Goal: Ask a question: Seek information or help from site administrators or community

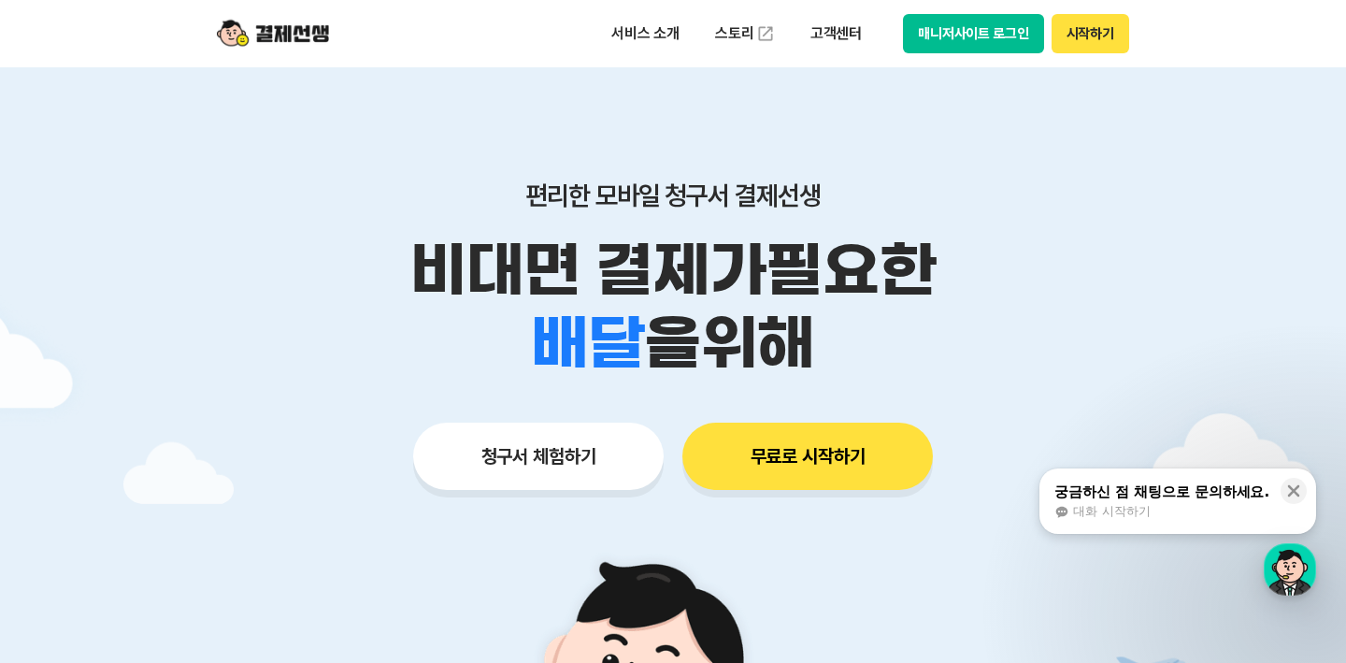
click at [847, 511] on div "대화 시작하기" at bounding box center [1162, 511] width 215 height 17
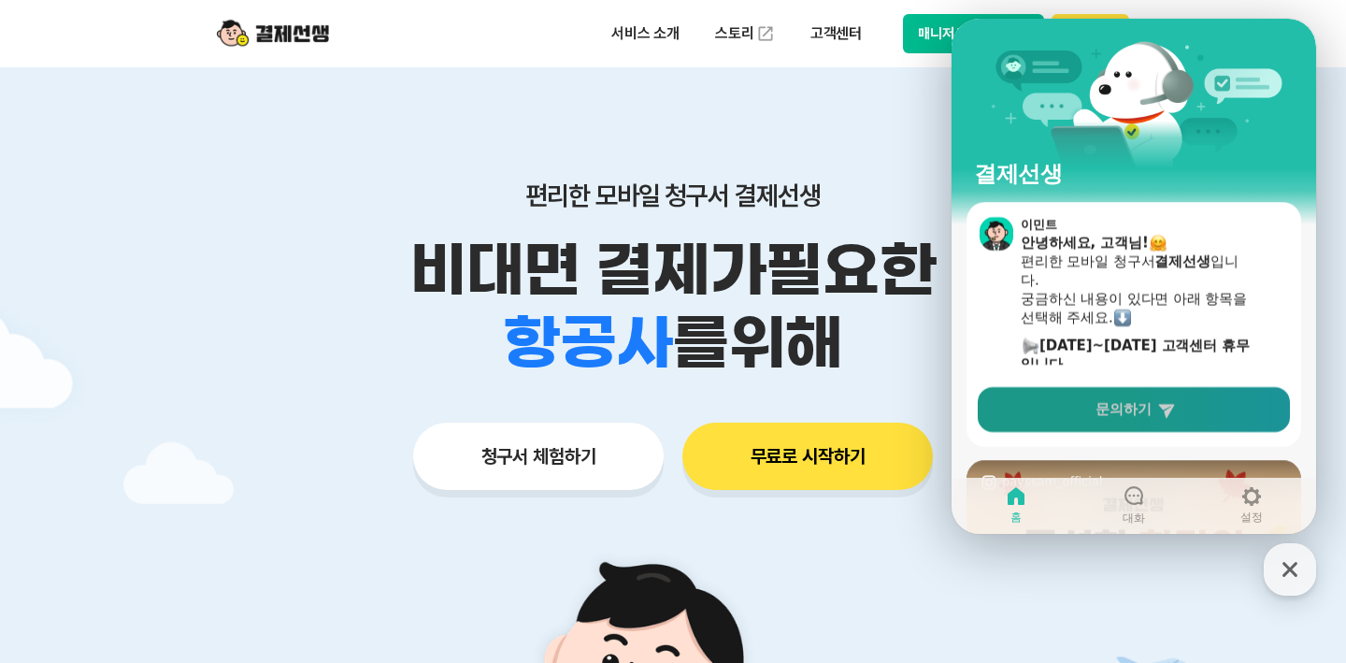
click at [847, 412] on span "문의하기" at bounding box center [1124, 409] width 56 height 19
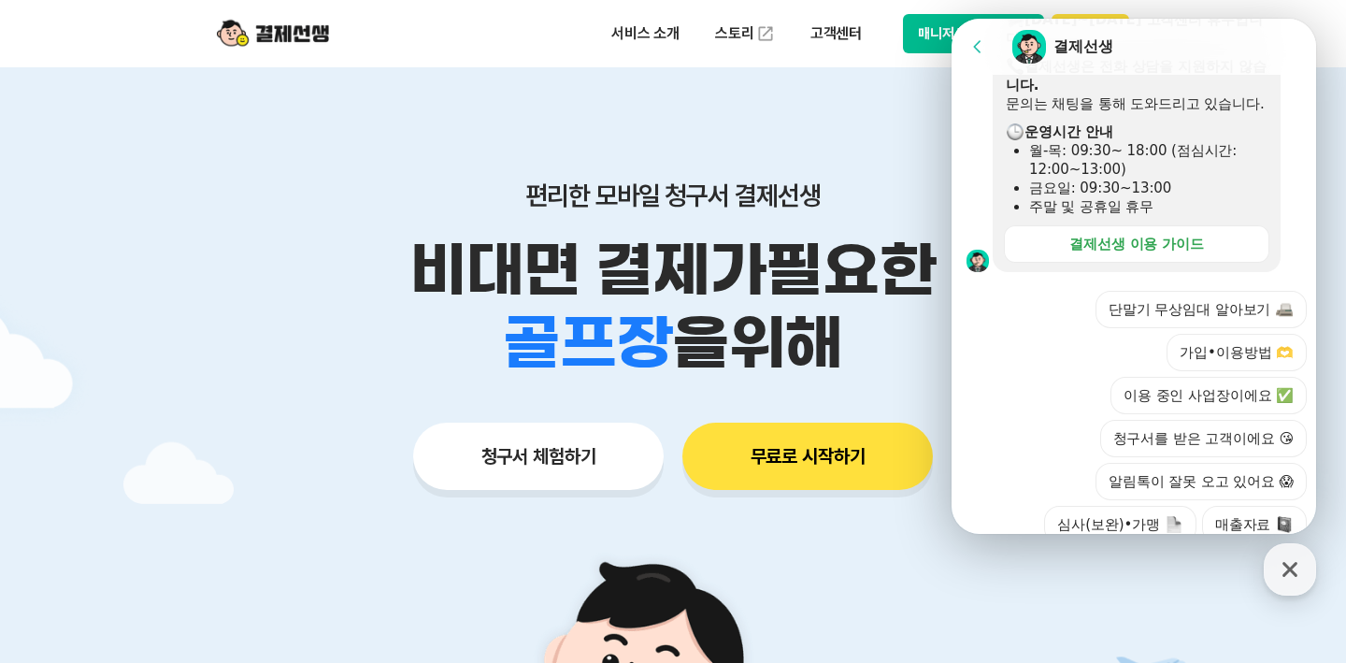
scroll to position [472, 0]
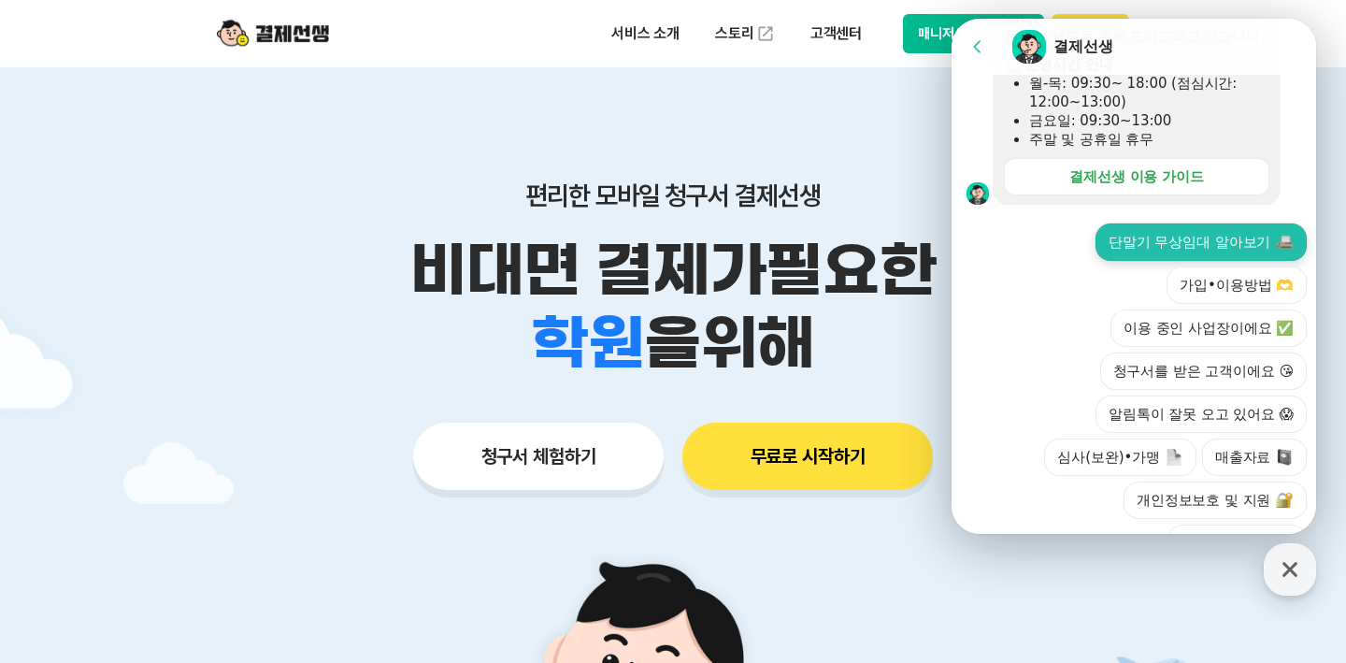
click at [847, 250] on button "단말기 무상임대 알아보기" at bounding box center [1201, 241] width 211 height 37
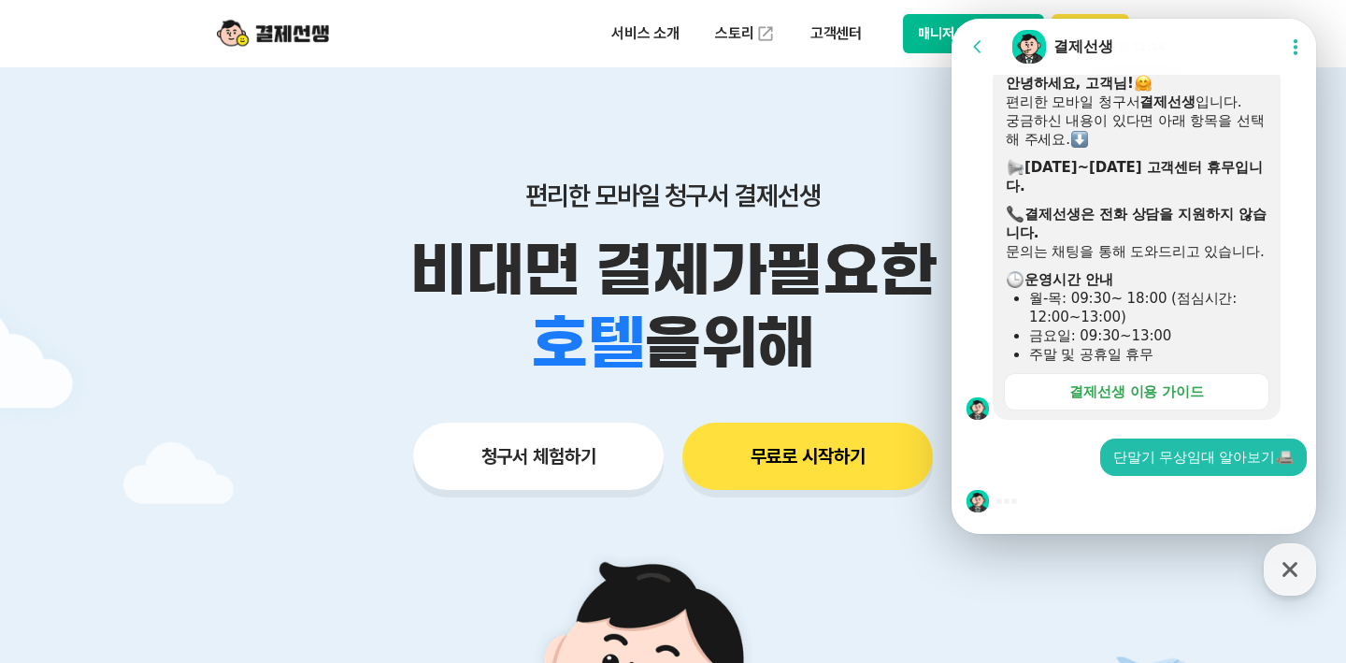
click at [789, 293] on p "비대면 결제가 필요한" at bounding box center [672, 270] width 957 height 73
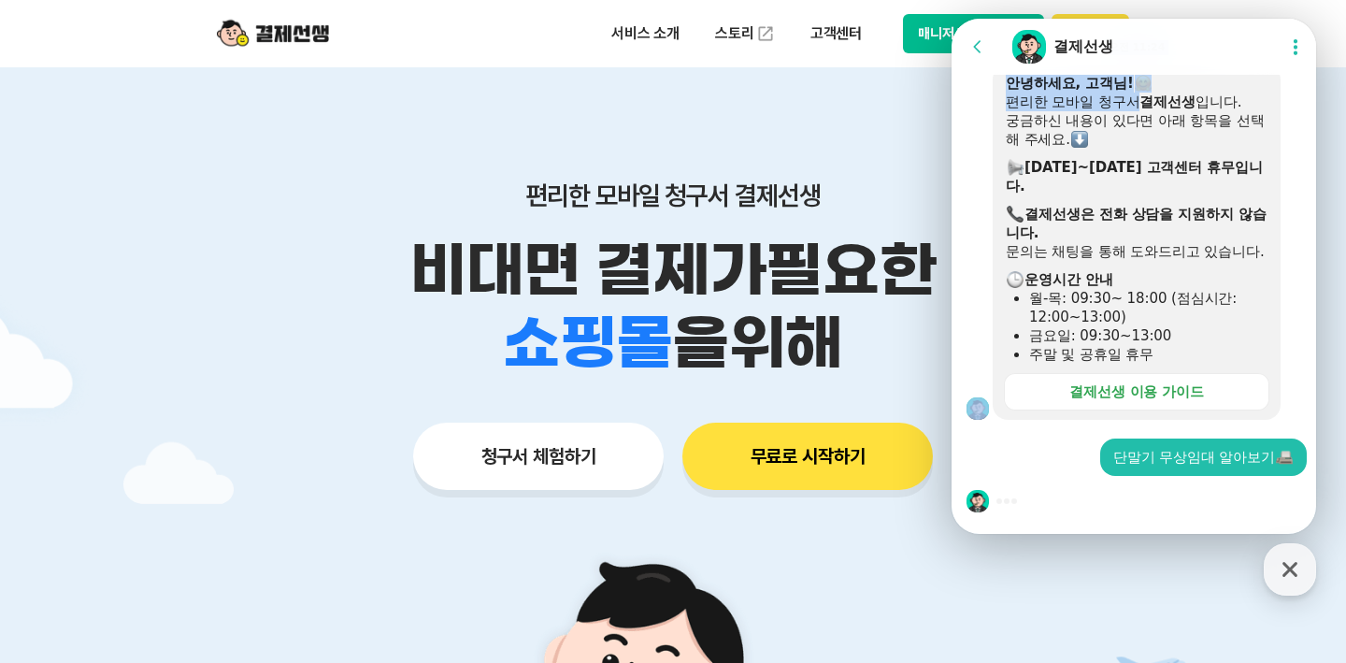
drag, startPoint x: 1116, startPoint y: 93, endPoint x: 1115, endPoint y: 102, distance: 9.4
click at [847, 102] on div "Go to previous page Chat Room 결제선생 Show userchat action dialog Message List 📢 고…" at bounding box center [1137, 148] width 370 height 772
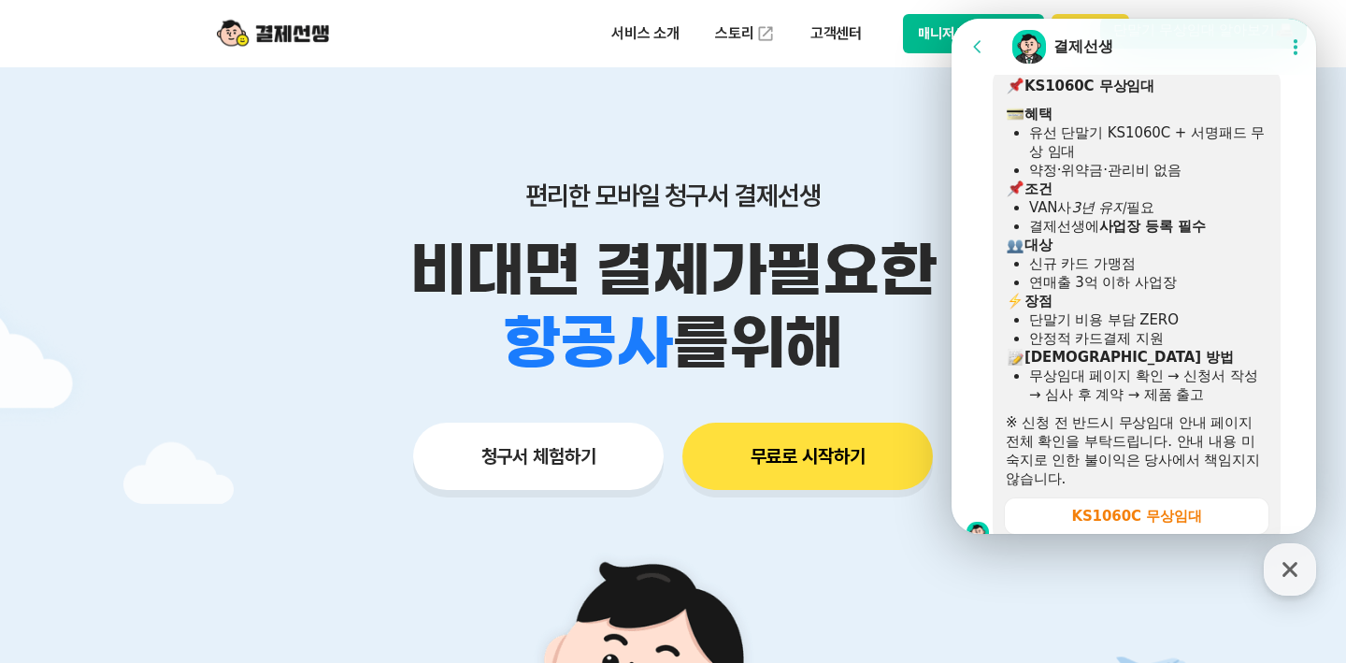
scroll to position [833, 0]
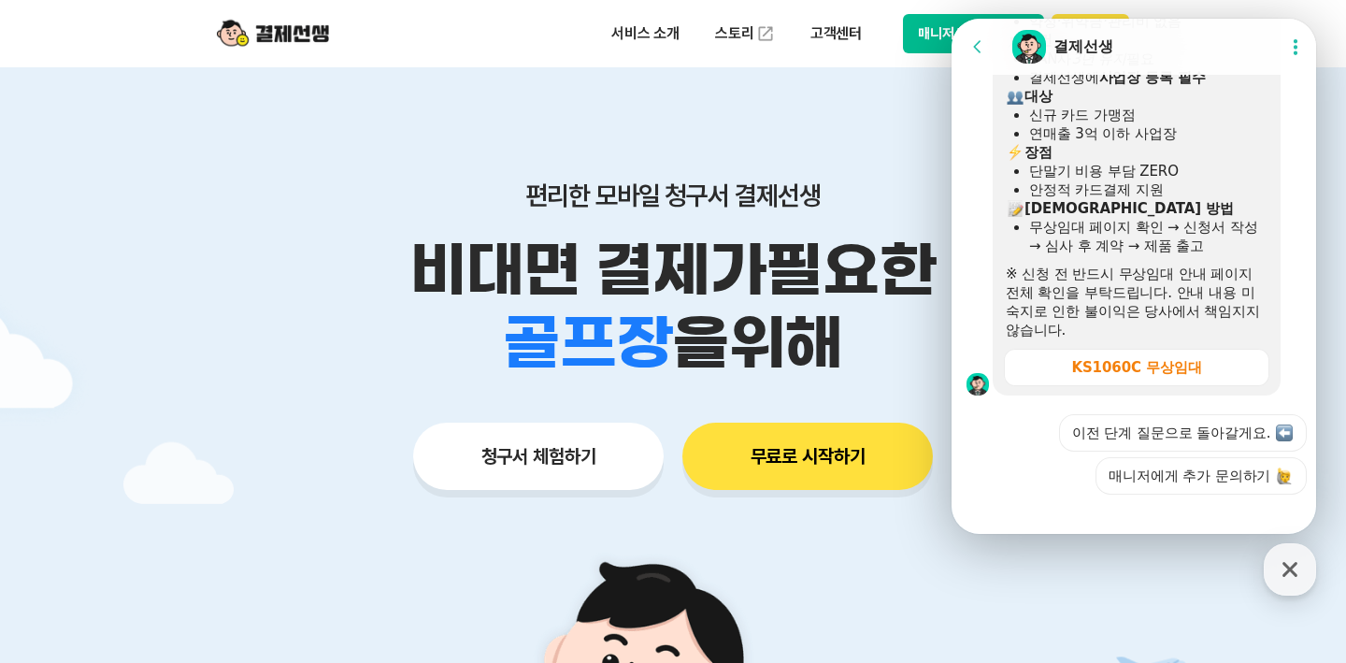
click at [847, 56] on button "Go to previous page" at bounding box center [986, 46] width 50 height 37
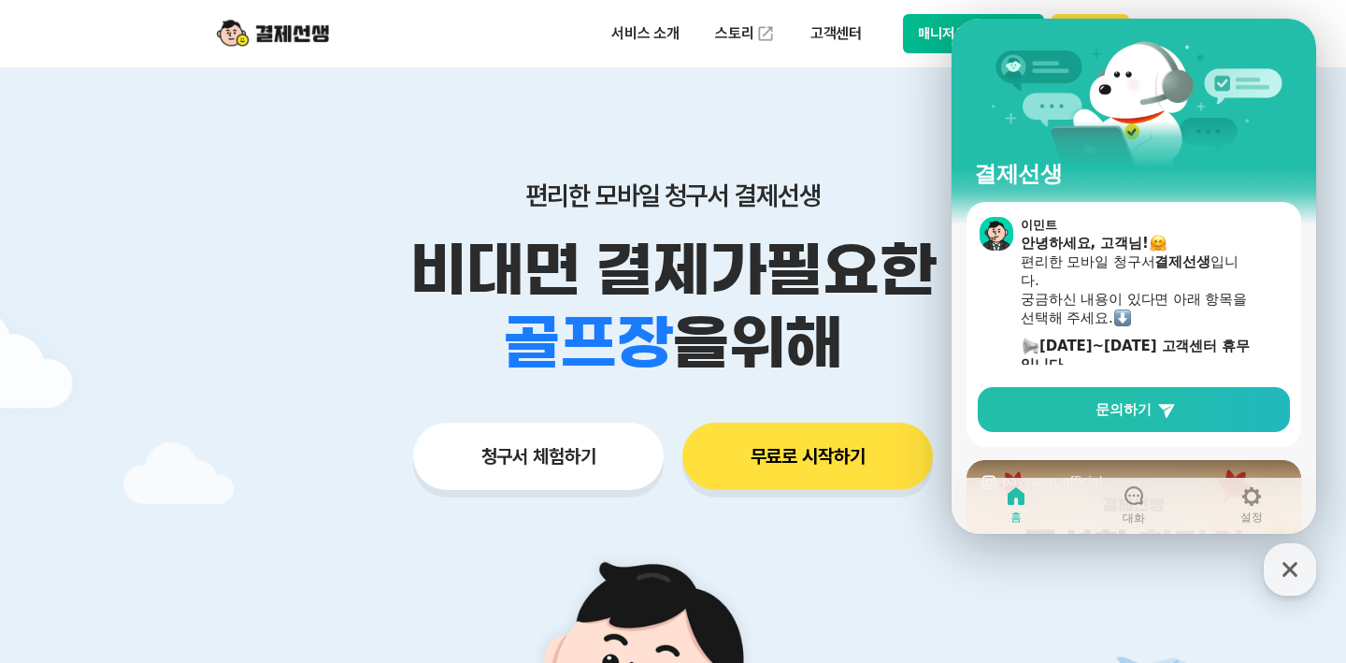
click at [847, 127] on div "편리한 모바일 청구서 결제선생 비대면 결제가 필요한 학원 공부방 호텔 쇼핑몰 병원 배달 보험사 항공사 골프장 을 위해 청구서 체험하기 무료로 …" at bounding box center [672, 298] width 957 height 462
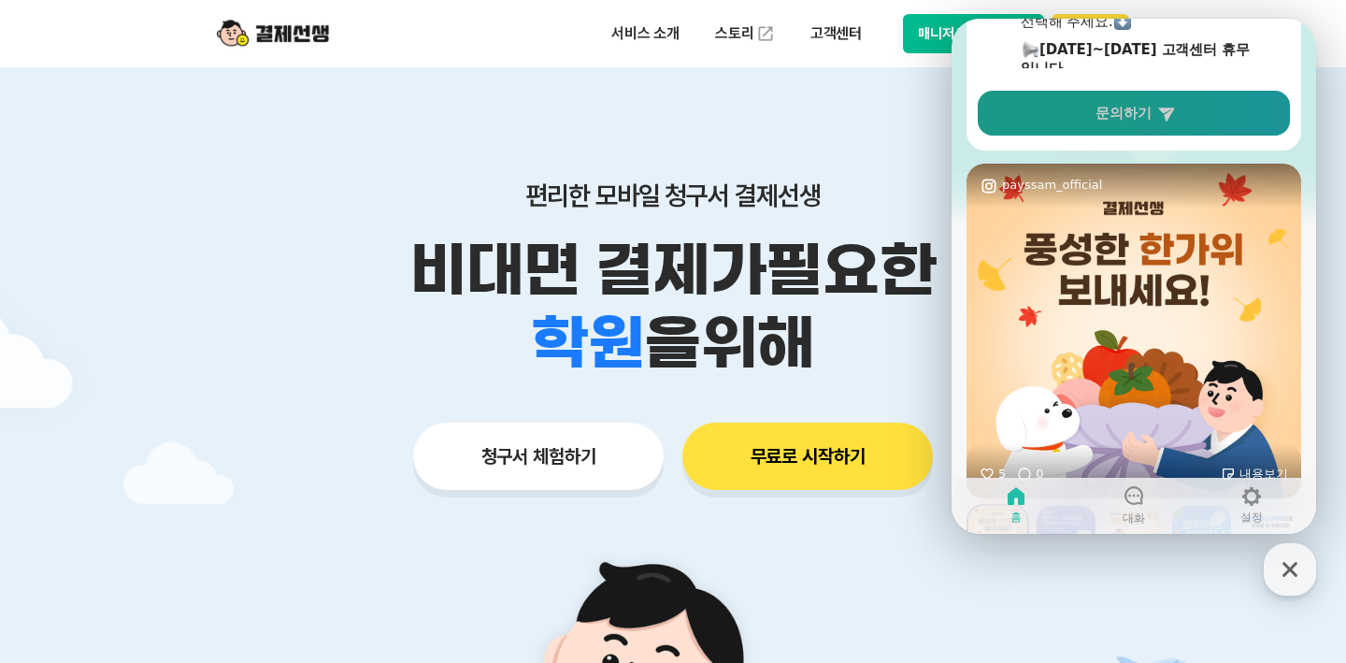
scroll to position [302, 0]
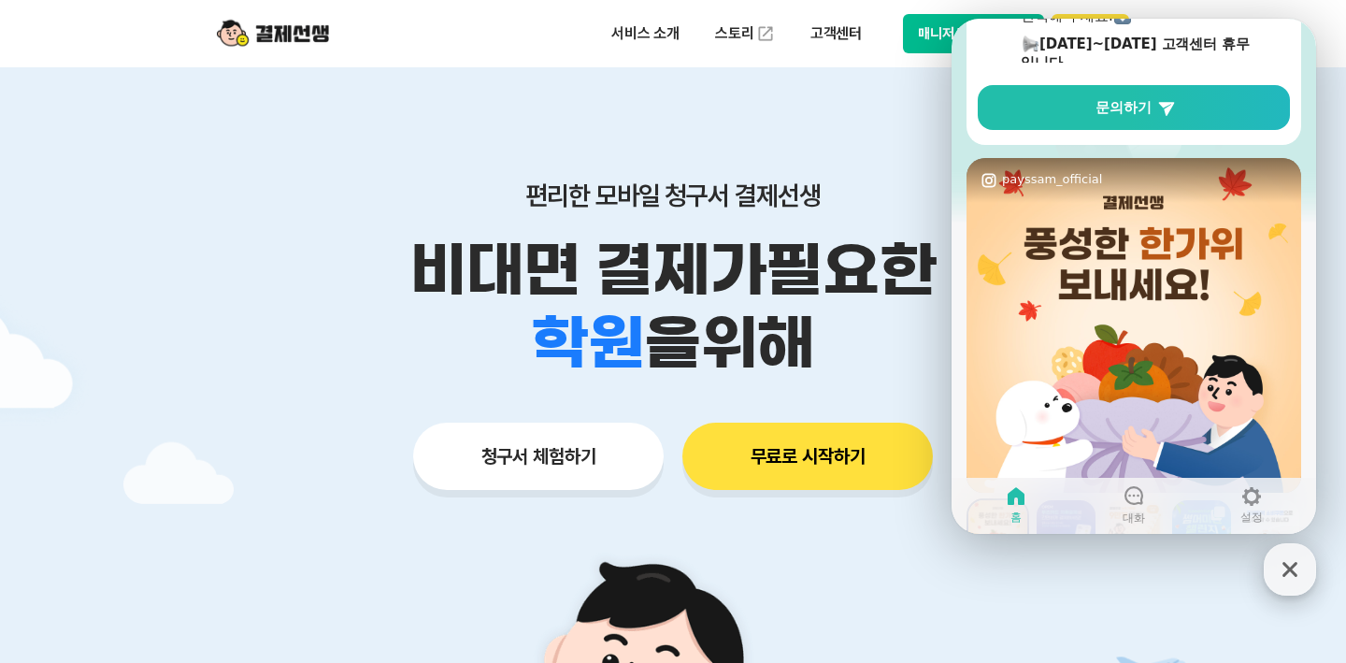
click at [847, 561] on button "결제선생 [PERSON_NAME] [PERSON_NAME]" at bounding box center [1290, 569] width 52 height 52
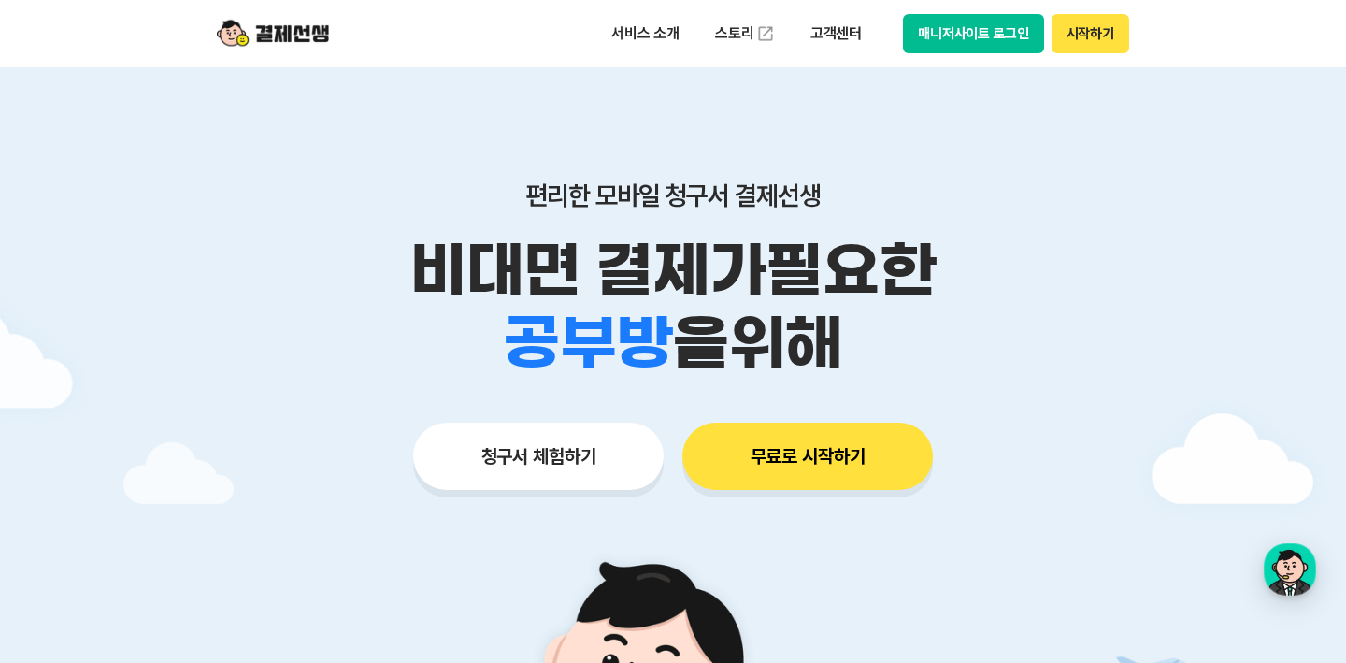
click at [847, 27] on button "매니저사이트 로그인" at bounding box center [973, 33] width 141 height 39
click at [666, 41] on p "서비스 소개" at bounding box center [645, 34] width 94 height 34
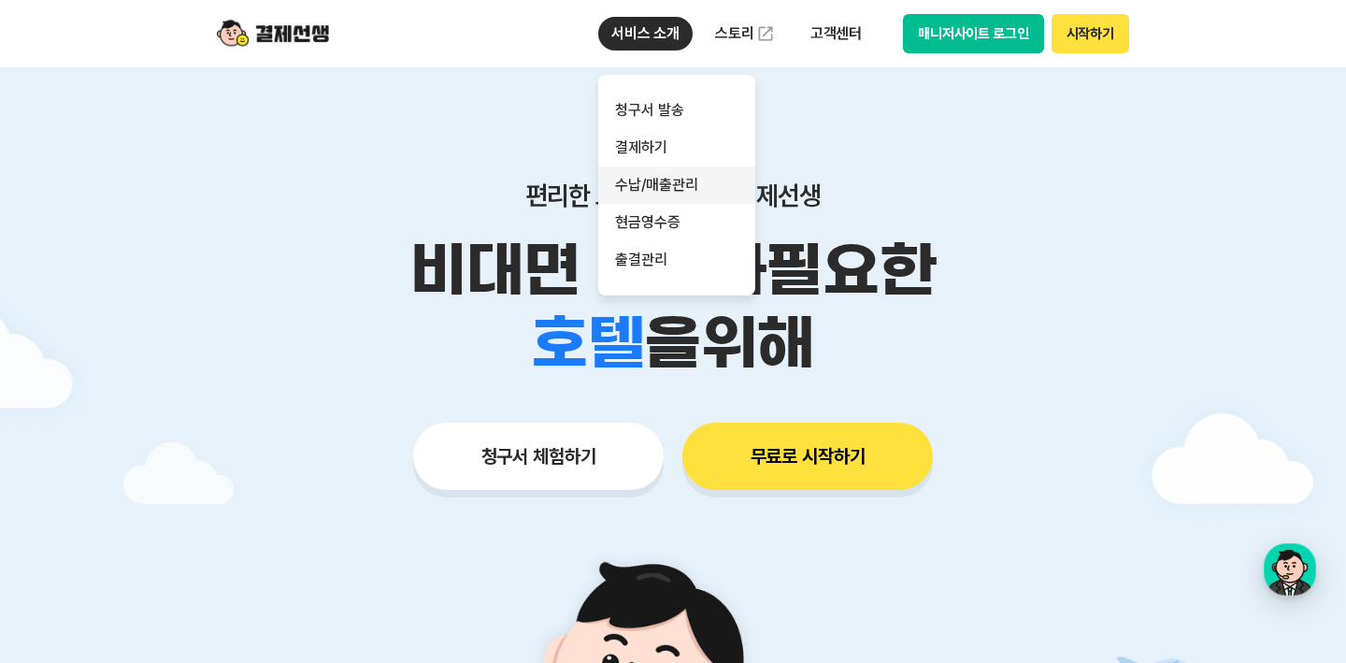
click at [656, 196] on link "수납/매출관리" at bounding box center [676, 184] width 157 height 37
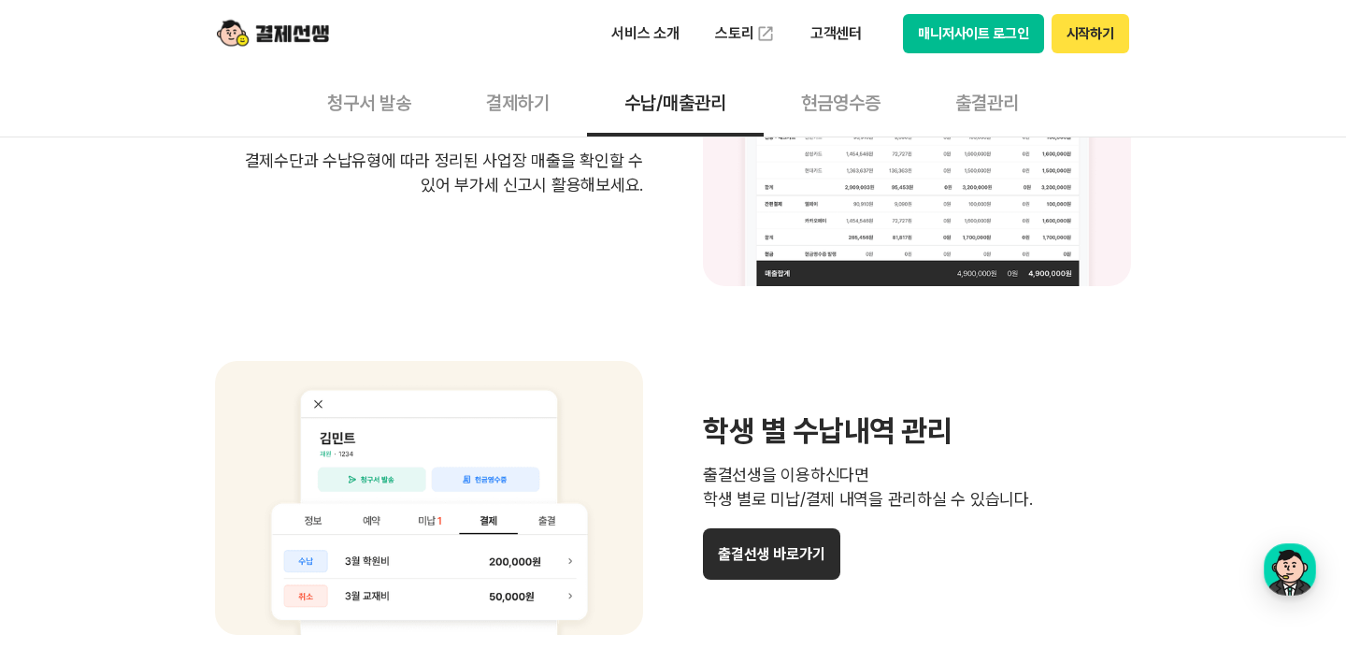
scroll to position [1471, 0]
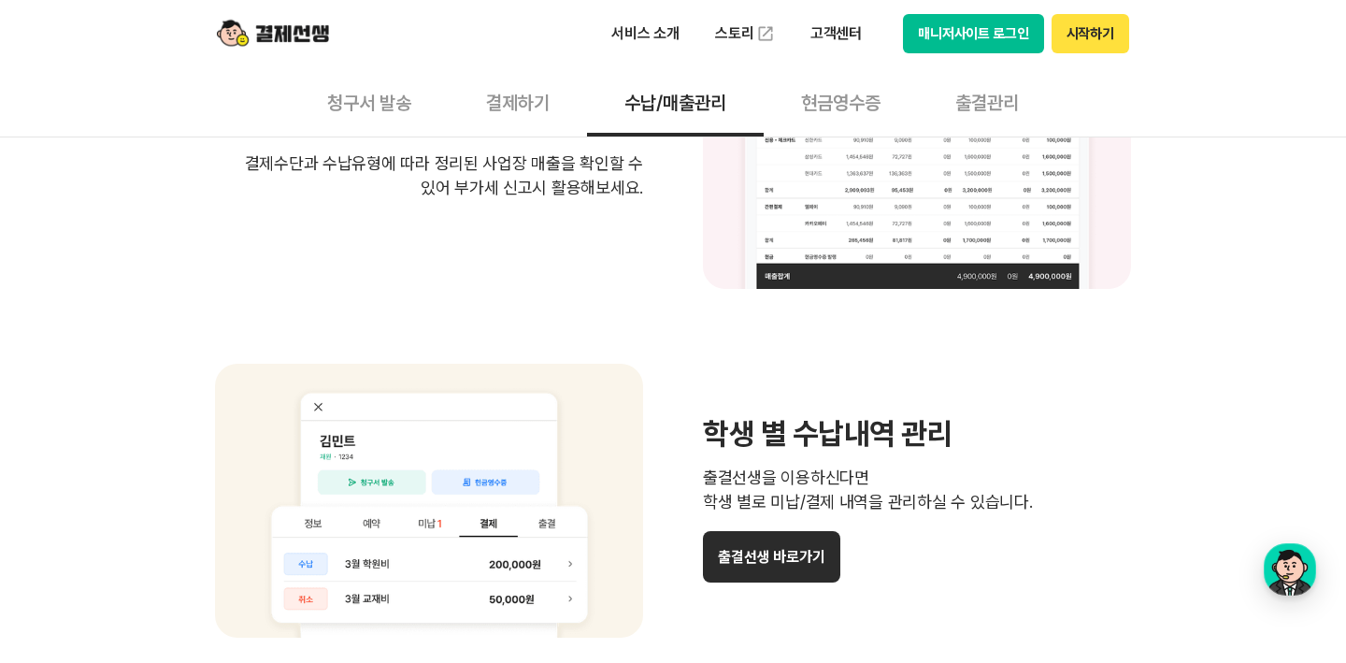
click at [811, 566] on button "출결선생 바로가기" at bounding box center [771, 556] width 137 height 51
click at [651, 36] on p "서비스 소개" at bounding box center [645, 34] width 94 height 34
click at [309, 41] on img at bounding box center [273, 34] width 112 height 36
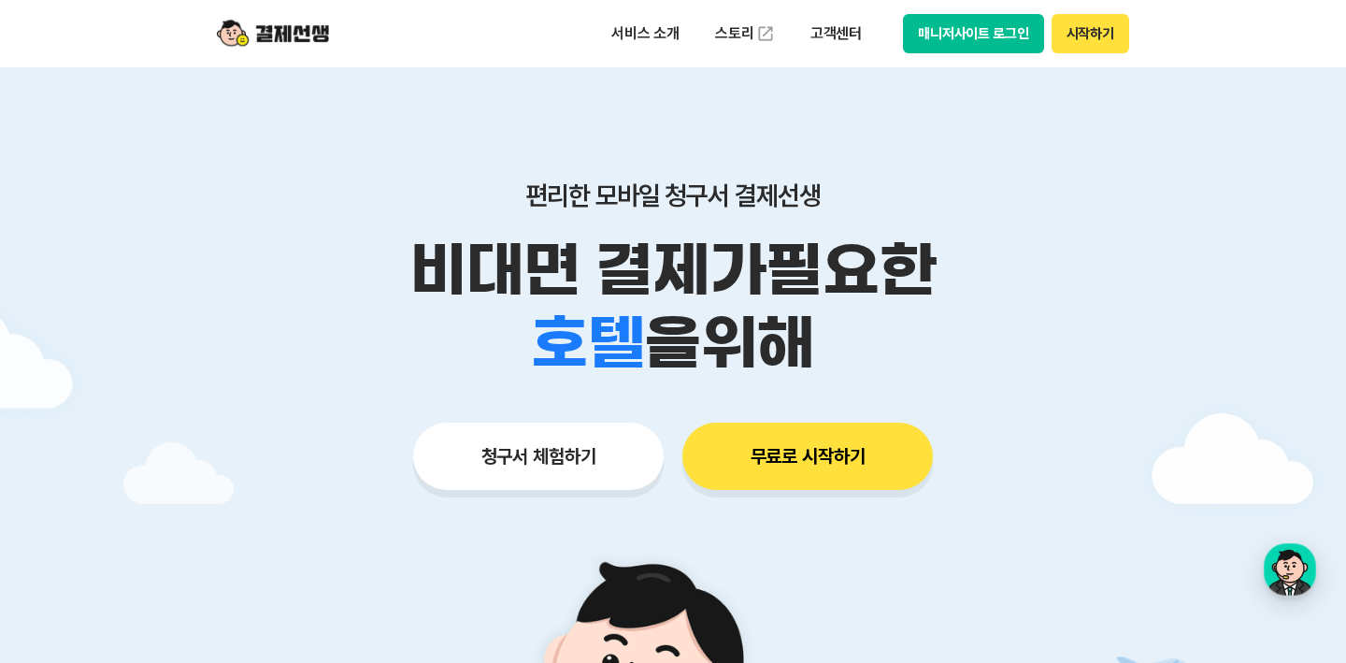
click at [316, 35] on img at bounding box center [273, 34] width 112 height 36
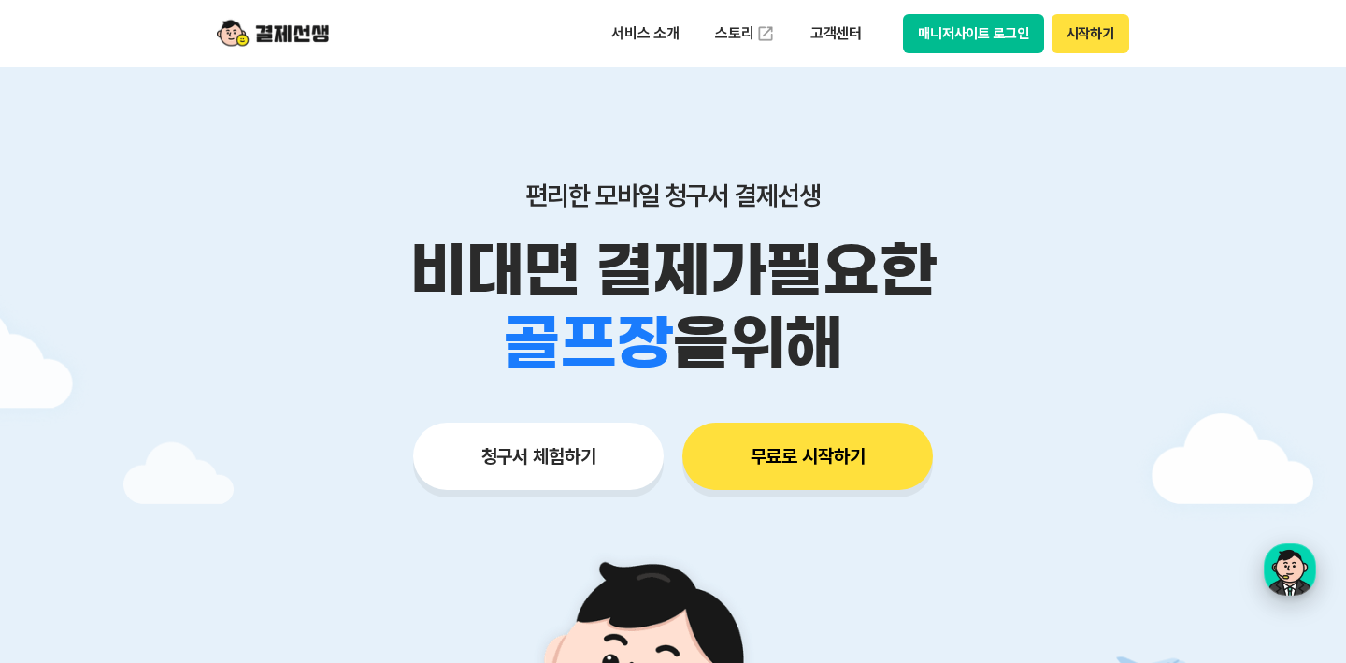
click at [847, 581] on div "button" at bounding box center [1290, 569] width 52 height 52
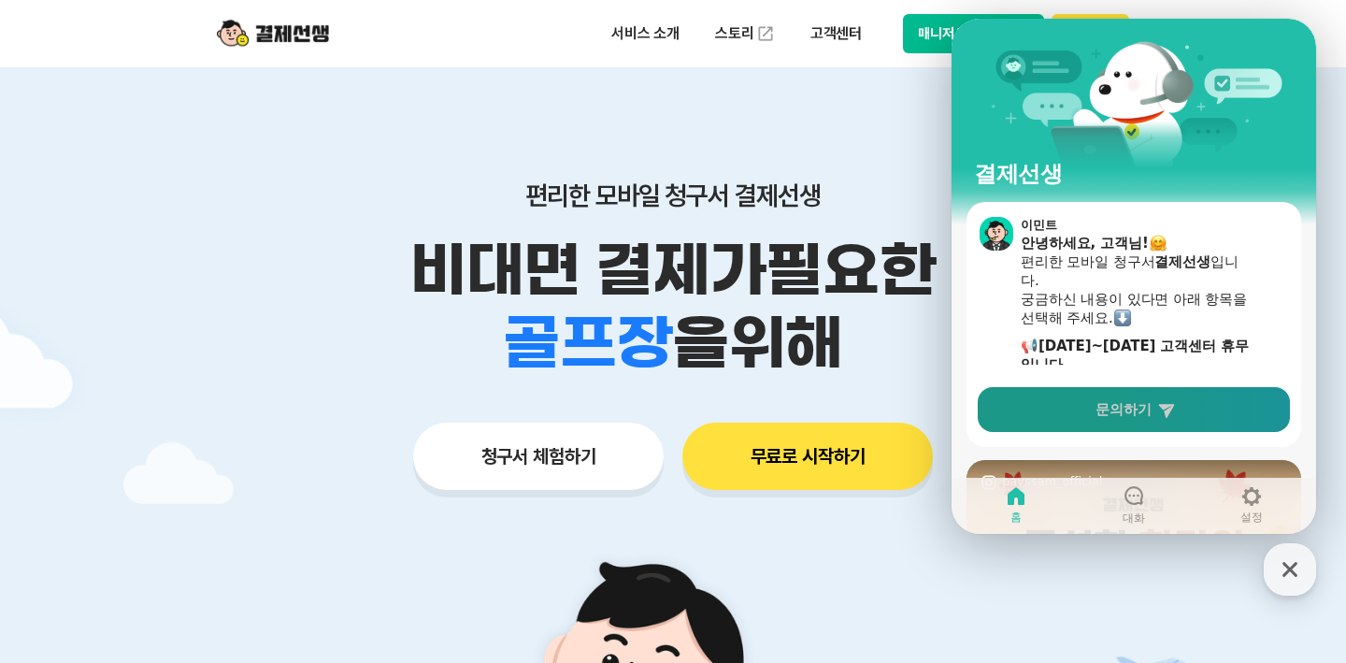
click at [847, 411] on link "문의하기" at bounding box center [1134, 409] width 312 height 45
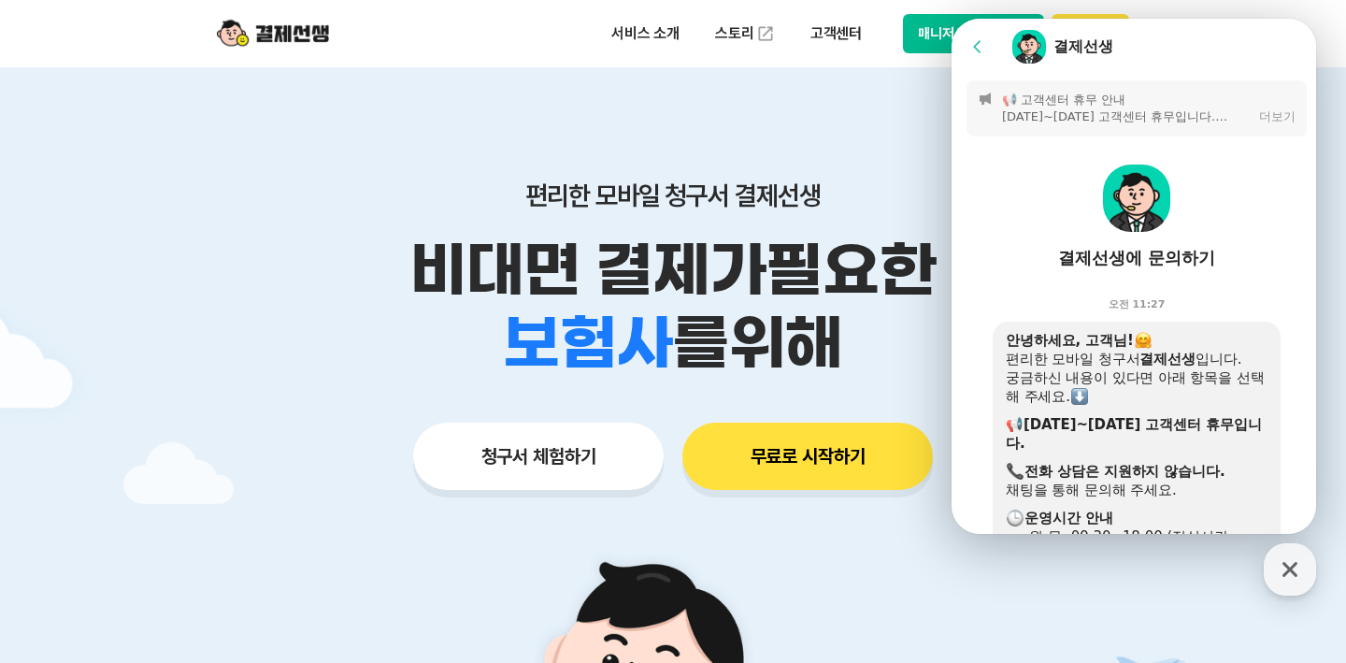
scroll to position [496, 0]
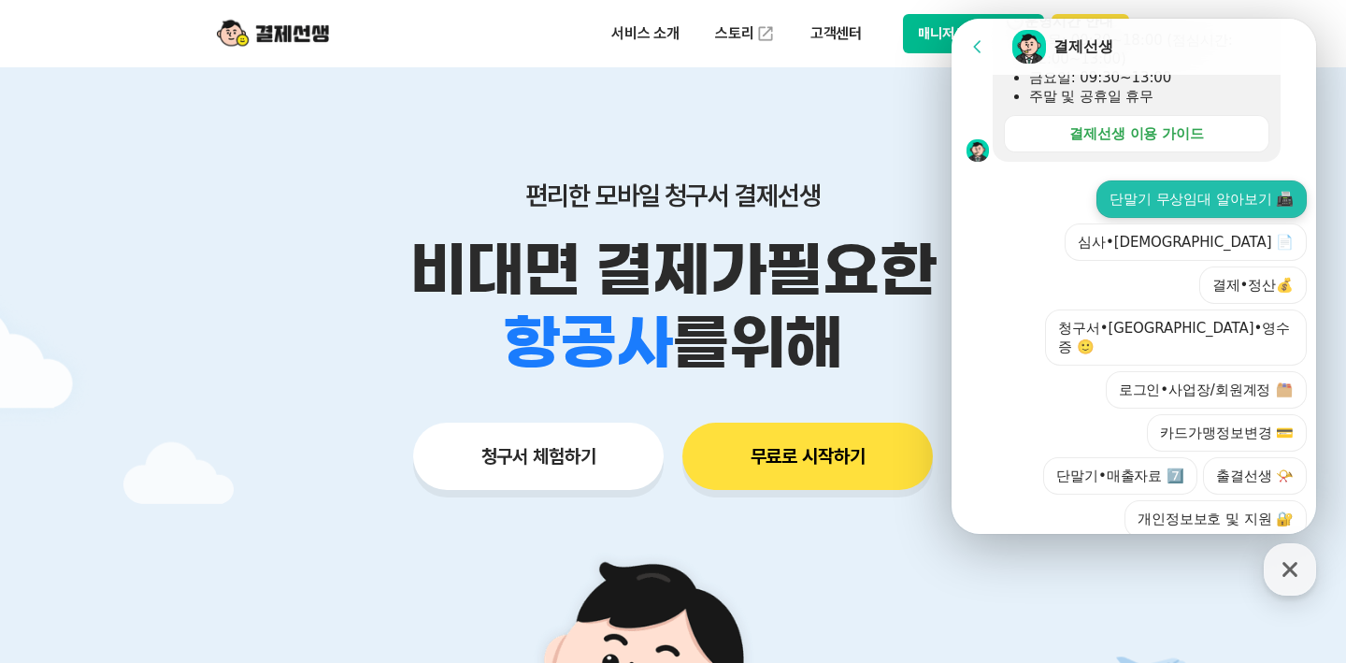
click at [847, 198] on button "단말기 무상임대 알아보기 📠" at bounding box center [1202, 198] width 210 height 37
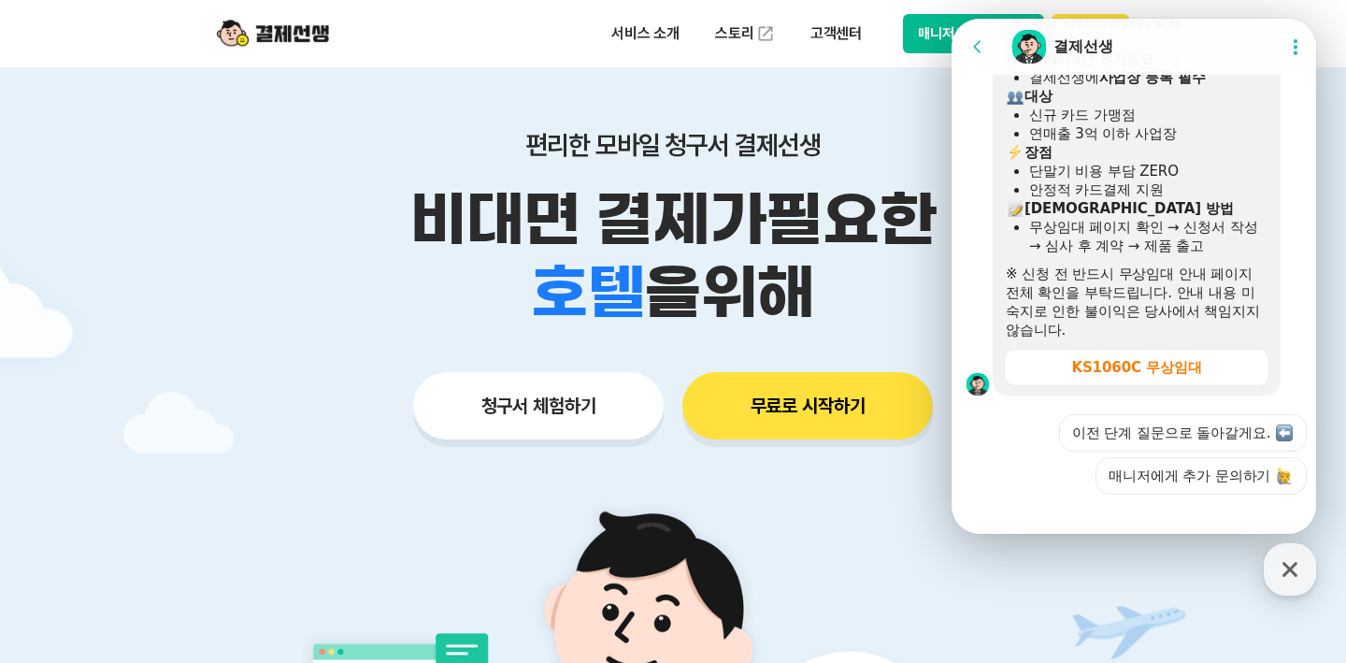
scroll to position [79, 0]
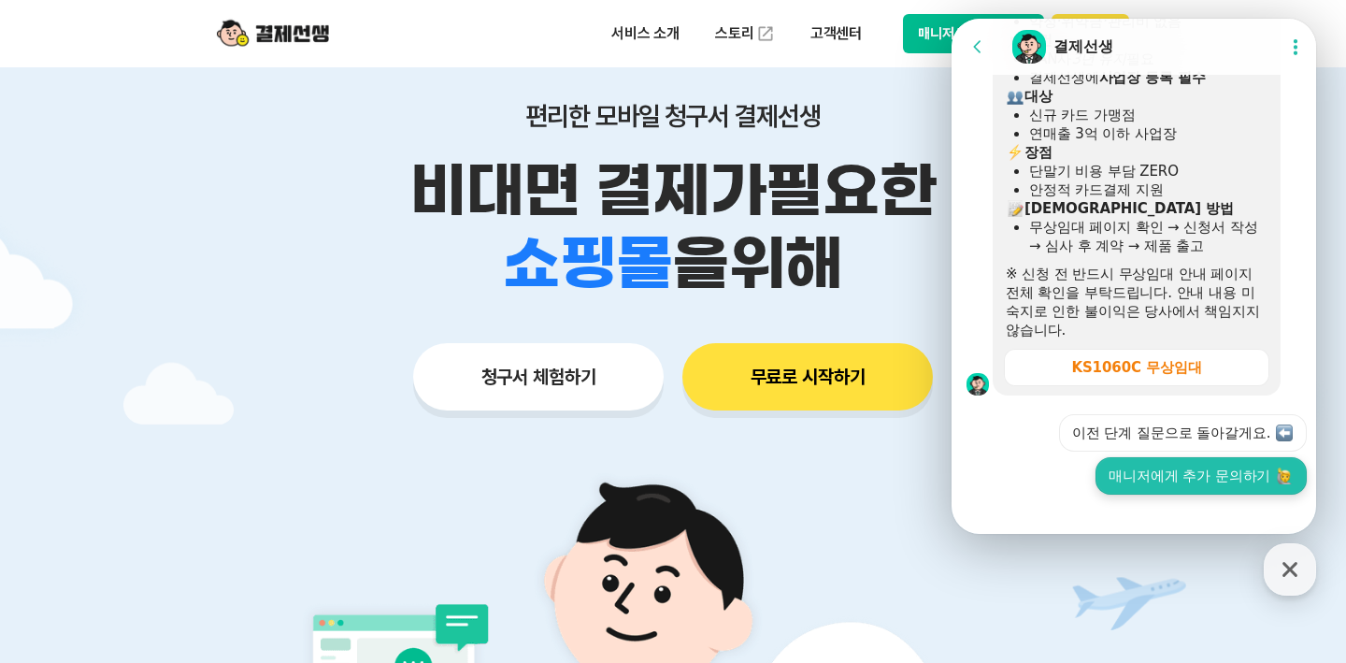
click at [847, 462] on button "매니저에게 추가 문의하기" at bounding box center [1201, 475] width 211 height 37
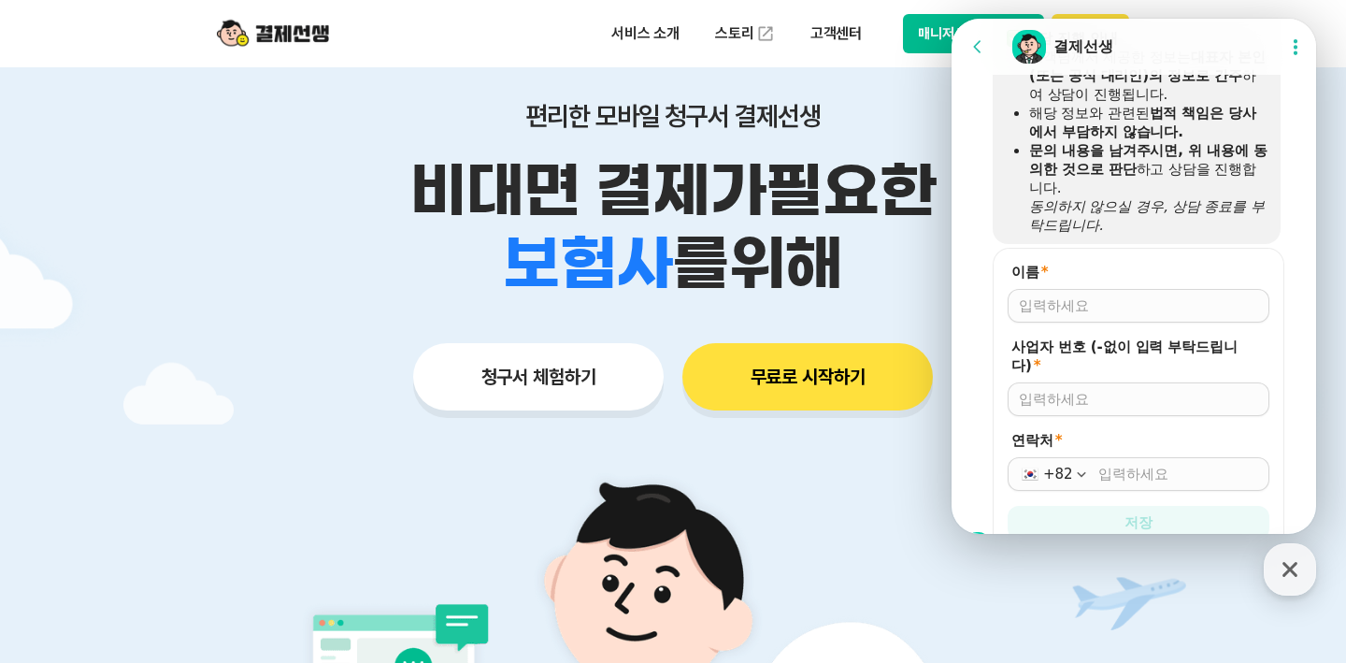
scroll to position [1353, 0]
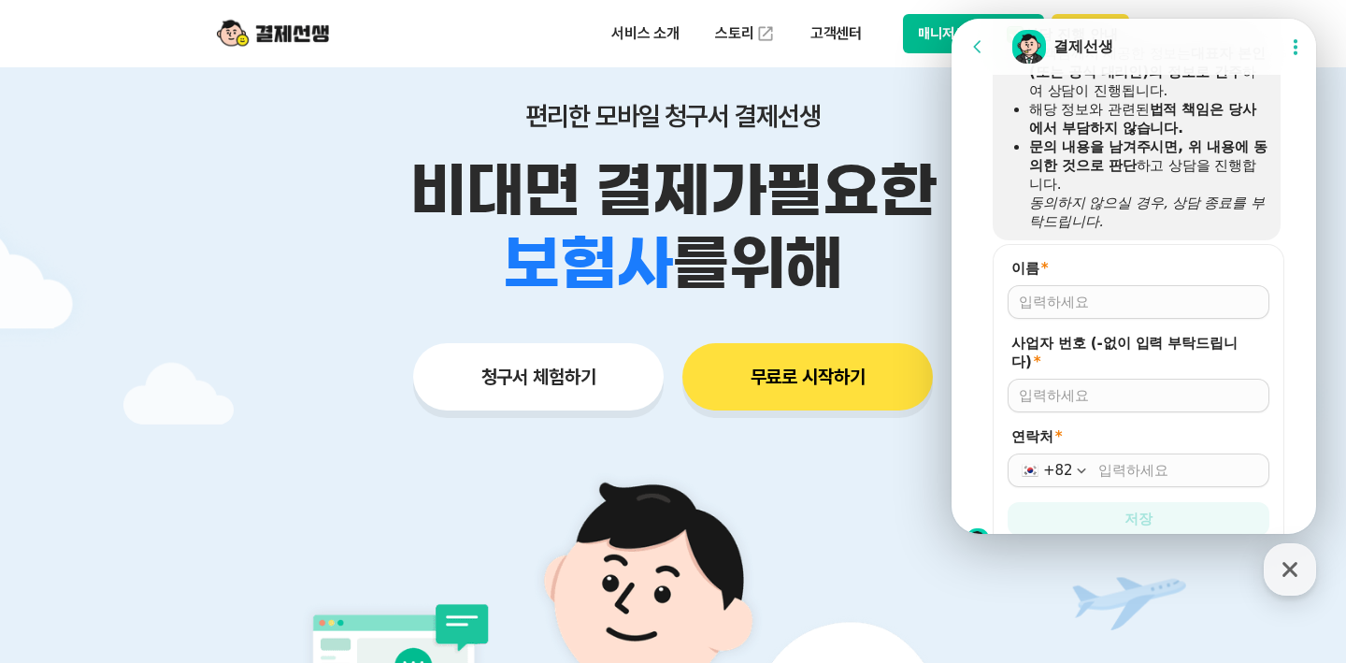
click at [847, 285] on div at bounding box center [1139, 302] width 262 height 34
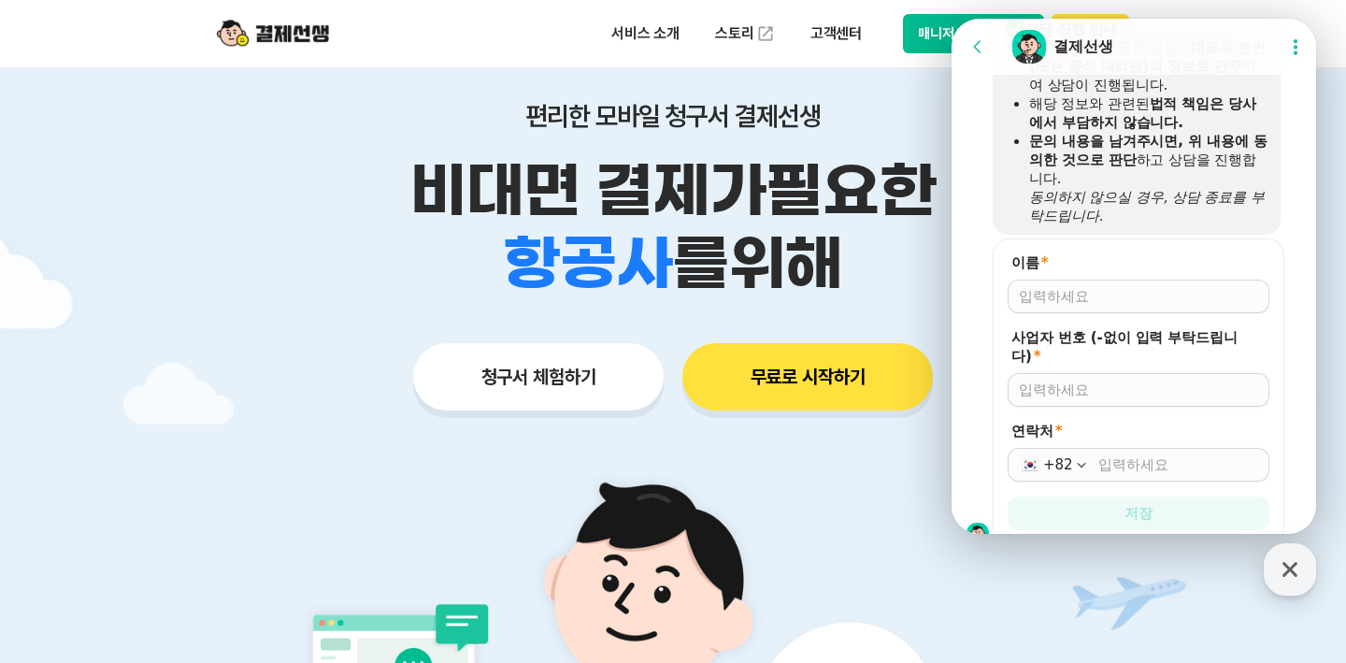
click at [847, 247] on form "이름 * 사업자 번호 (-없이 입력 부탁드립니다) * 연락처 * +82 저장" at bounding box center [1139, 391] width 292 height 307
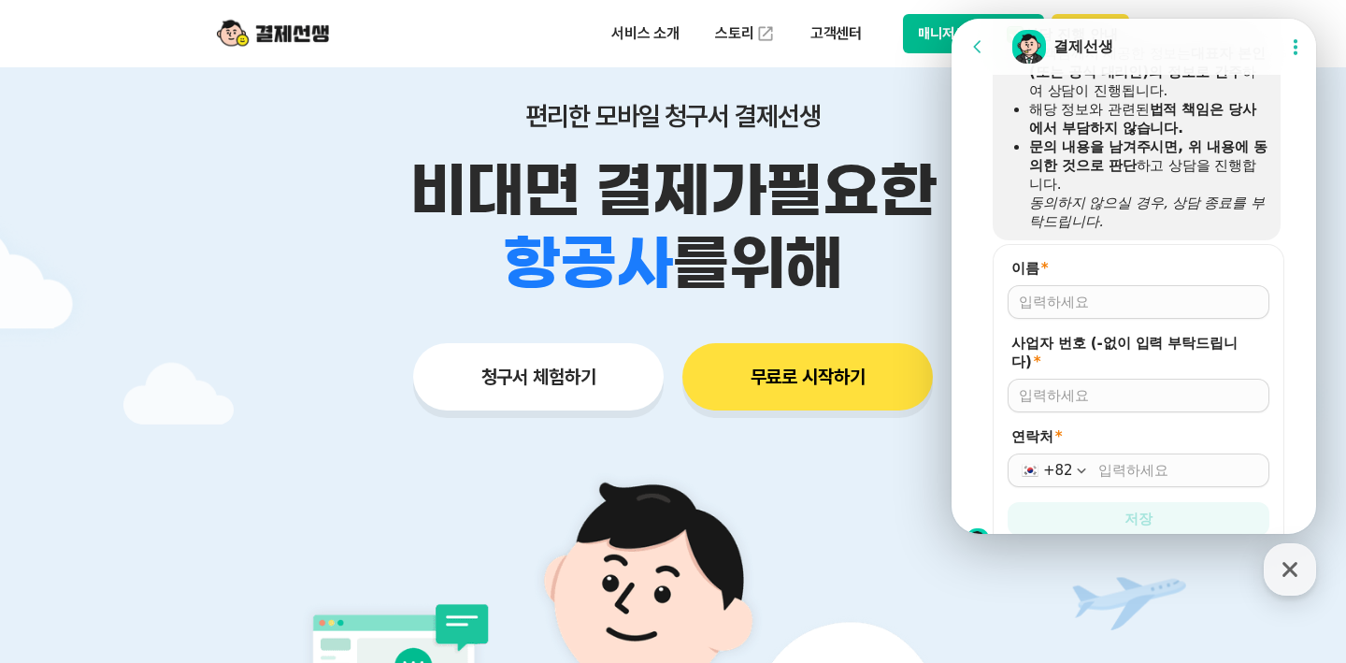
click at [847, 293] on input "이름 *" at bounding box center [1138, 302] width 239 height 19
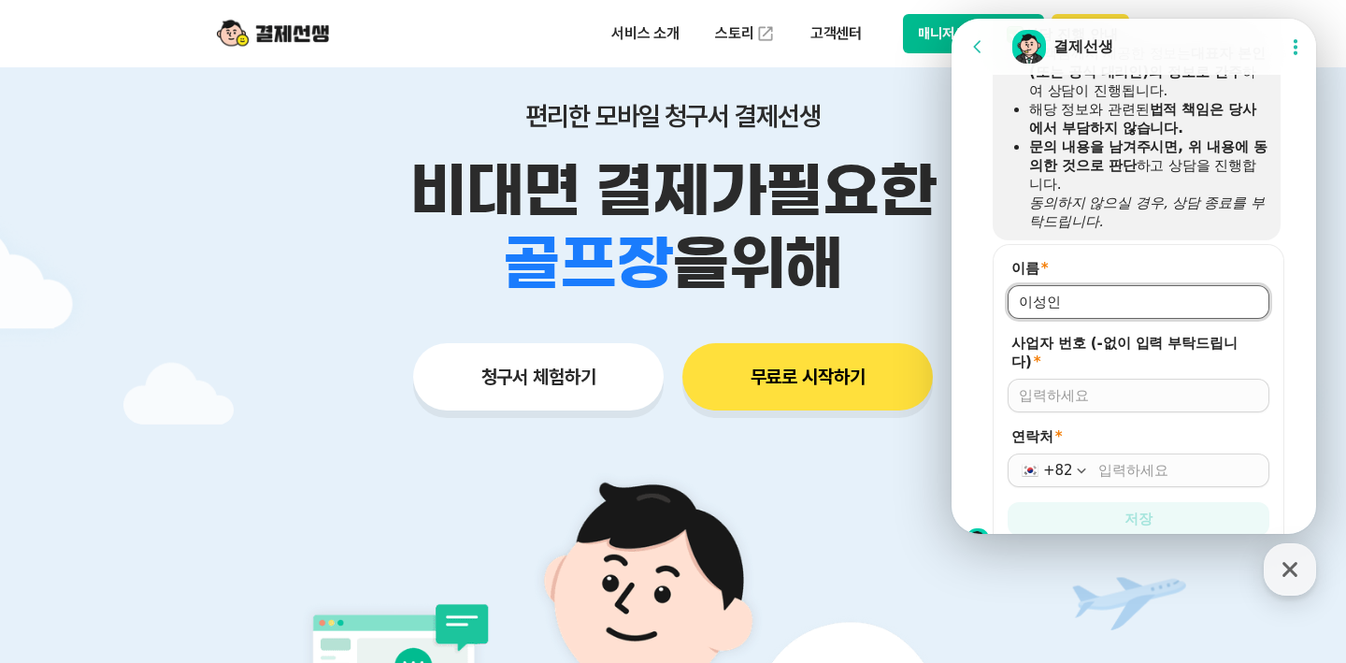
type input "이성인"
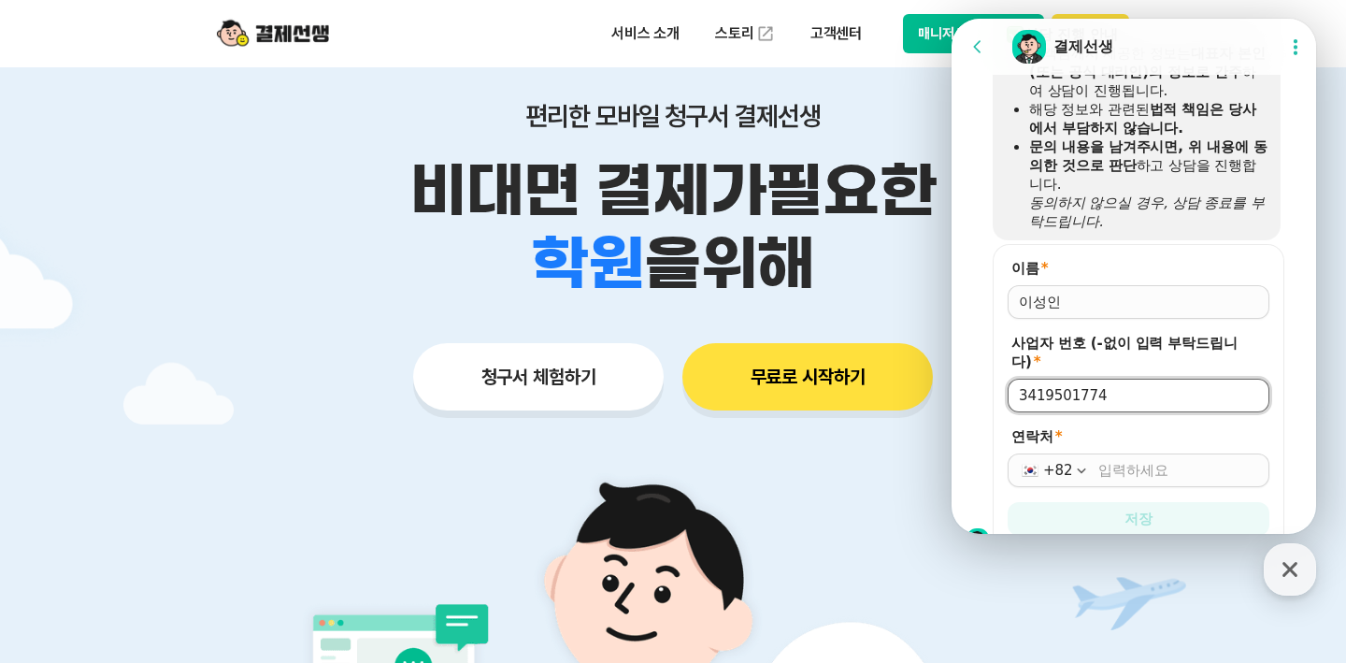
type input "3419501774"
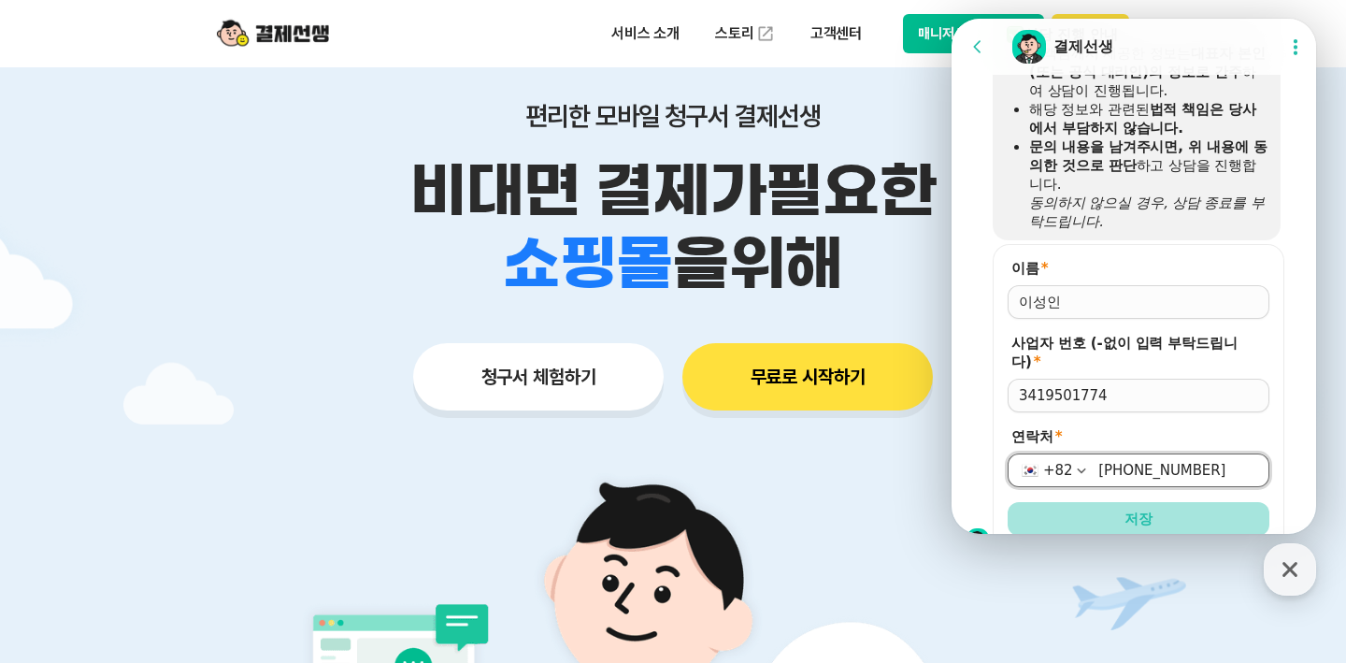
type input "[PHONE_NUMBER]"
click at [847, 502] on button "저장" at bounding box center [1139, 519] width 262 height 34
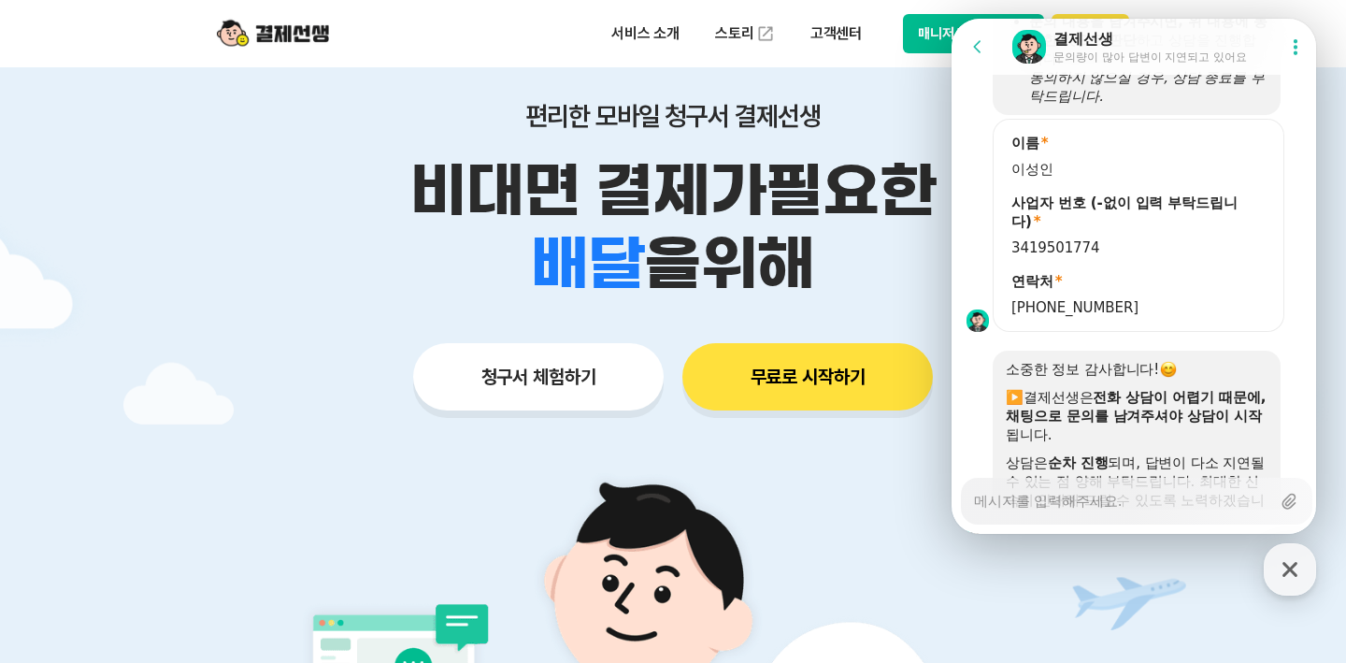
scroll to position [1484, 0]
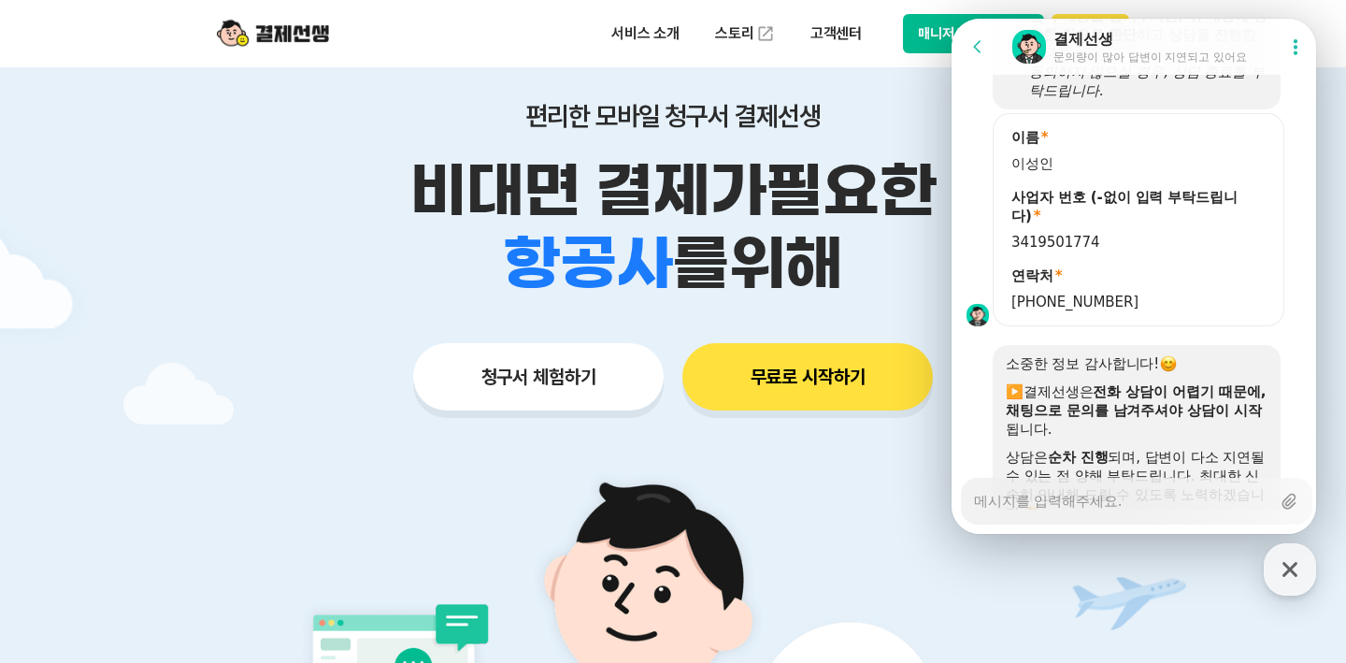
type textarea "x"
type textarea "ㅁ"
type textarea "x"
type textarea "무"
type textarea "x"
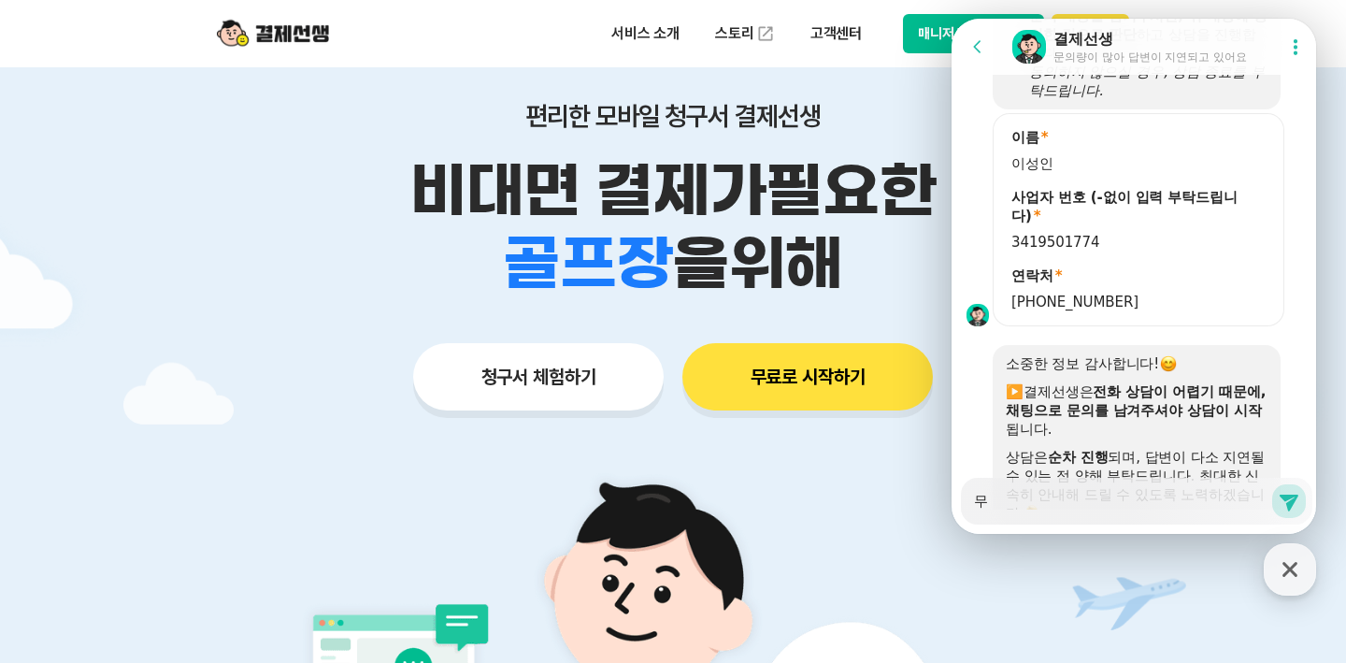
type textarea "뭇"
type textarea "x"
type textarea "[DEMOGRAPHIC_DATA]"
type textarea "x"
type textarea "무선"
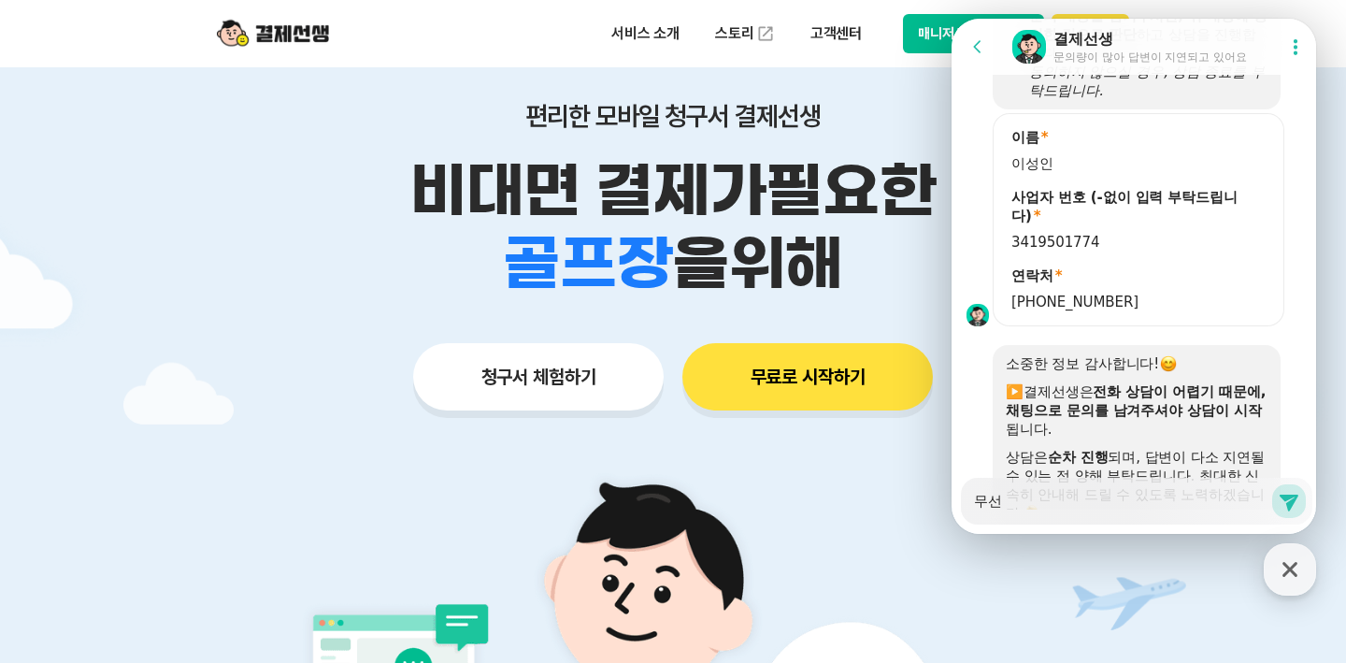
type textarea "x"
type textarea "무선ㄷ"
type textarea "x"
type textarea "무선다"
type textarea "x"
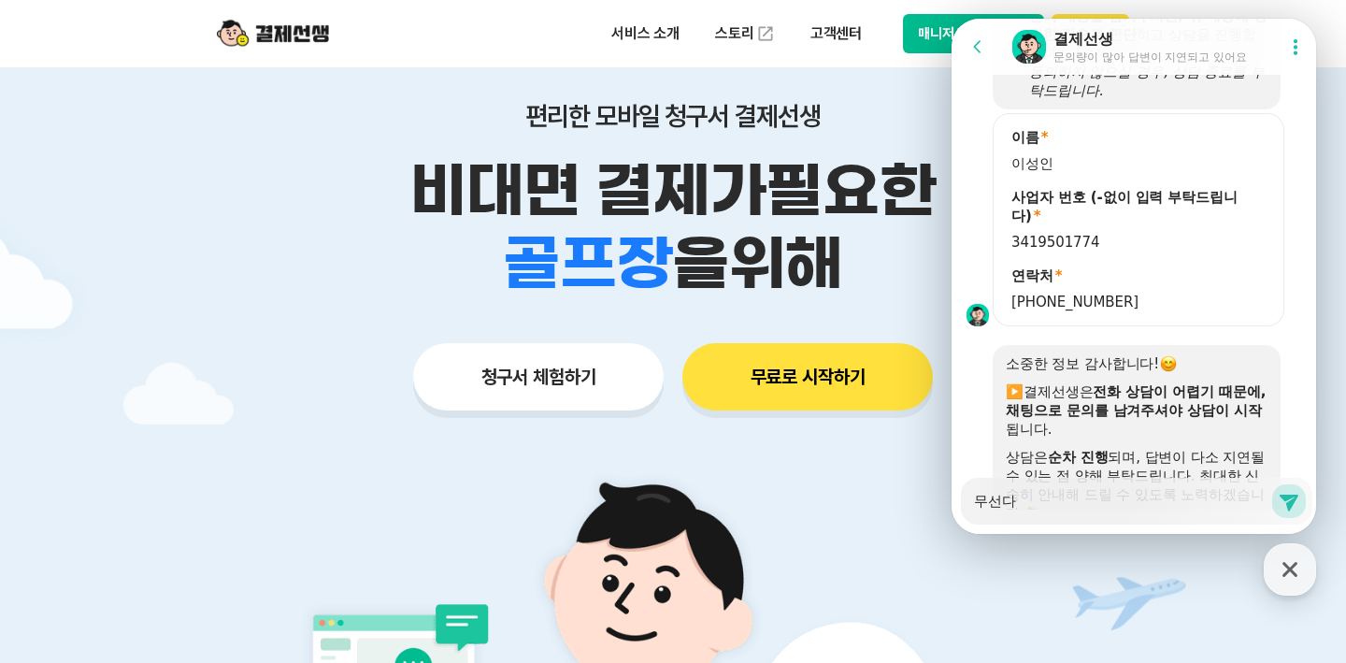
type textarea "무선달"
type textarea "x"
type textarea "무선달ㄴ"
type textarea "x"
type textarea "무선달"
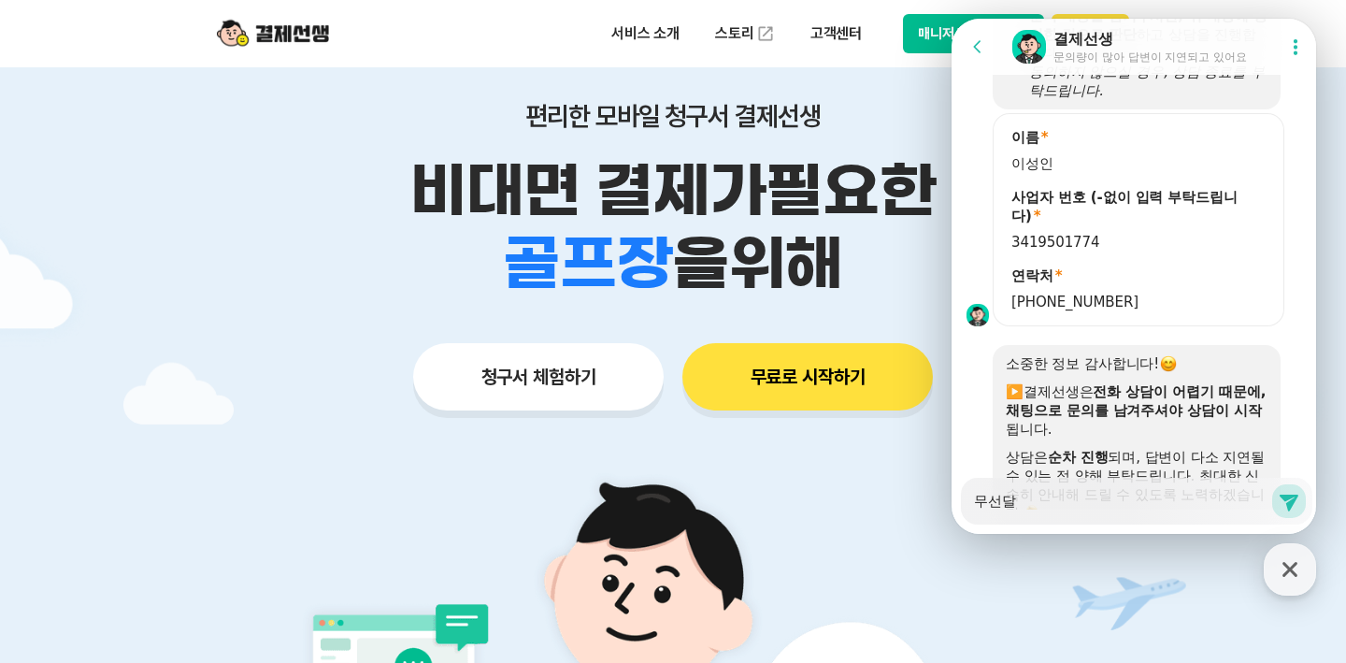
type textarea "x"
type textarea "무선"
type textarea "x"
type textarea "무선ㄷ"
type textarea "x"
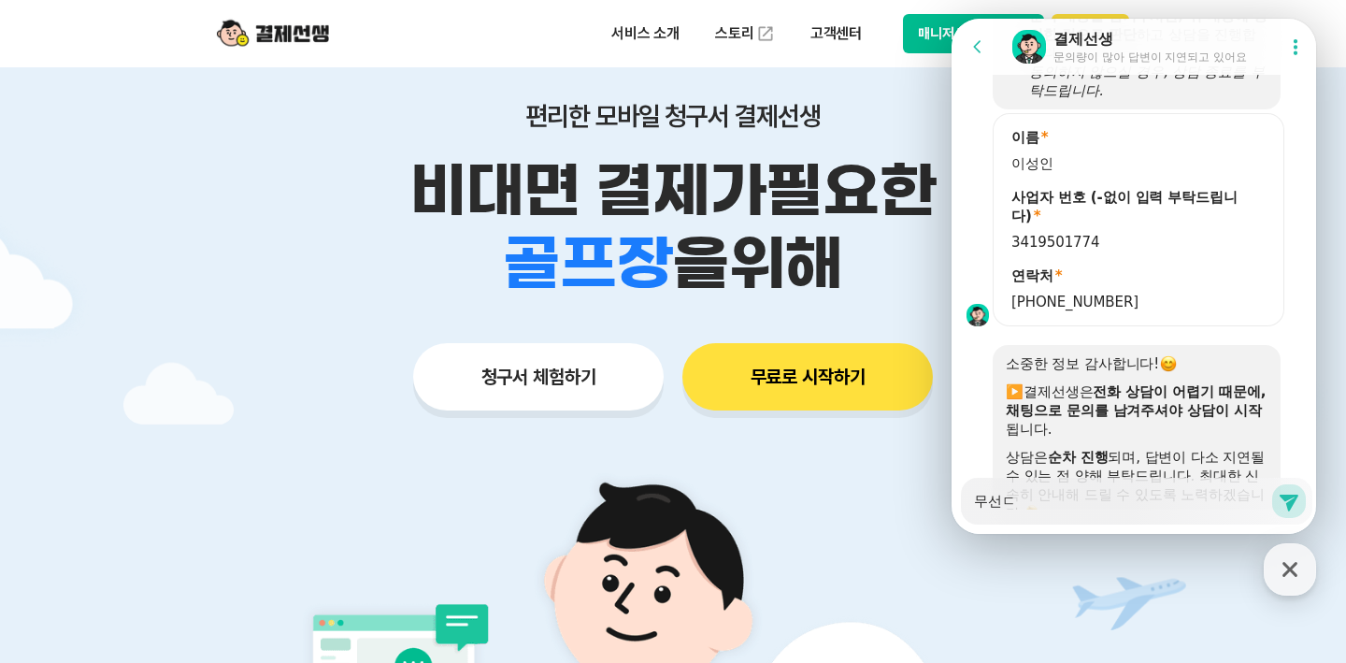
type textarea "무선다"
type textarea "x"
type textarea "무선단"
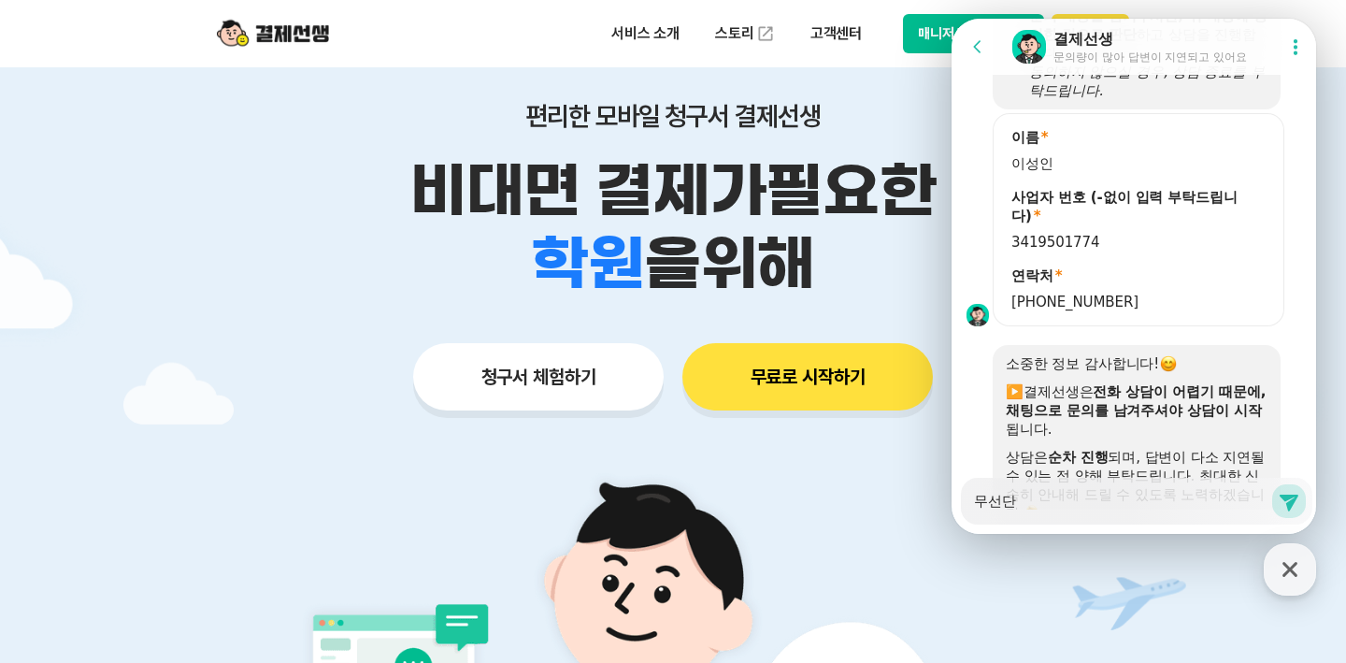
type textarea "x"
type textarea "무선단ㅁ"
type textarea "x"
type textarea "무선단마"
type textarea "x"
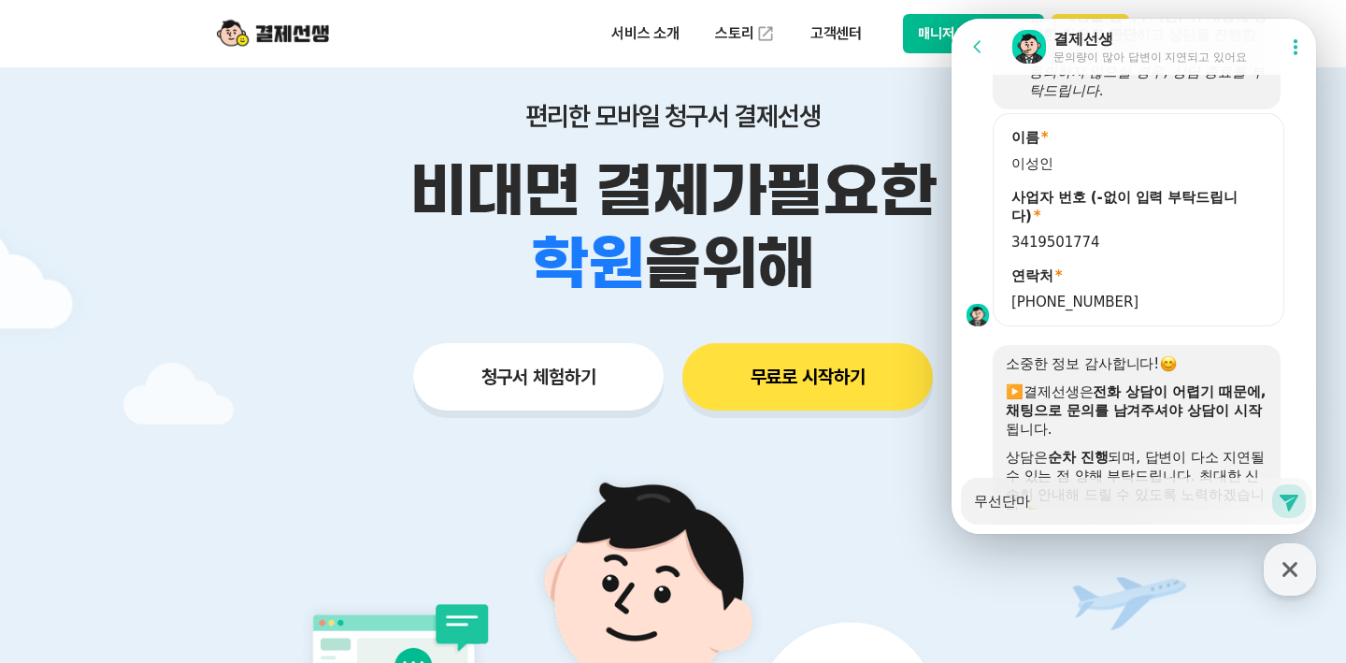
type textarea "무선단말"
type textarea "x"
type textarea "무선단맑"
type textarea "x"
type textarea "[DEMOGRAPHIC_DATA]말기"
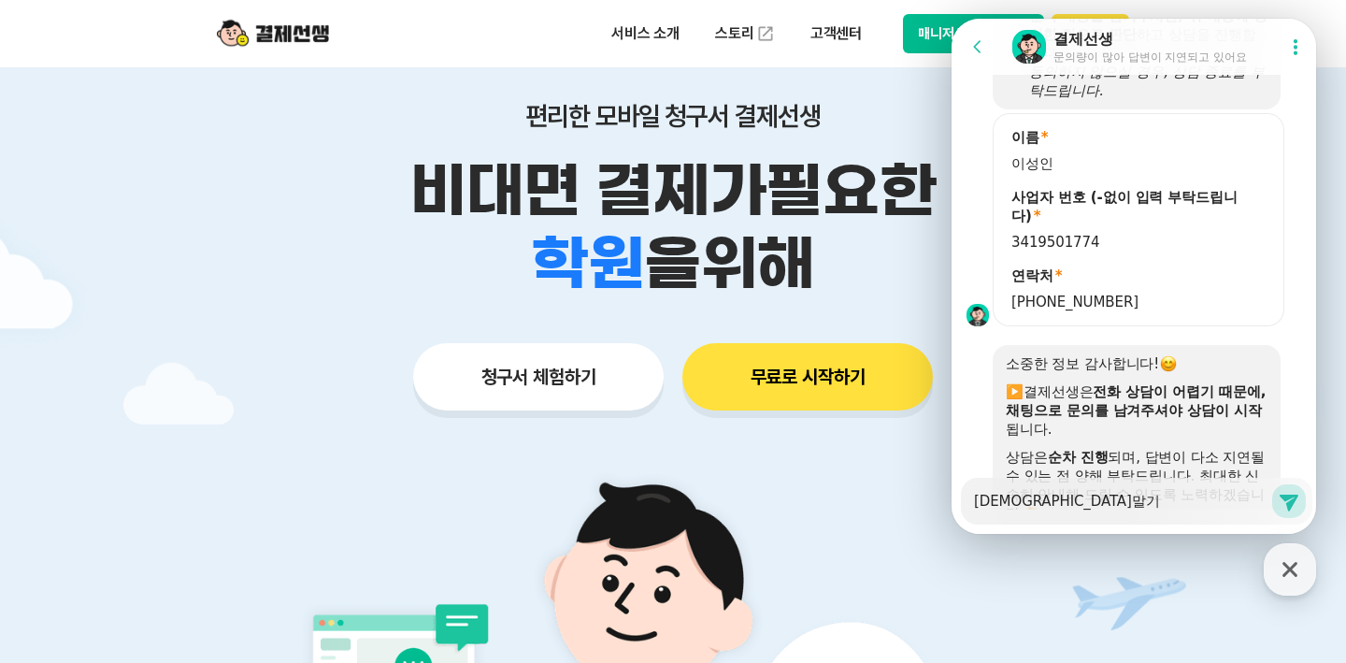
type textarea "x"
type textarea "[DEMOGRAPHIC_DATA]말기"
type textarea "x"
type textarea "무선단말기 D"
type textarea "x"
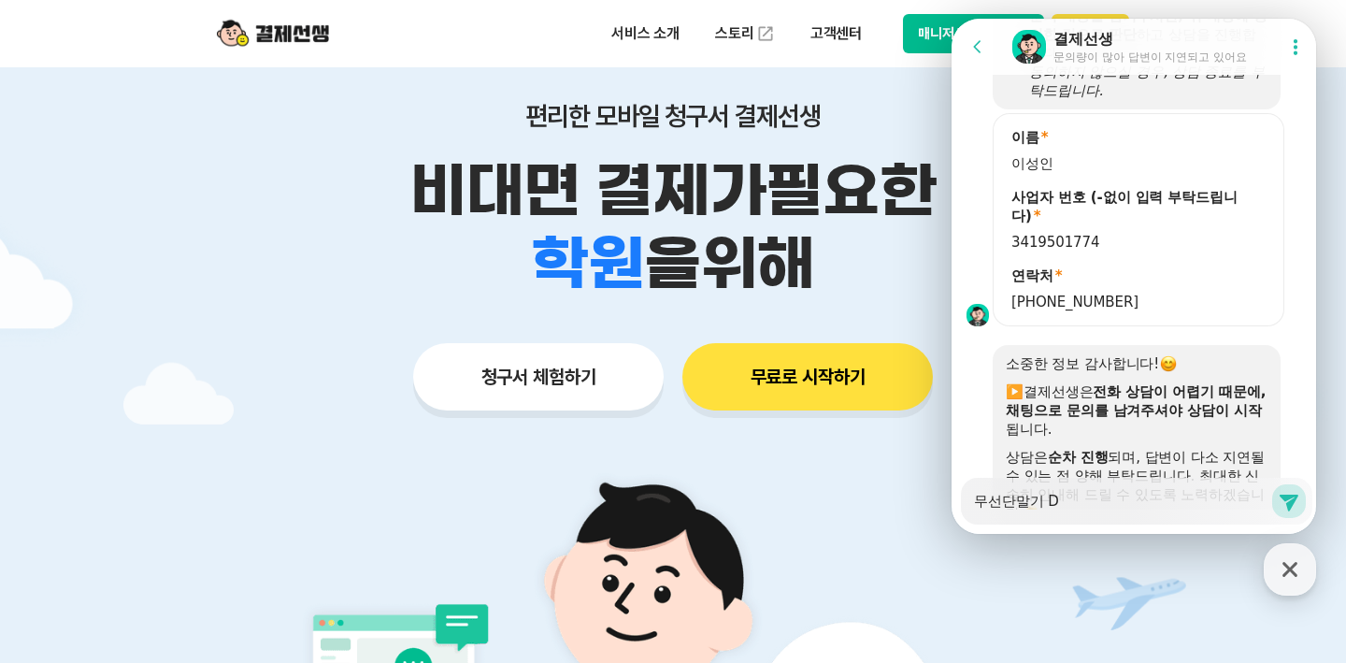
type textarea "무선단말기 D1"
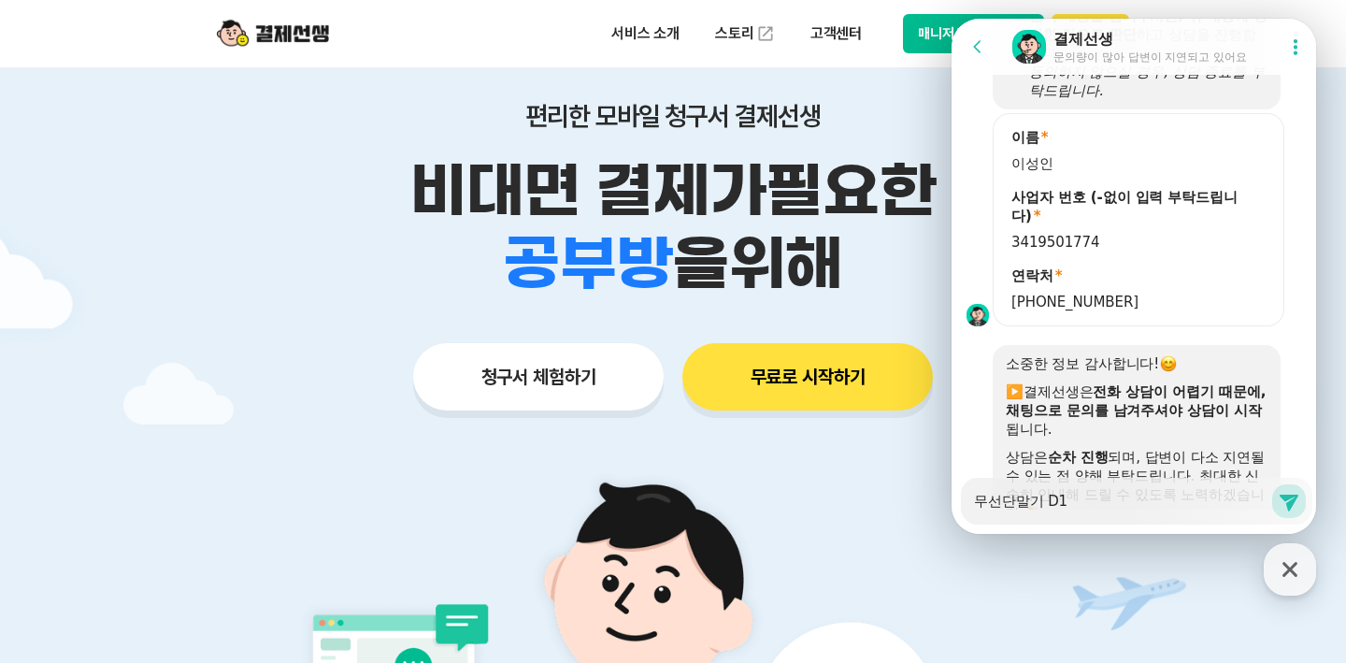
type textarea "x"
type textarea "[DEMOGRAPHIC_DATA]말기 D13"
type textarea "x"
type textarea "무선단말기 D135"
type textarea "x"
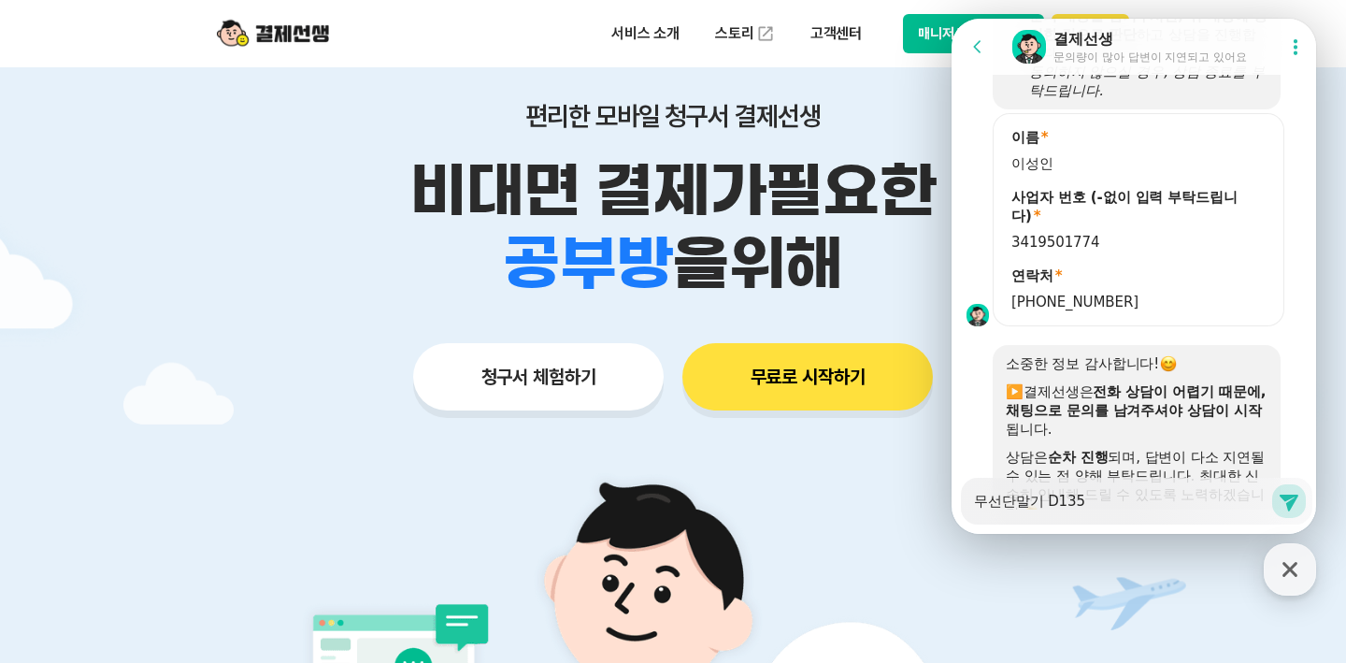
type textarea "무선단말기 D135"
type textarea "x"
type textarea "무선단말기 D135 rh"
type textarea "x"
type textarea "무선단말기 D135 rhk"
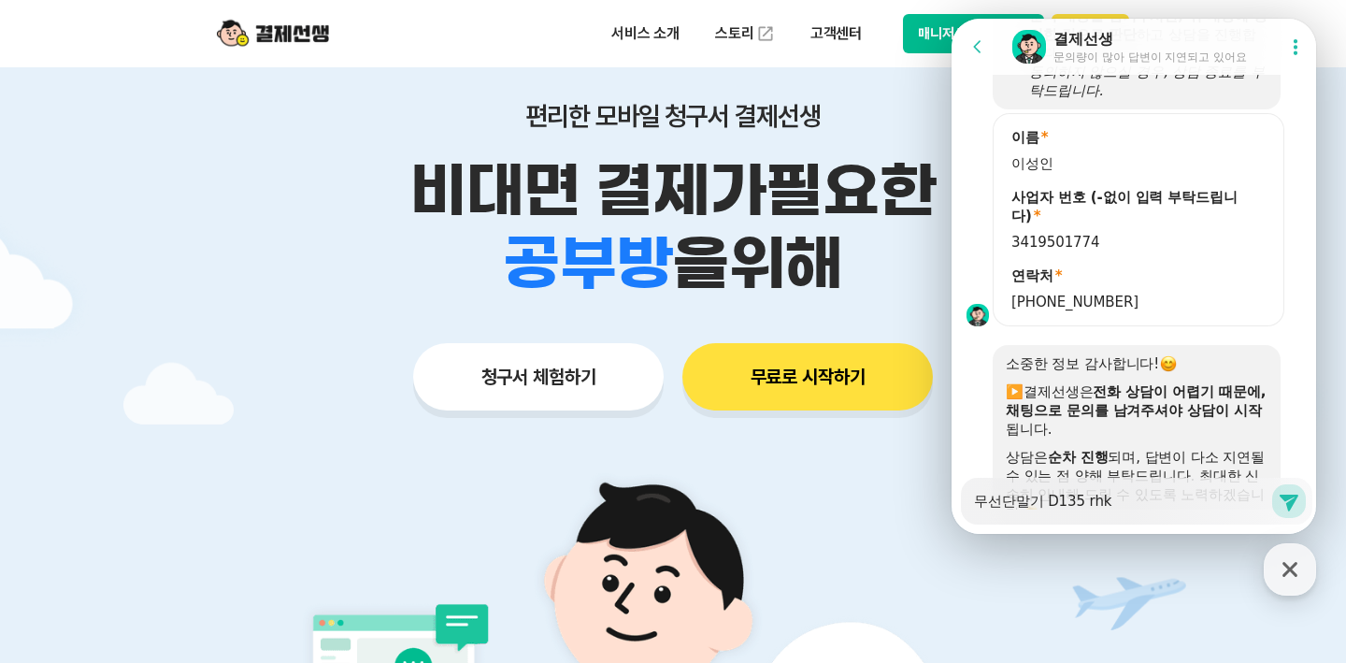
type textarea "x"
type textarea "무선단말기 D135 rhks"
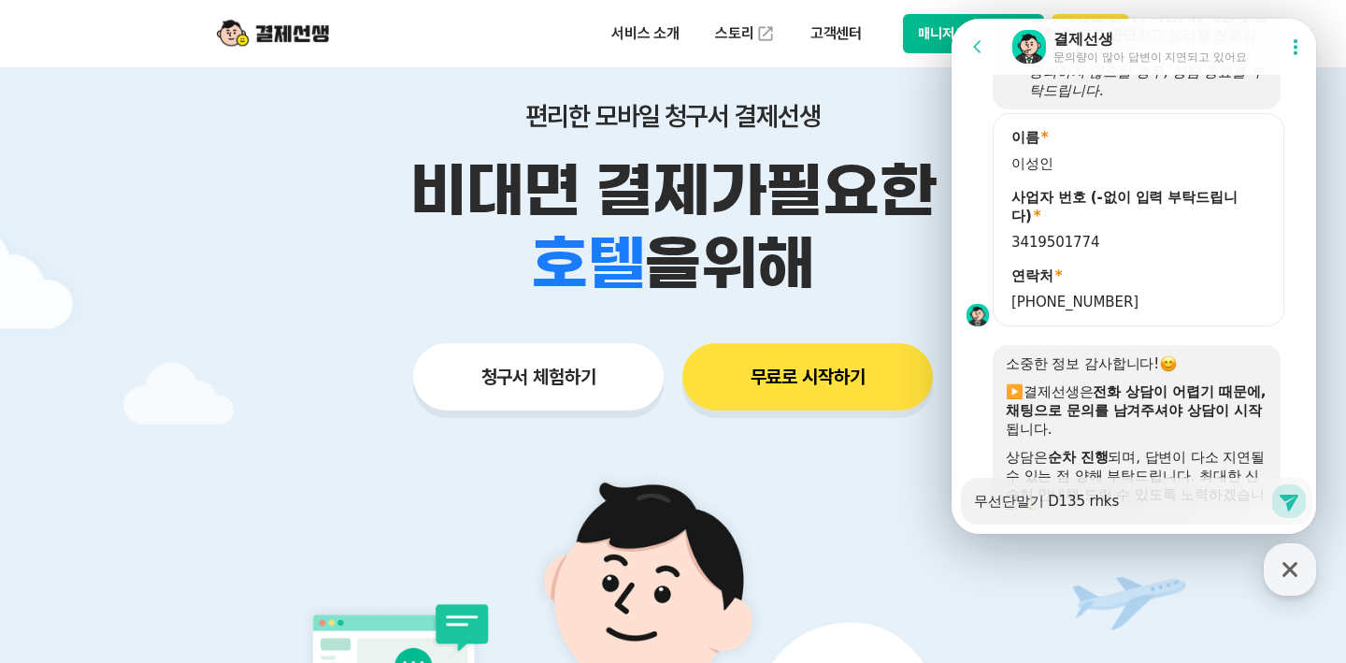
type textarea "x"
type textarea "무선단말기 D135 rh"
type textarea "x"
type textarea "무선단말기 D135 r"
type textarea "x"
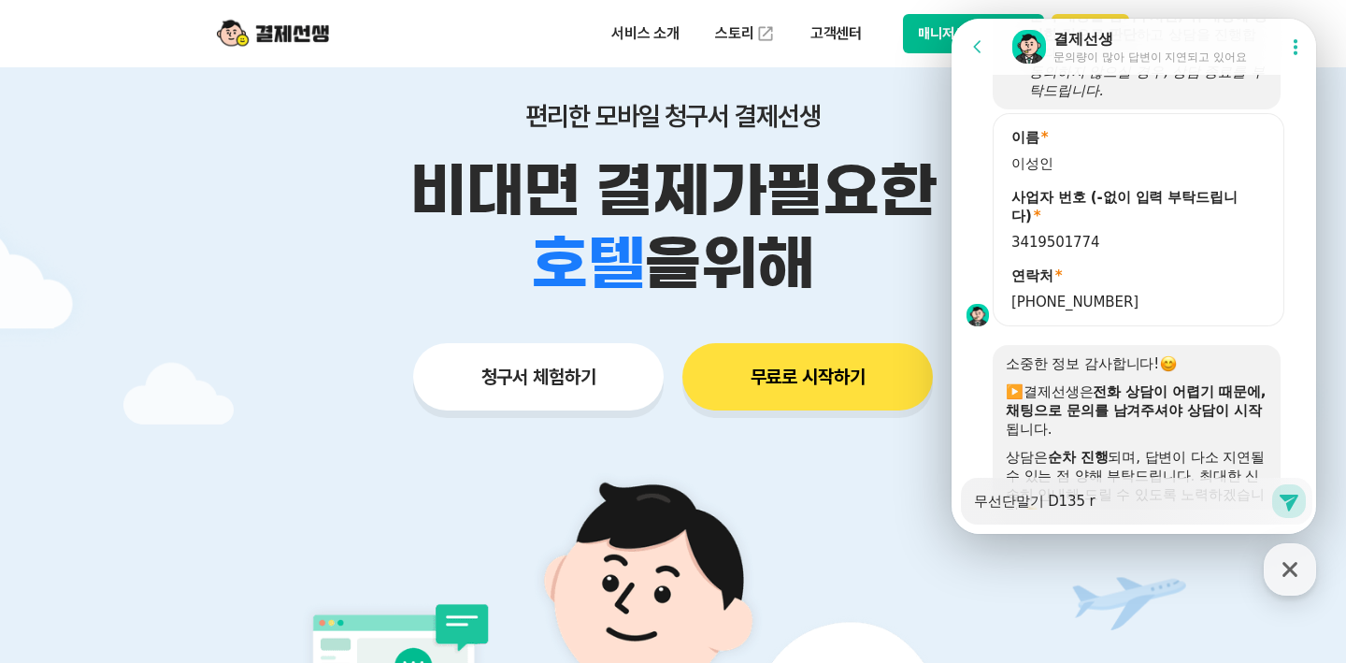
type textarea "무선단말기 D135"
type textarea "x"
type textarea "무선단말기 D135 ㄱ"
type textarea "x"
type textarea "무선단말기 D135 구"
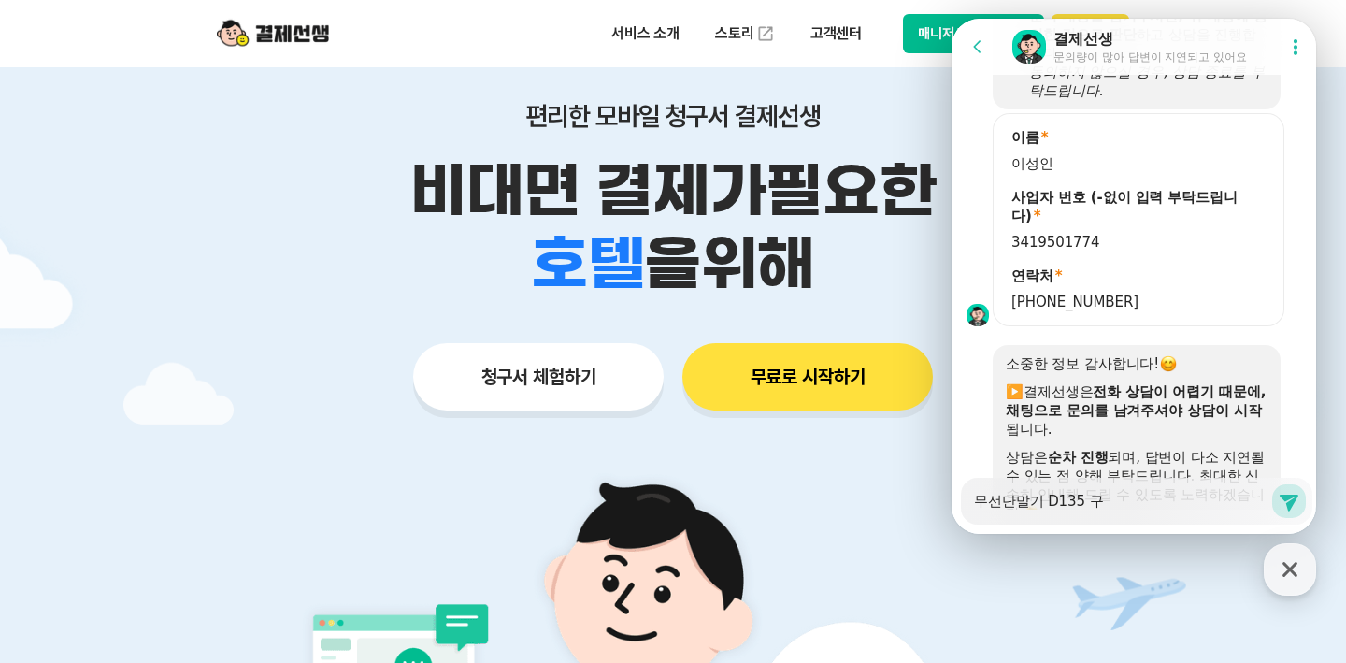
type textarea "x"
type textarea "무선단말기 D135 굼"
type textarea "x"
type textarea "무선단말기 D135 구매"
type textarea "x"
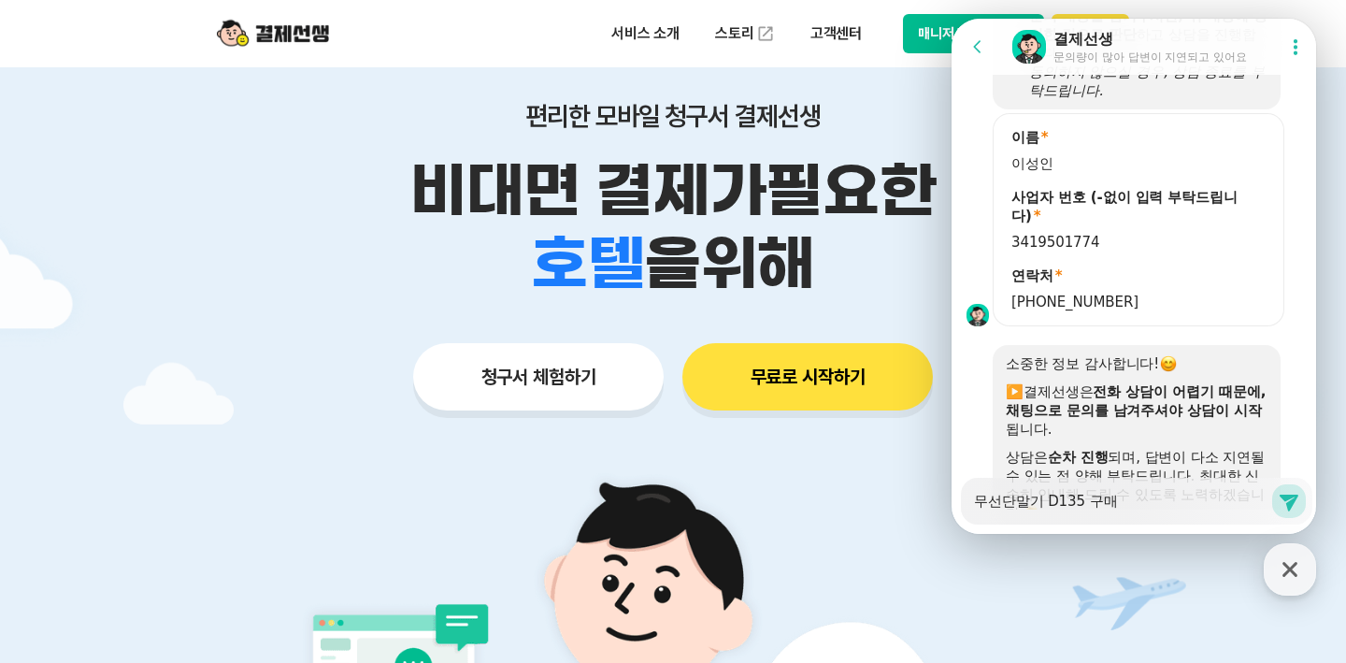
type textarea "무선단말기 D135 구매"
type textarea "x"
type textarea "무선단말기 D135 구매 ㄱ"
type textarea "x"
type textarea "무선단말기 D135 구매 고"
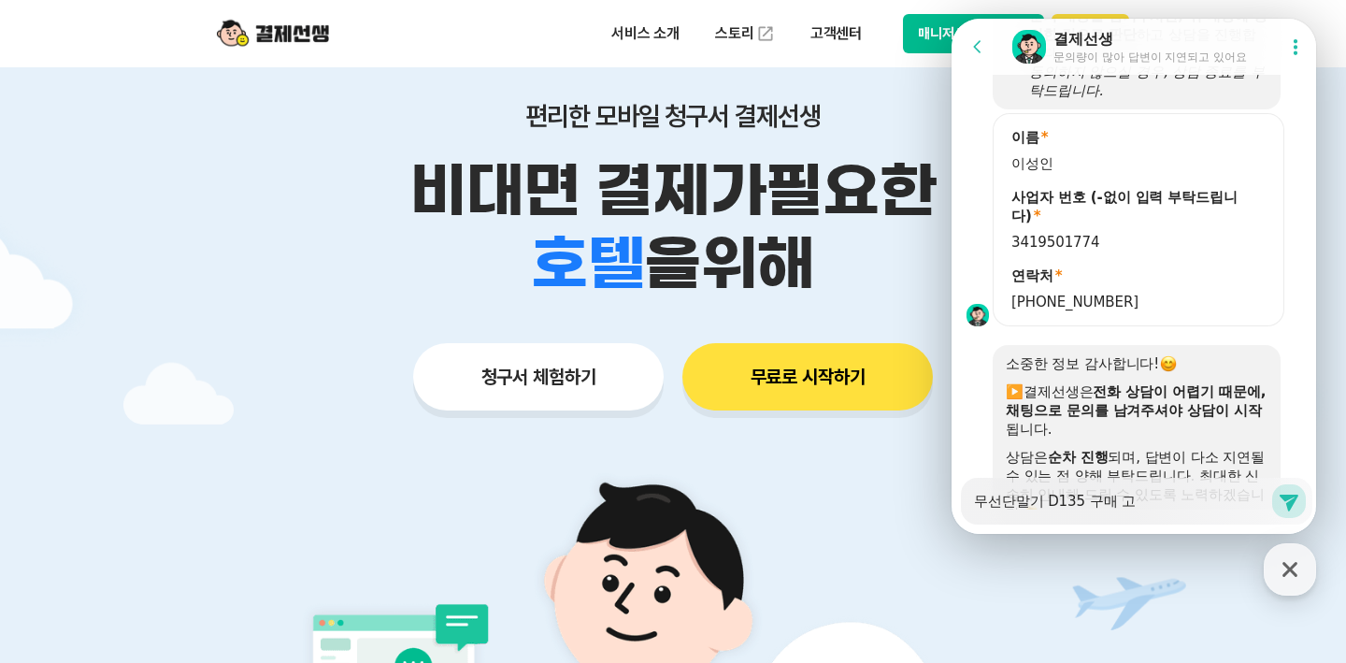
type textarea "x"
type textarea "[DEMOGRAPHIC_DATA]말기 D135 구매 과"
type textarea "x"
type textarea "무선단말기 D135 구매 관"
type textarea "x"
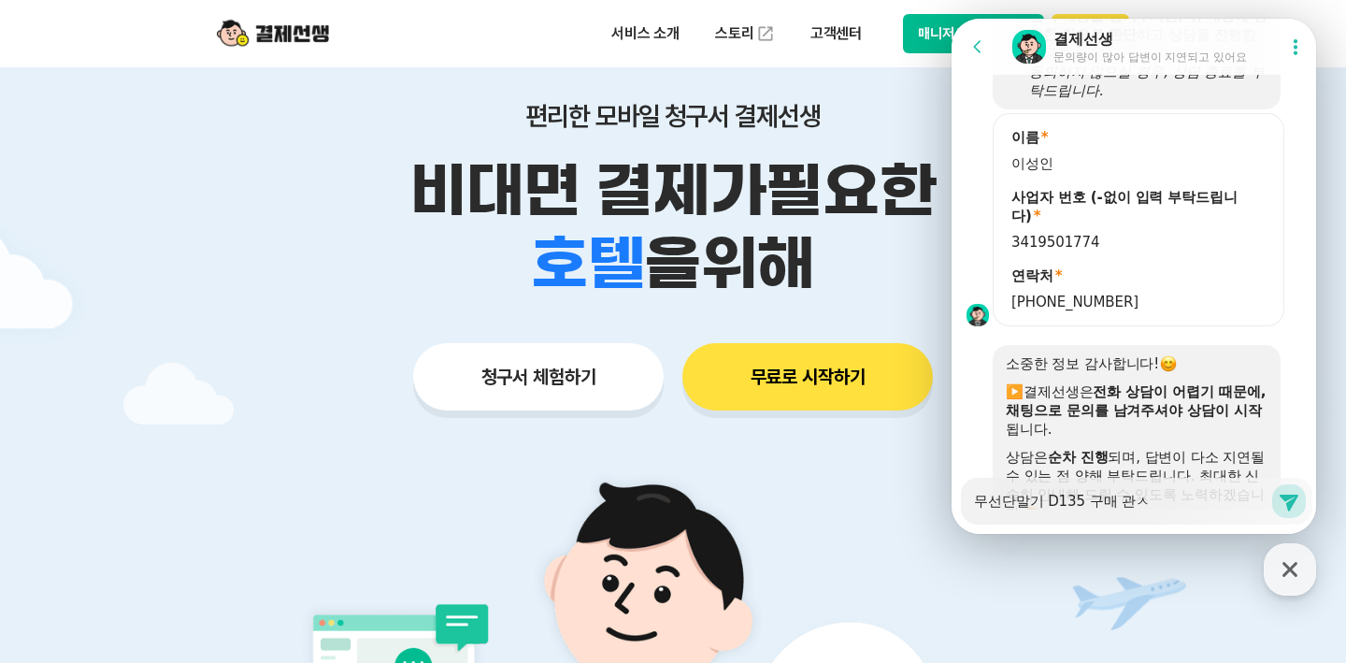
type textarea "무선단말기 D135 구매 관시"
type textarea "x"
type textarea "[DEMOGRAPHIC_DATA]말기 D135 구매 관심"
type textarea "x"
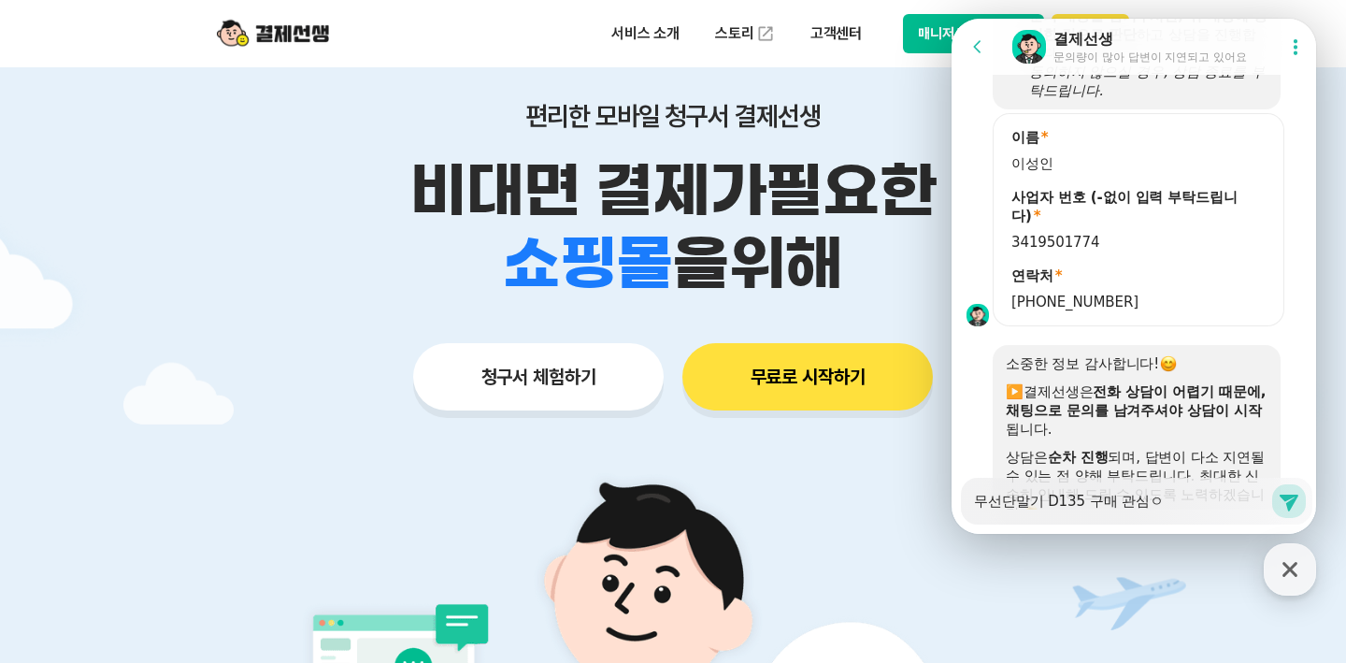
type textarea "[DEMOGRAPHIC_DATA]말기 D135 구매 관심이"
type textarea "x"
type textarea "[DEMOGRAPHIC_DATA]말기 D135 구매 관심있"
type textarea "x"
type textarea "[DEMOGRAPHIC_DATA]말기 D135 구매 관심있ㅇ"
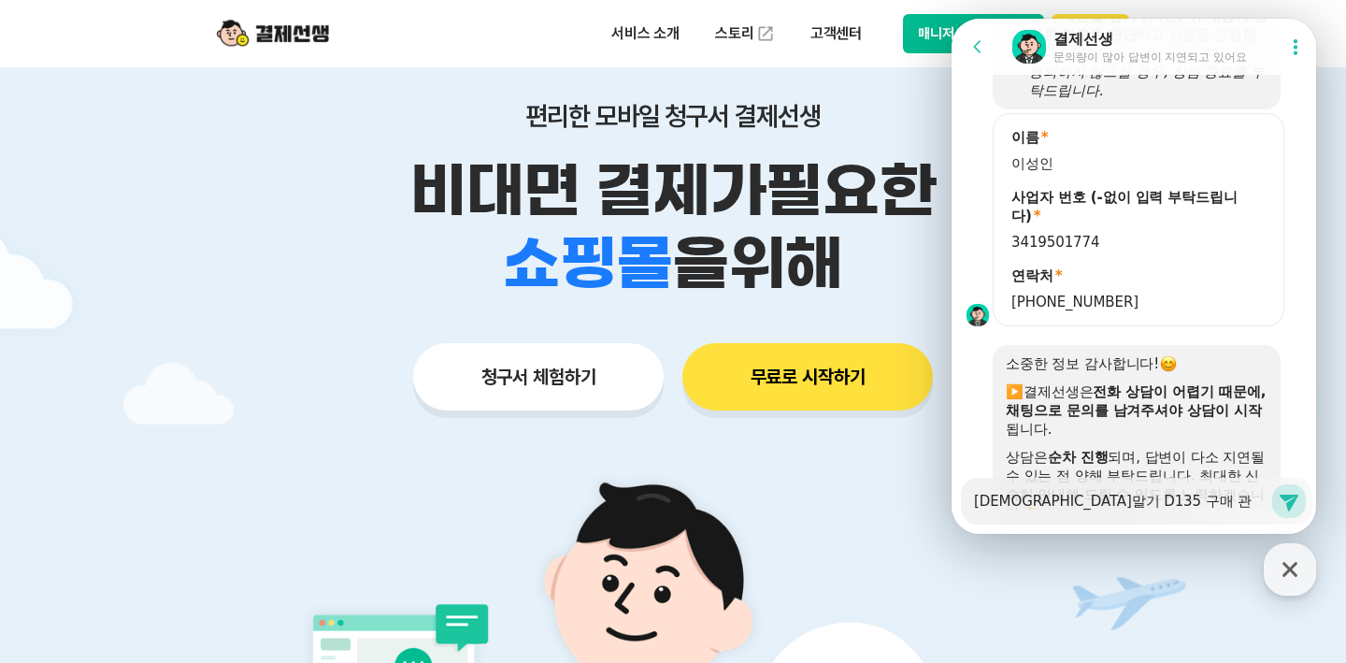
type textarea "x"
type textarea "무선단말기 D135 구매 관심있어"
type textarea "x"
type textarea "무선단말기 D135 구매 관심있엇"
type textarea "x"
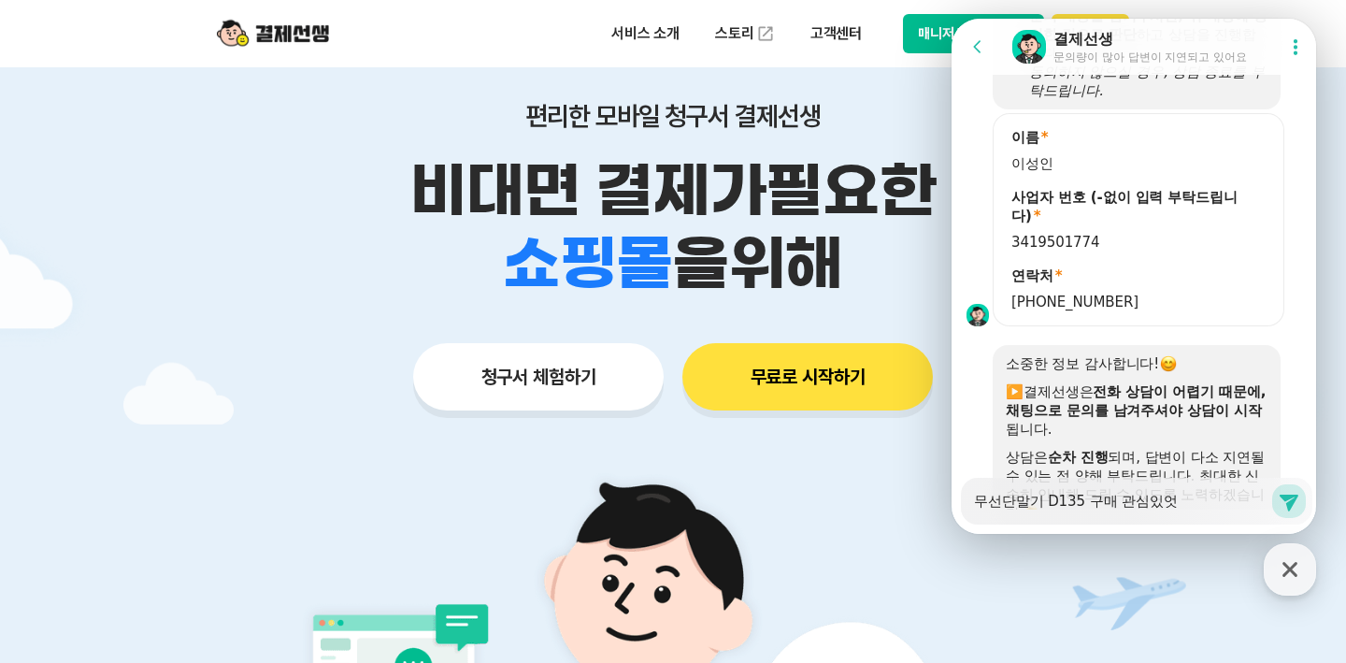
type textarea "무선단말기 D135 구매 관심있어서"
type textarea "x"
type textarea "무선단말기 D135 구매 관심있어서"
type textarea "x"
type textarea "무선단말기 D135 구매 관심있어서 ㅇ"
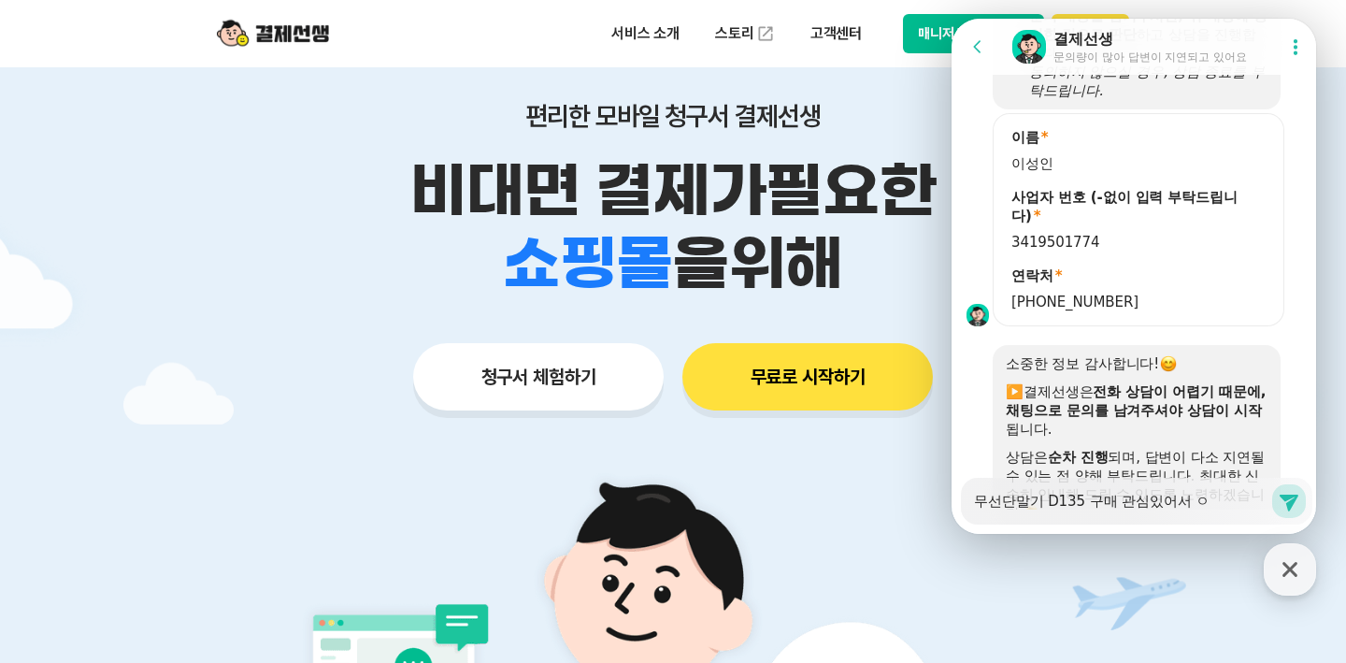
type textarea "x"
type textarea "[DEMOGRAPHIC_DATA]말기 D135 구매 관심있어서 여"
type textarea "x"
type textarea "[DEMOGRAPHIC_DATA]말기 D135 구매 관심있어서 연"
type textarea "x"
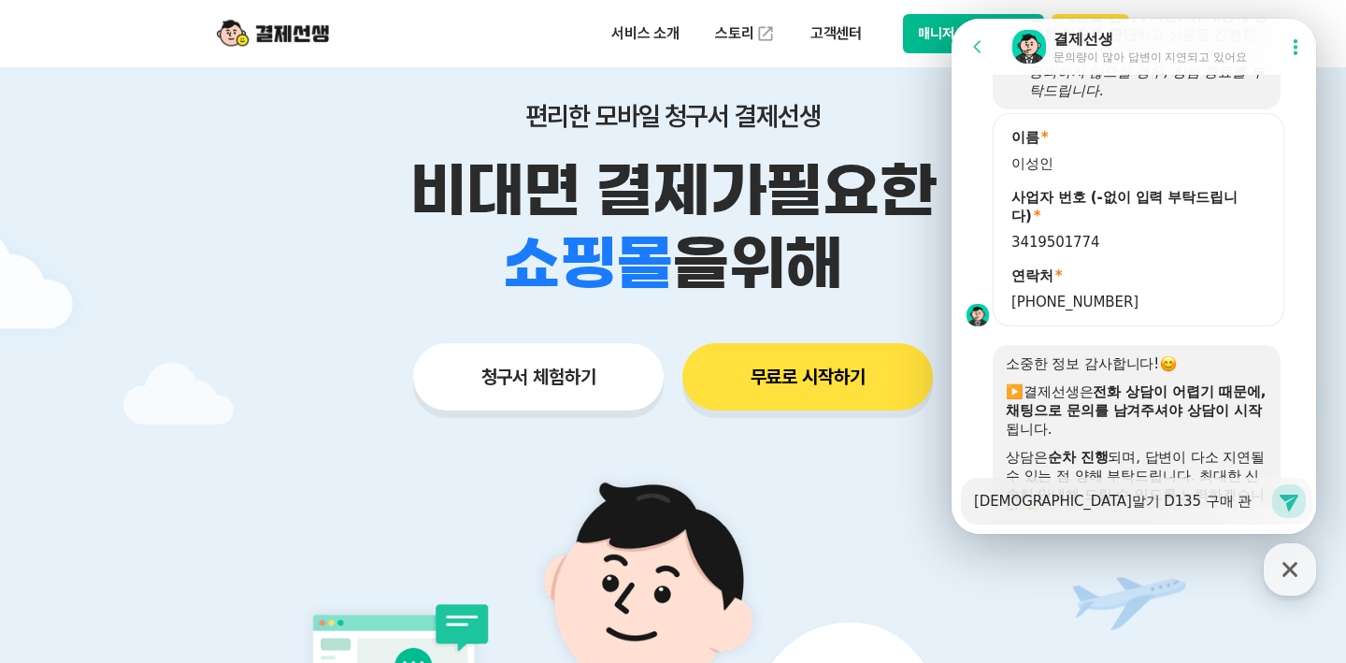
type textarea "무선단말기 D135 구매 관심있어서 연ㄹ"
type textarea "x"
type textarea "무선단말기 D135 구매 관심있어서 연라"
type textarea "x"
type textarea "무선단말기 D135 구매 관심있어서 연락"
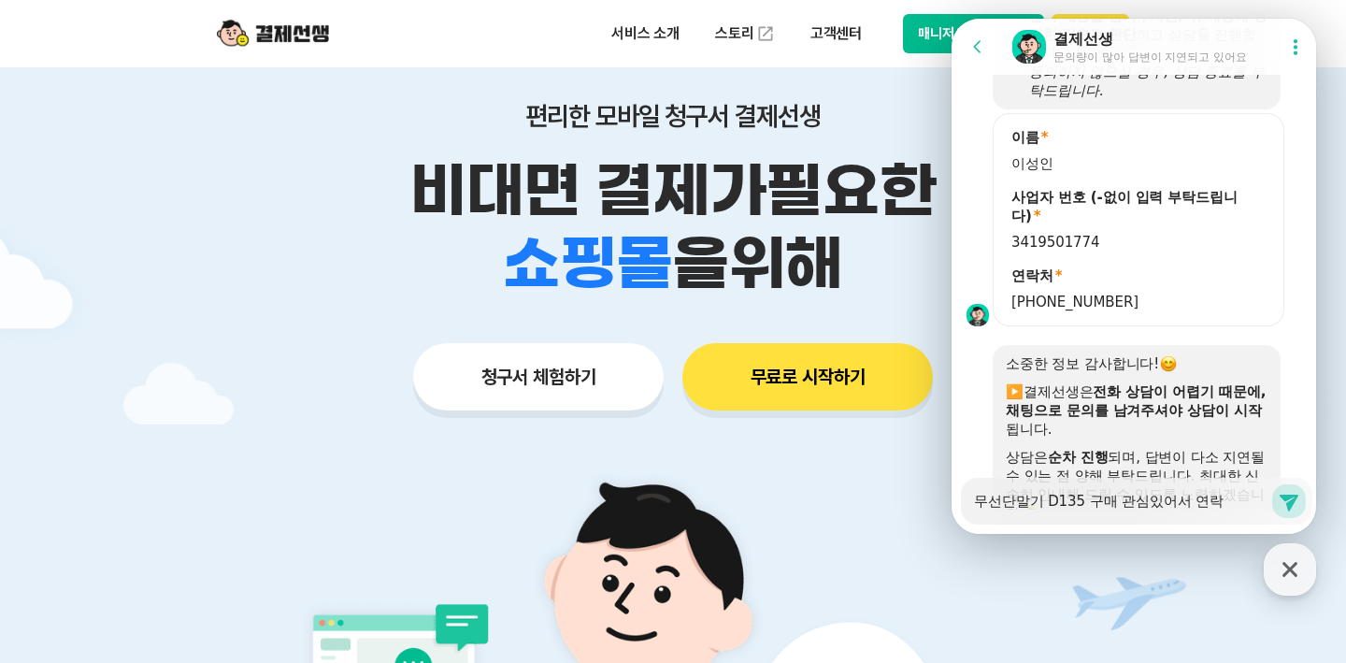
type textarea "x"
type textarea "무선단말기 D135 구매 관심있어서 연락ㄷ"
type textarea "x"
type textarea "무선단말기 D135 구매 관심있어서 연락드"
type textarea "x"
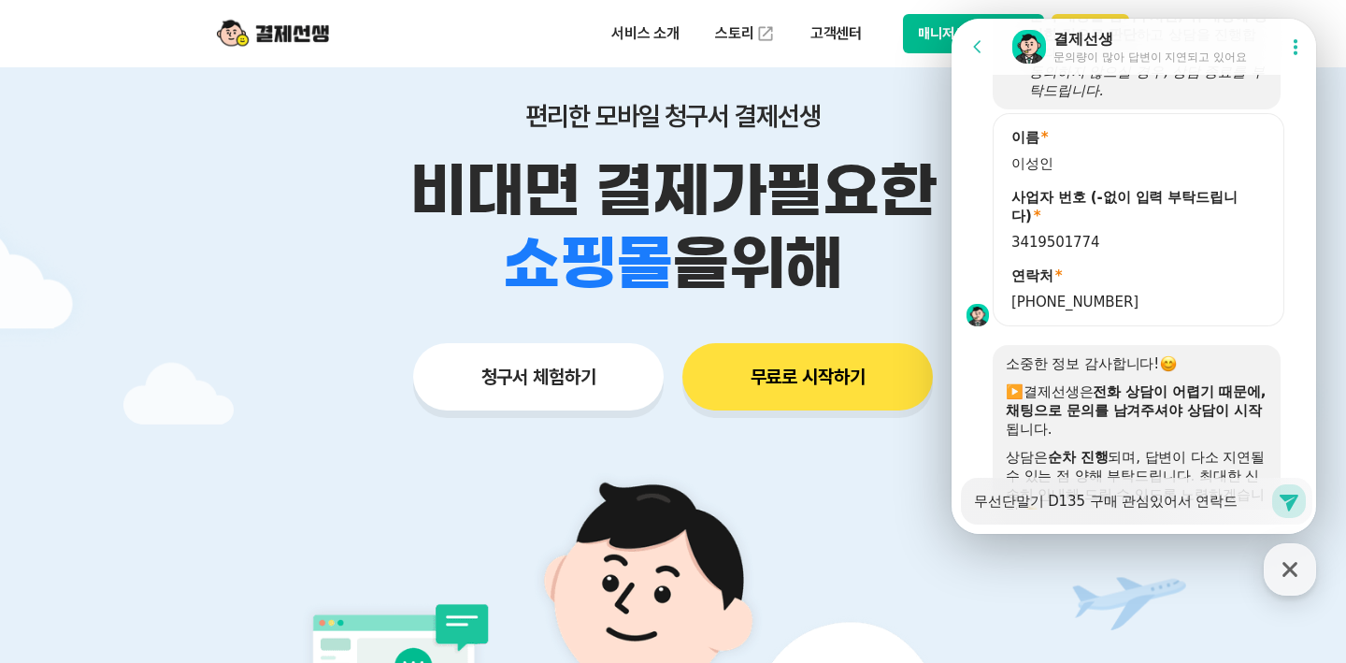
type textarea "무선단말기 D135 구매 관심있어서 연락들"
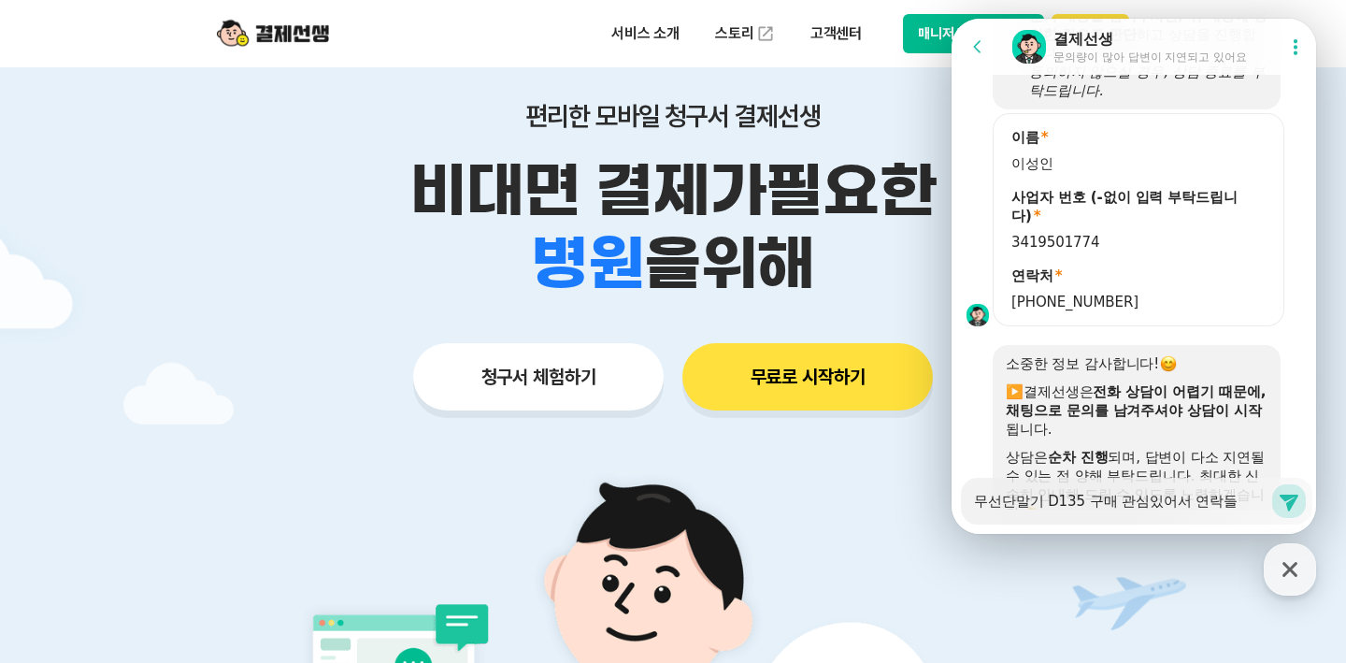
type textarea "x"
type textarea "무선단말기 D135 구매 관심있어서 연락드려"
type textarea "x"
type textarea "무선단말기 D135 구매 관심있어서 연락드렸"
type textarea "x"
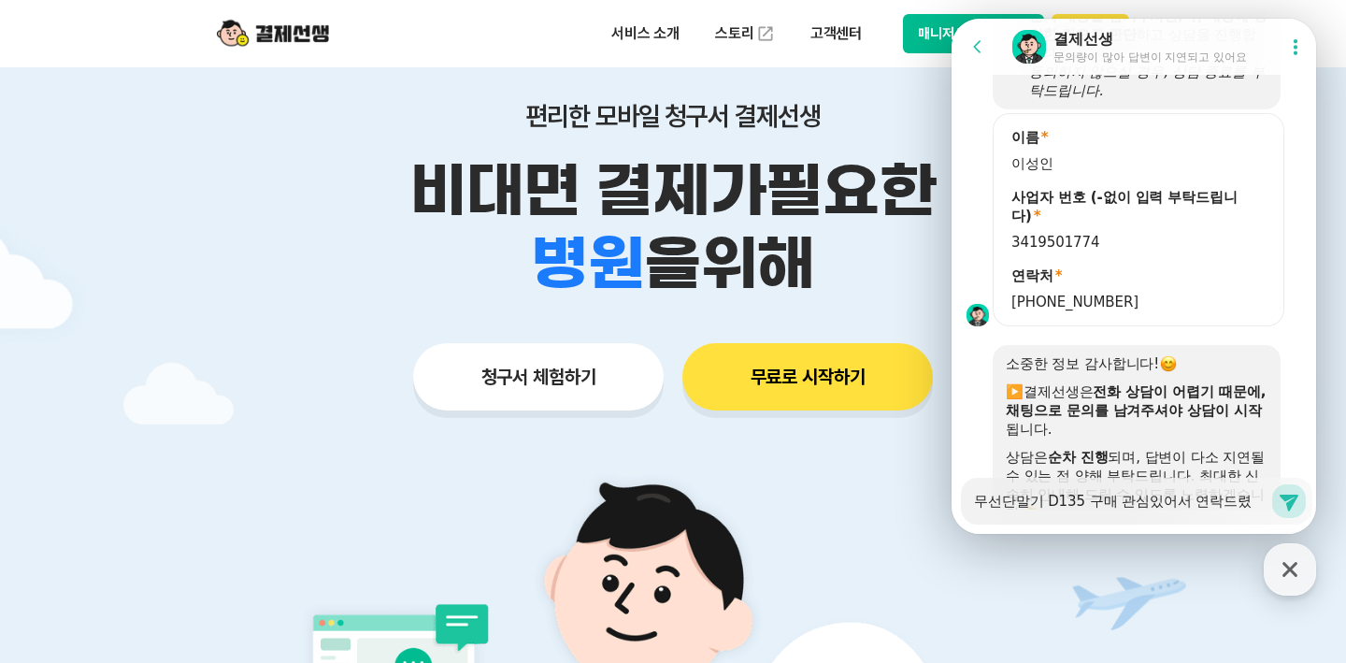
type textarea "무선단말기 D135 구매 관심있어서 연락드렸ㅇ"
type textarea "x"
type textarea "무선단말기 D135 구매 관심있어서 연락드렸"
type textarea "x"
type textarea "무선단말기 D135 구매 관심있어서 연락드렸느"
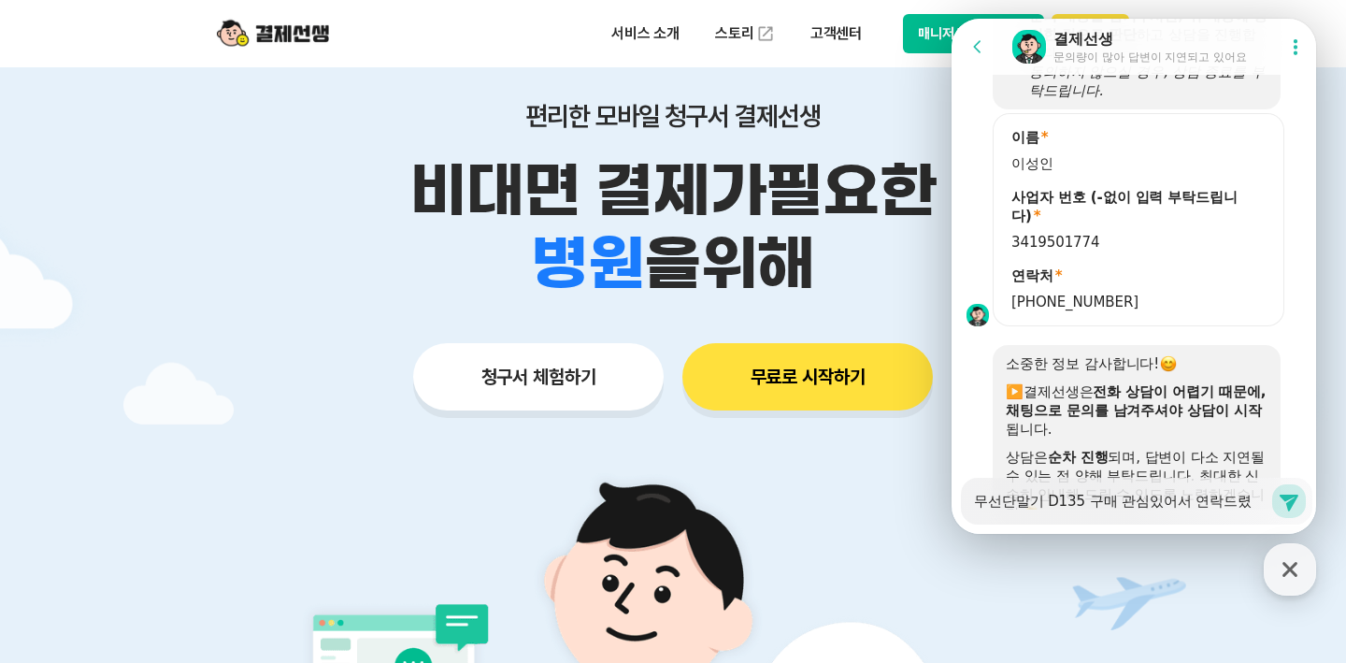
type textarea "x"
type textarea "무선단말기 D135 구매 관심있어서 연락드렸는"
type textarea "x"
type textarea "무선단말기 D135 구매 관심있어서 연락드렸는ㄷ"
type textarea "x"
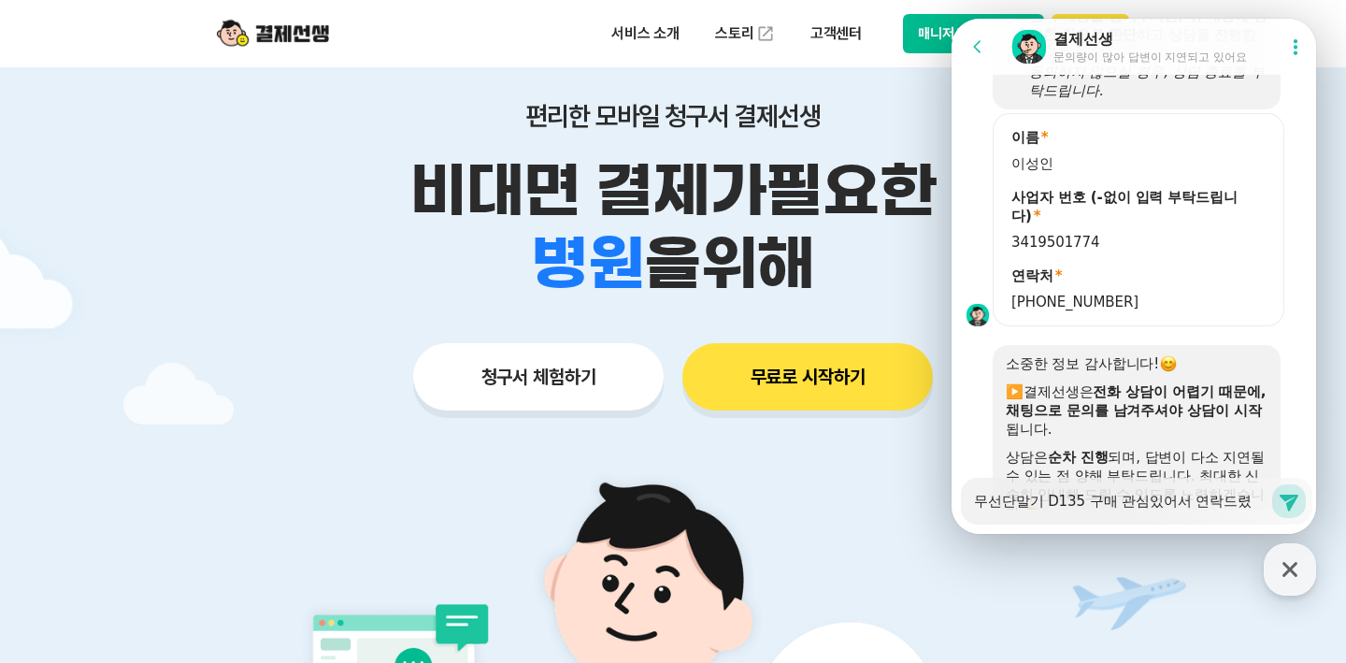
type textarea "무선단말기 D135 구매 관심있어서 연락드렸는데"
type textarea "x"
type textarea "무선단말기 D135 구매 관심있어서 연락드렸는데,"
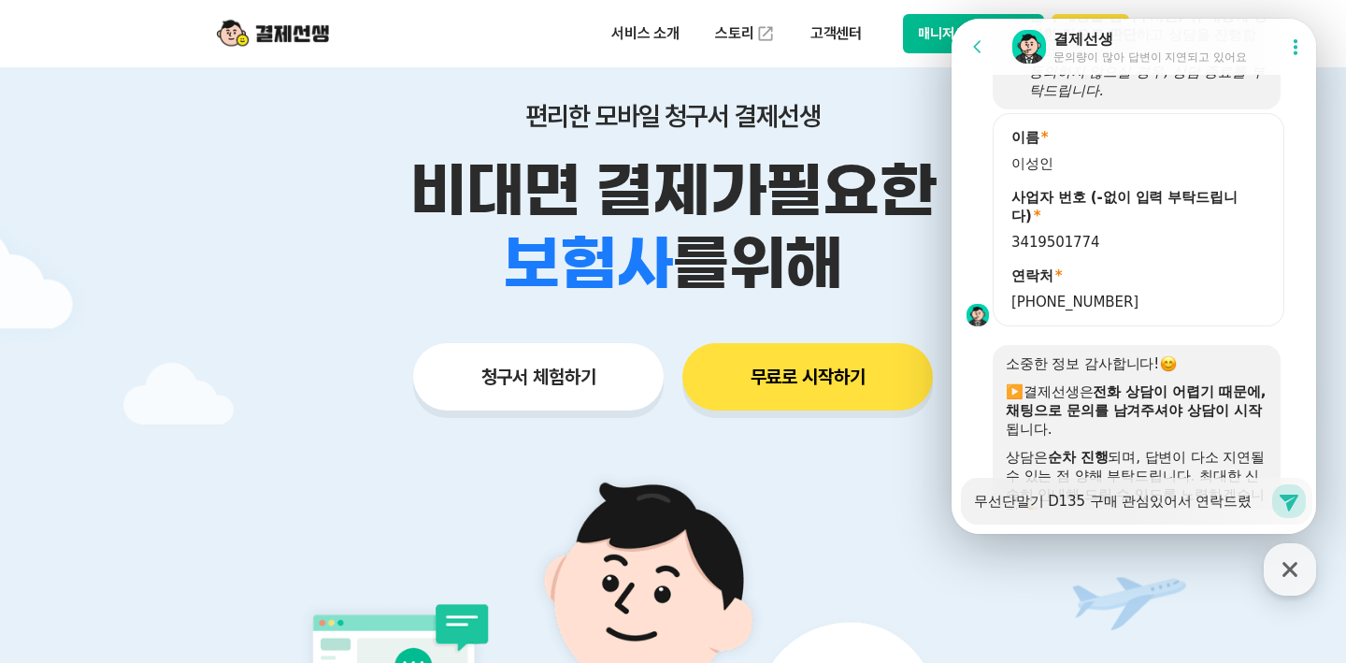
type textarea "x"
type textarea "무선단말기 D135 구매 관심있어서 연락드렸는데,"
type textarea "x"
type textarea "무선단말기 D135 구매 관심있어서 연락드렸는데, ㅇ"
type textarea "x"
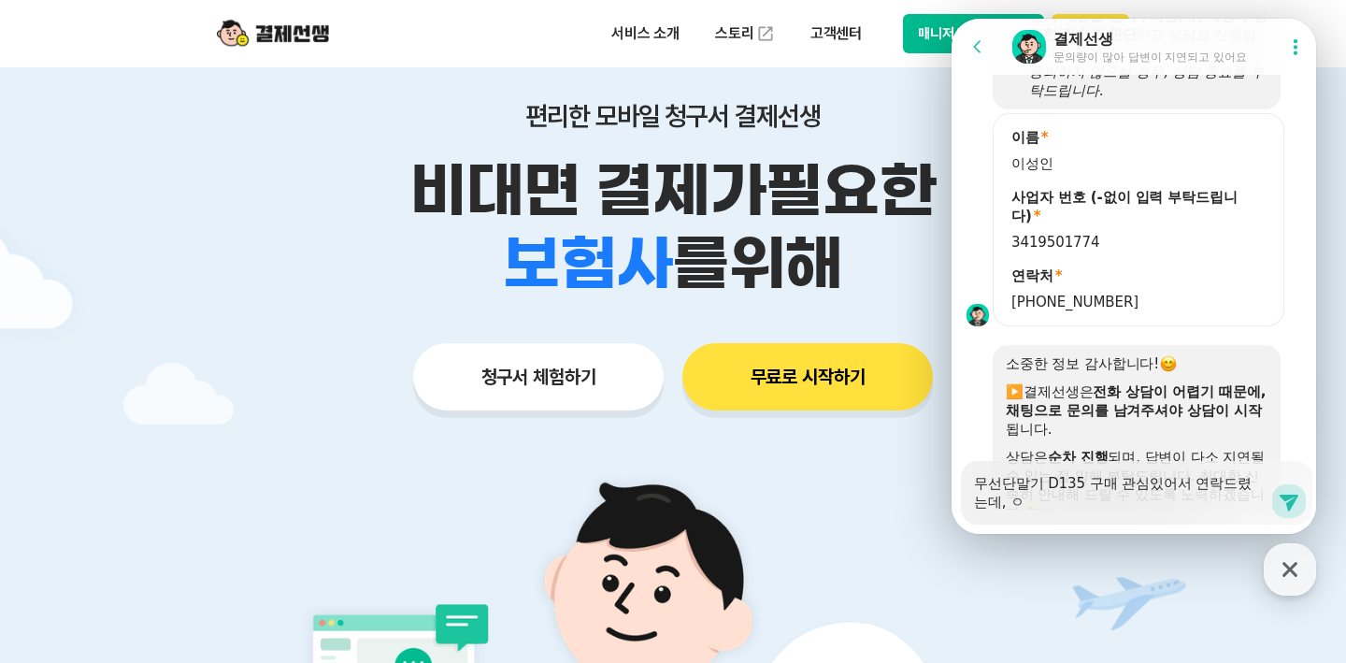
type textarea "무선단말기 D135 구매 관심있어서 연락드렸는데, 아"
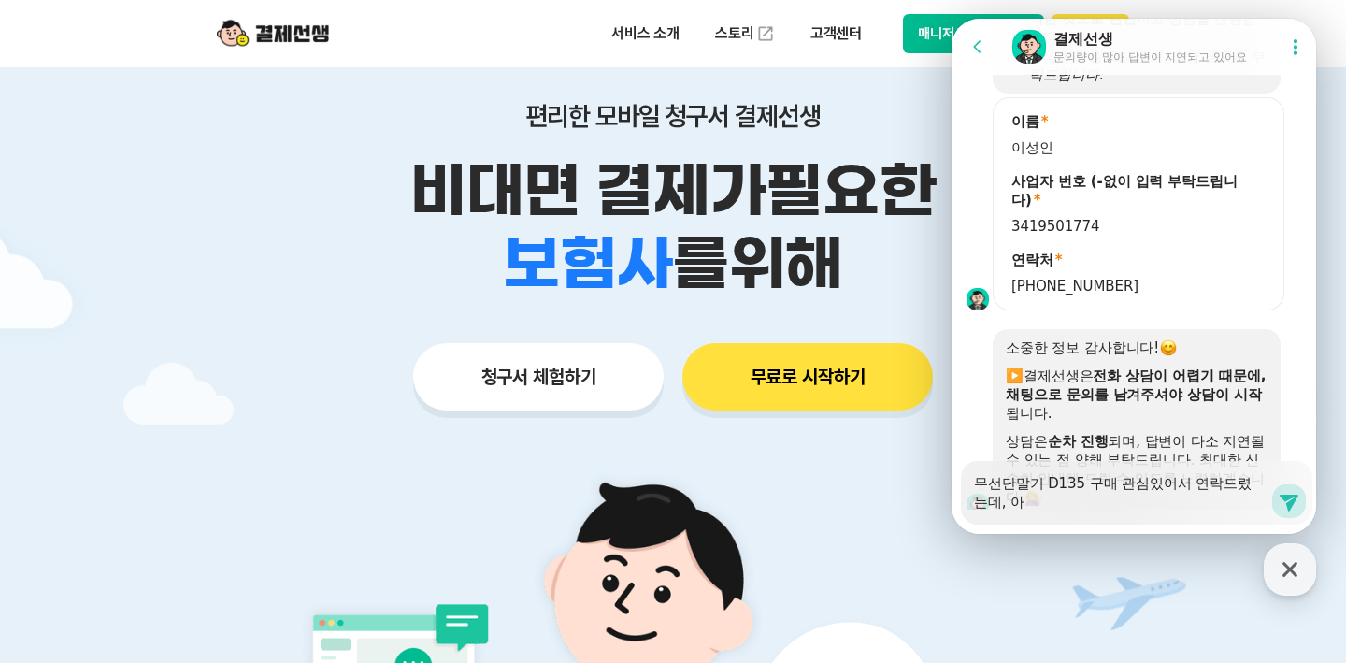
scroll to position [1501, 0]
type textarea "x"
type textarea "무선단말기 D135 구매 관심있어서 연락드렸는데, 앙"
type textarea "x"
type textarea "무선단말기 D135 구매 관심있어서 연락드렸는데, 아이"
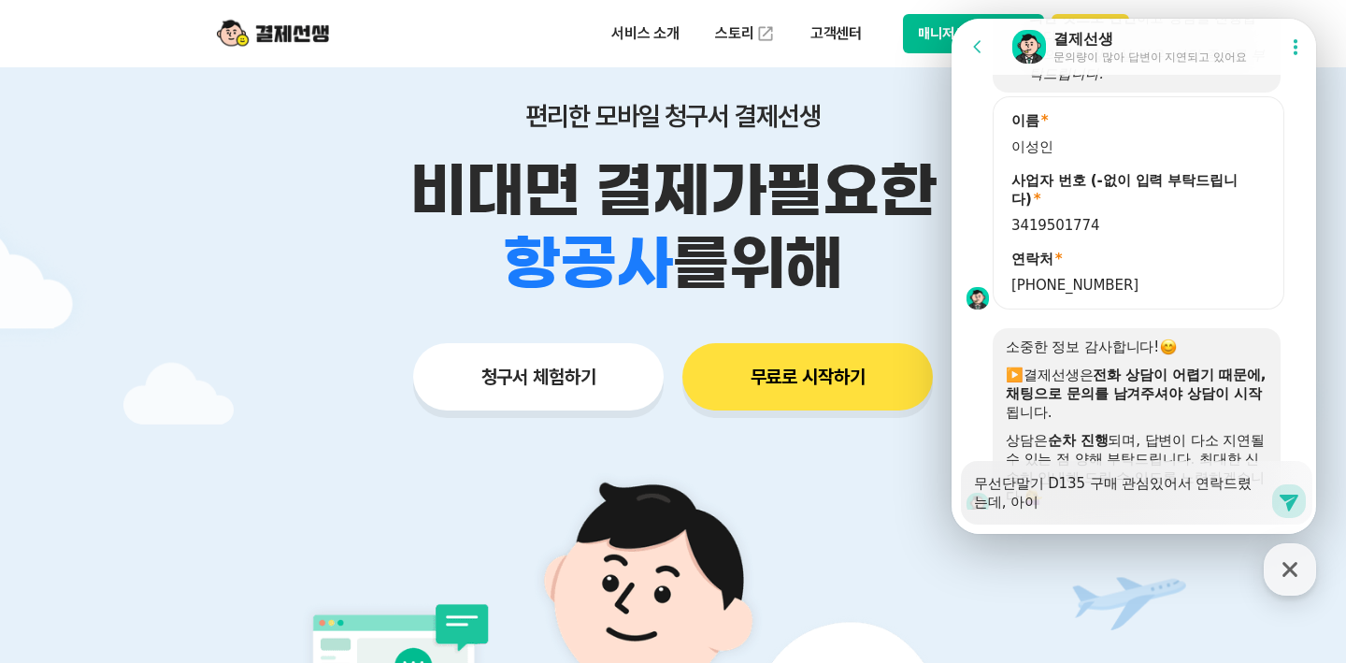
type textarea "x"
type textarea "무선단말기 D135 구매 관심있어서 연락드렸는데, 아읻"
type textarea "x"
type textarea "무선단말기 D135 구매 관심있어서 연락드렸는데, 아이드"
type textarea "x"
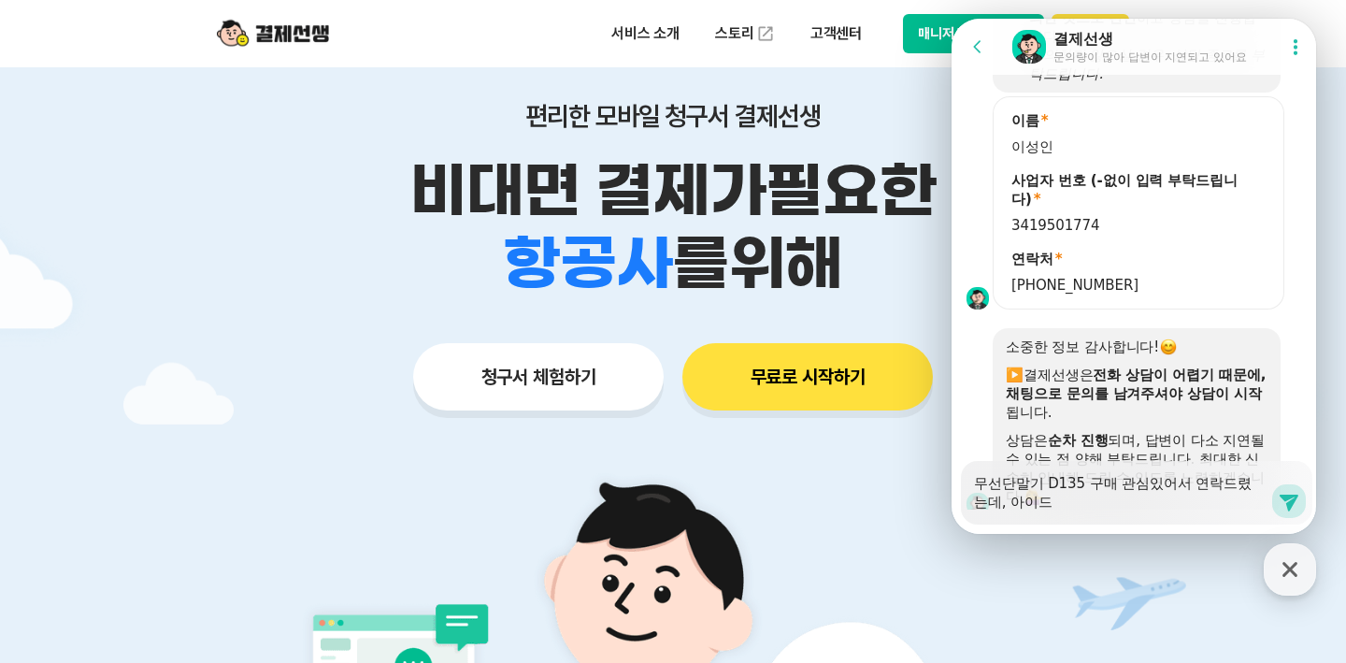
type textarea "무선단말기 D135 구매 관심있어서 연락드렸는데, 아이들"
type textarea "x"
type textarea "무선단말기 D135 구매 관심있어서 연락드렸는데, 아이들"
type textarea "x"
type textarea "무선단말기 D135 구매 관심있어서 연락드렸는데, 아이들 ㄴ"
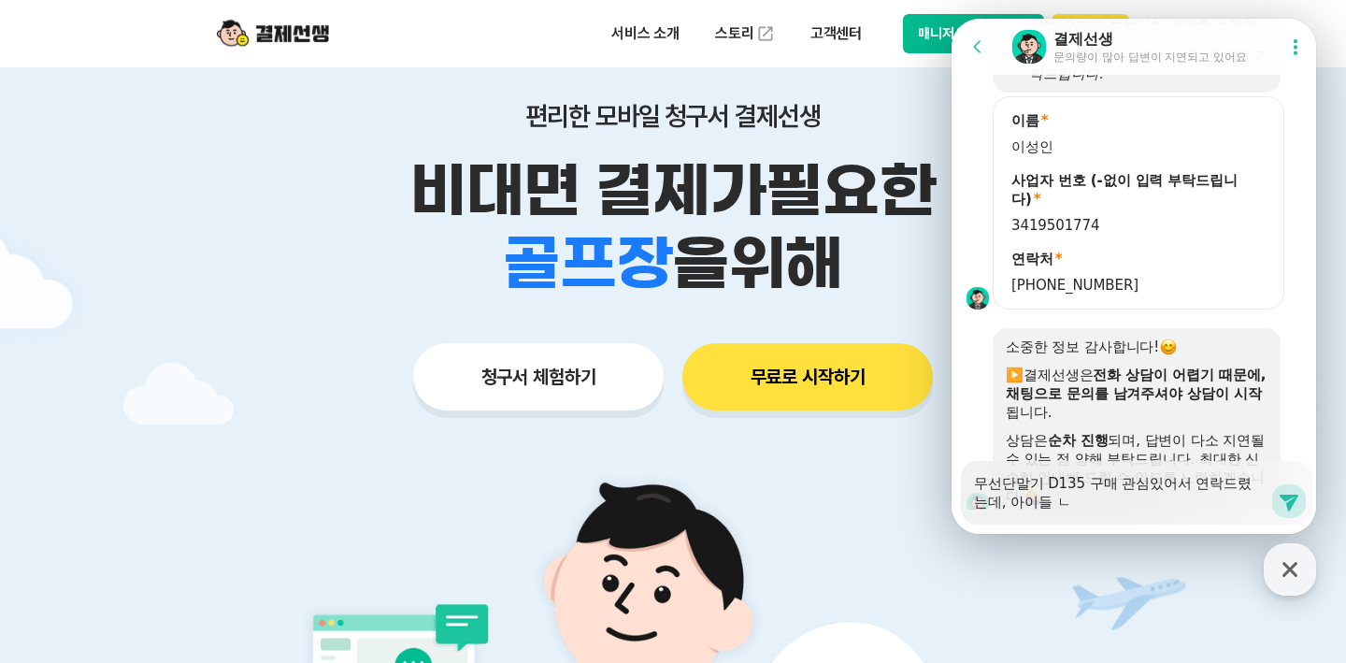
type textarea "x"
type textarea "무선단말기 D135 구매 관심있어서 연락드렸는데, 아이들 누"
type textarea "x"
type textarea "무선단말기 D135 구매 관심있어서 연락드렸는데, 아이들 눅"
type textarea "x"
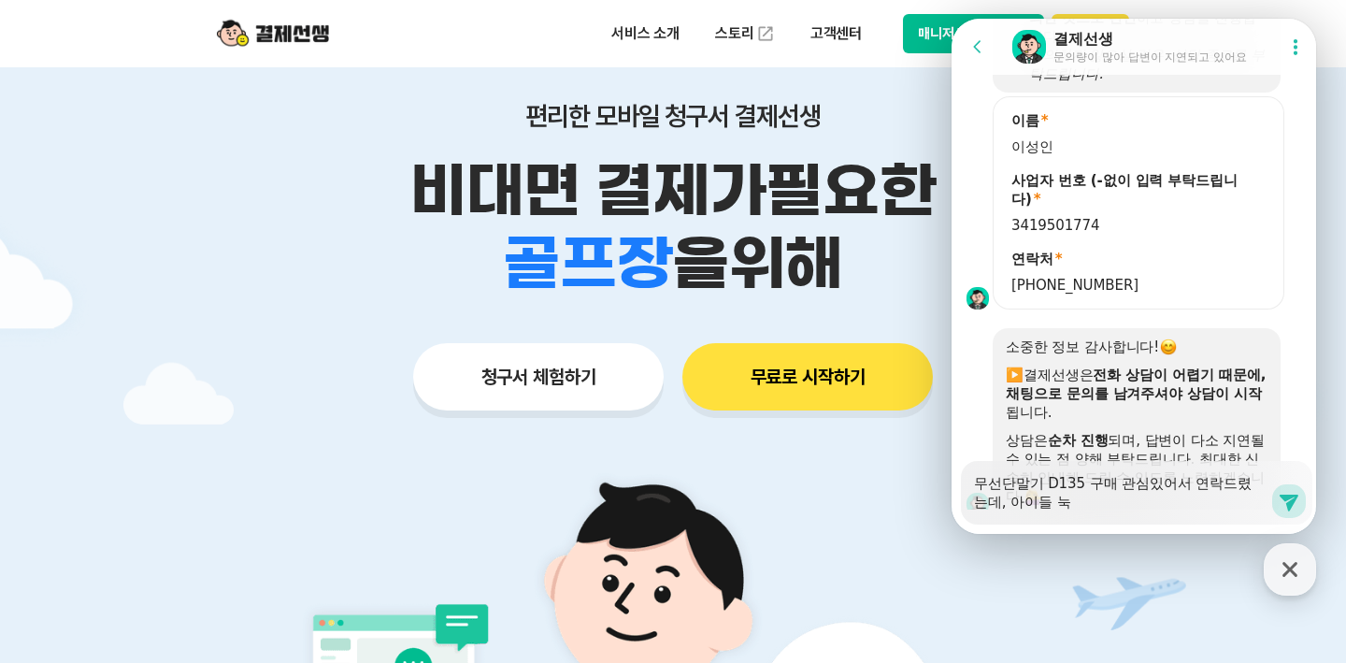
type textarea "무선단말기 D135 구매 관심있어서 연락드렸는데, 아이들 누가"
type textarea "x"
type textarea "무선단말기 D135 구매 관심있어서 연락드렸는데, 아이들 누가"
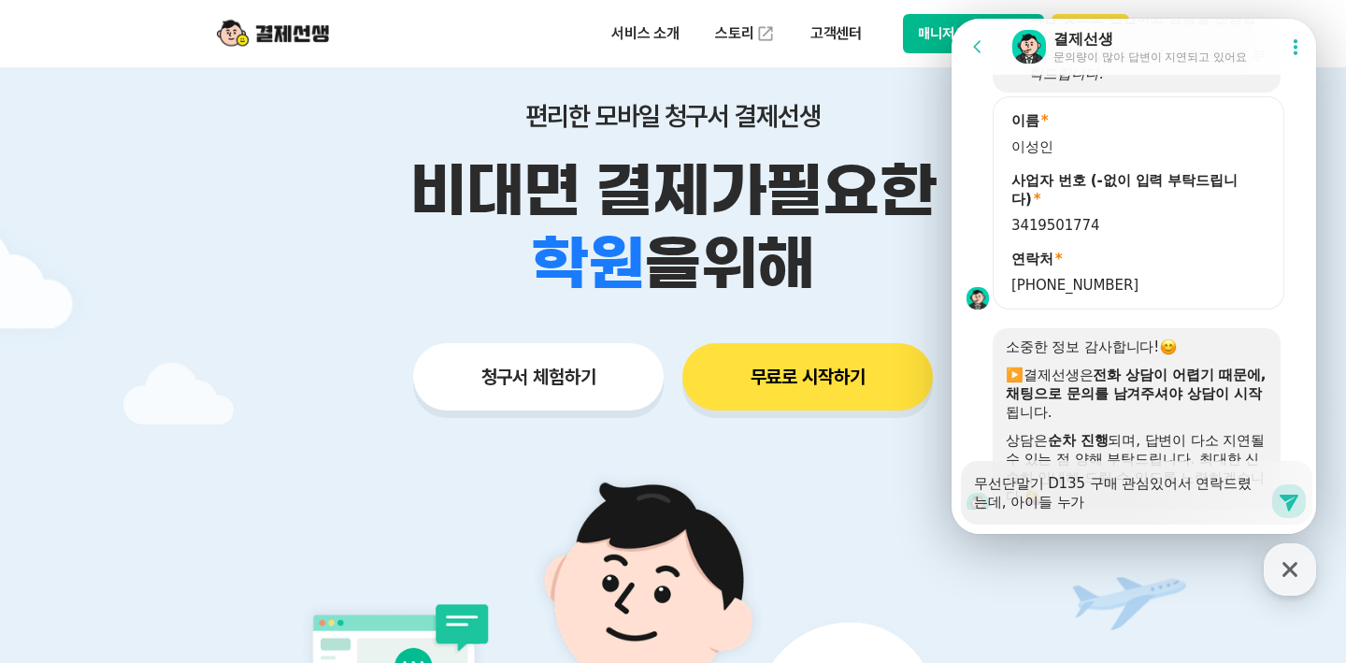
type textarea "x"
type textarea "무선단말기 D135 구매 관심있어서 연락드렸는데, 아이들 누가 겨"
type textarea "x"
type textarea "무선단말기 D135 구매 관심있어서 연락드렸는데, 아이들 누가 결"
type textarea "x"
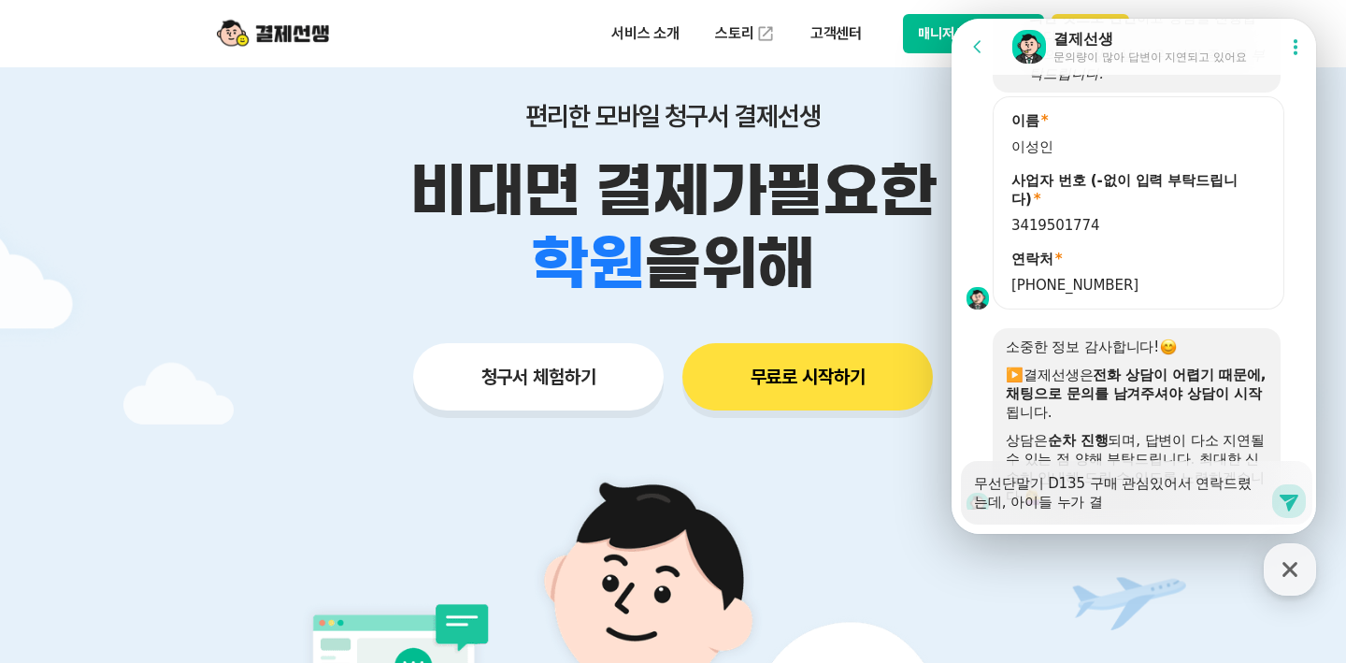
type textarea "무선단말기 D135 구매 관심있어서 연락드렸는데, 아이들 누가 결ㅈ"
type textarea "x"
type textarea "무선단말기 D135 구매 관심있어서 연락드렸는데, 아이들 누가 결제"
type textarea "x"
type textarea "무선단말기 D135 구매 관심있어서 연락드렸는데, 아이들 누가 결젷"
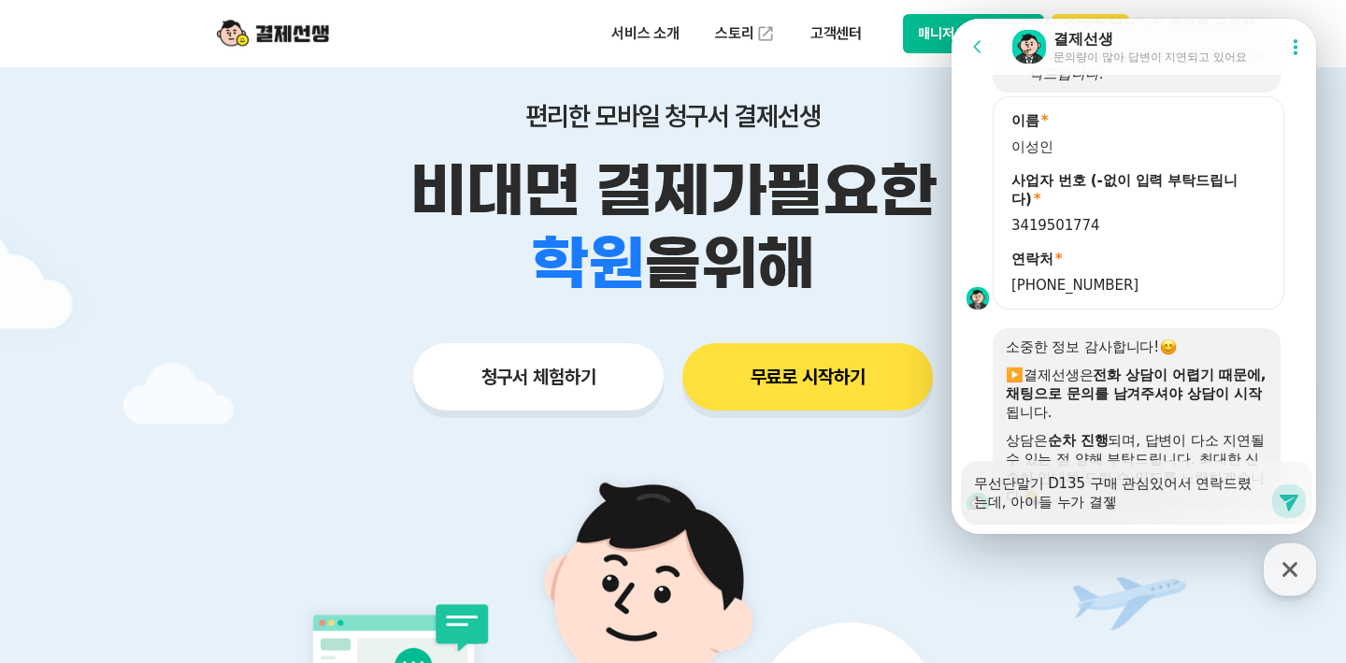
type textarea "x"
type textarea "무선단말기 D135 구매 관심있어서 연락드렸는데, 아이들 누가 결제해"
type textarea "x"
type textarea "무선단말기 D135 구매 관심있어서 연락드렸는데, 아이들 누가 결제했"
type textarea "x"
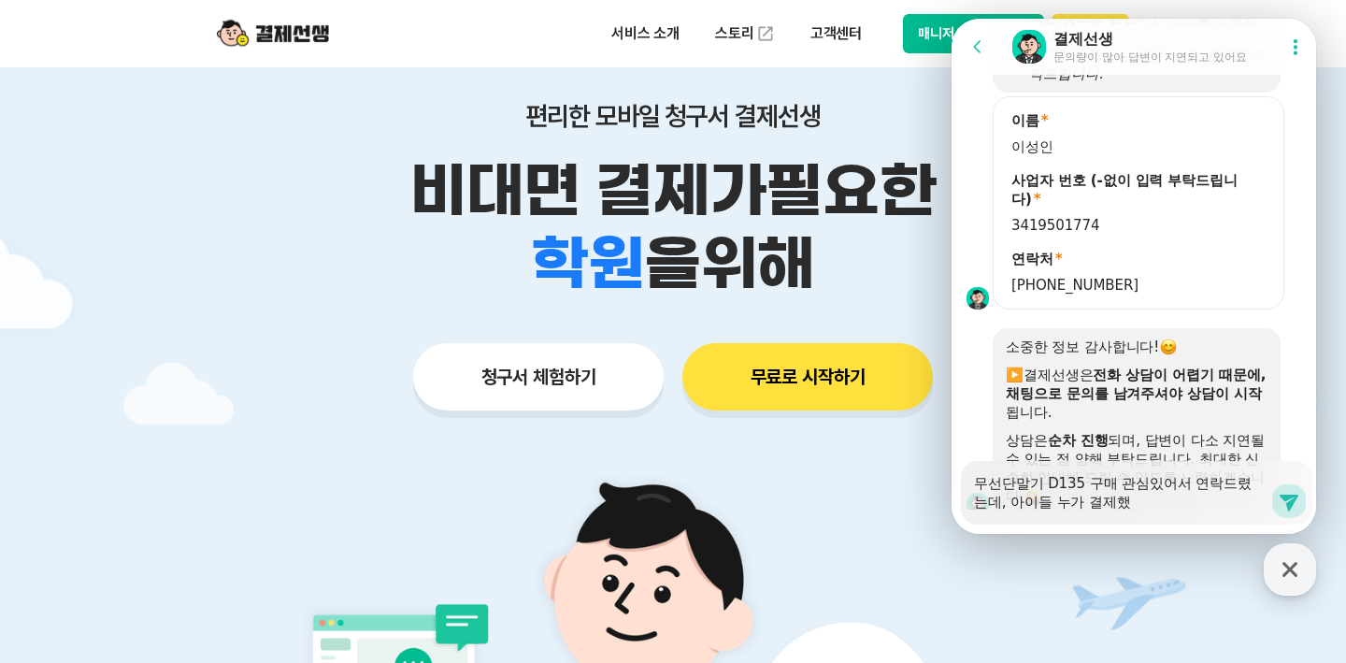
type textarea "무선단말기 D135 구매 관심있어서 연락드렸는데, 아이들 누가 결제했ㄴ"
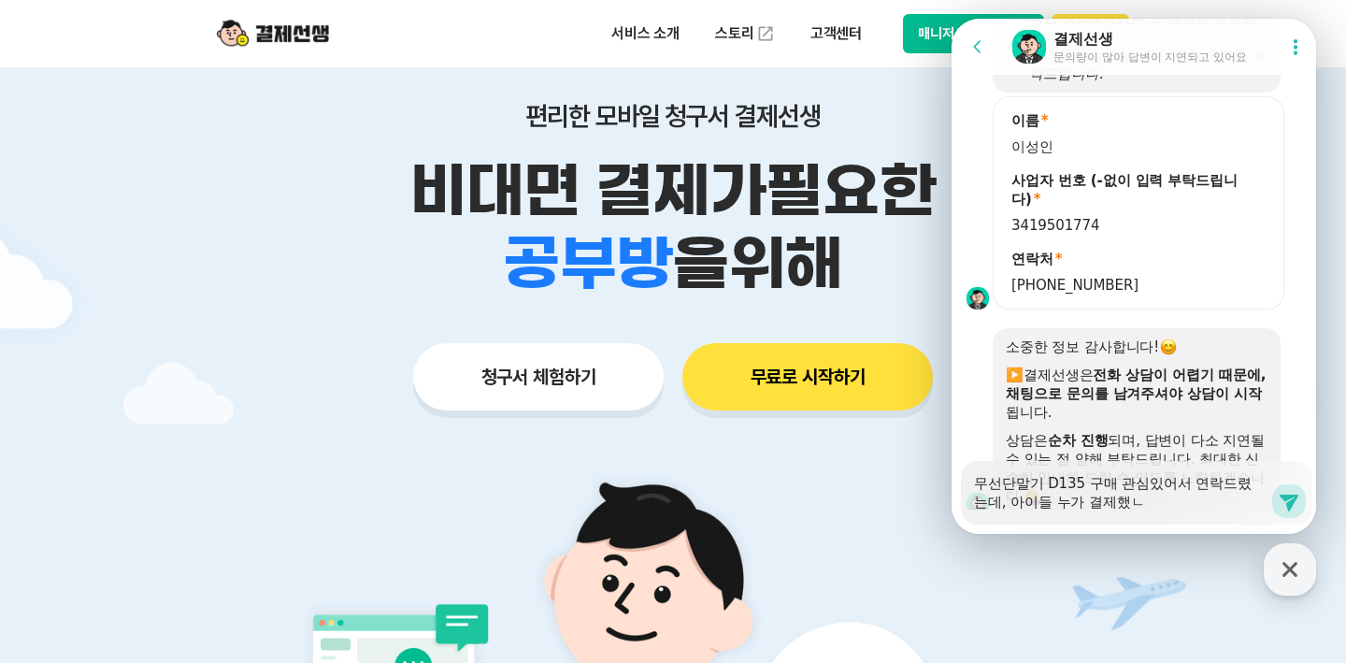
type textarea "x"
type textarea "무선단말기 D135 구매 관심있어서 연락드렸는데, 아이들 누가 결제했느"
type textarea "x"
type textarea "무선단말기 D135 구매 관심있어서 연락드렸는데, 아이들 누가 결제했는"
type textarea "x"
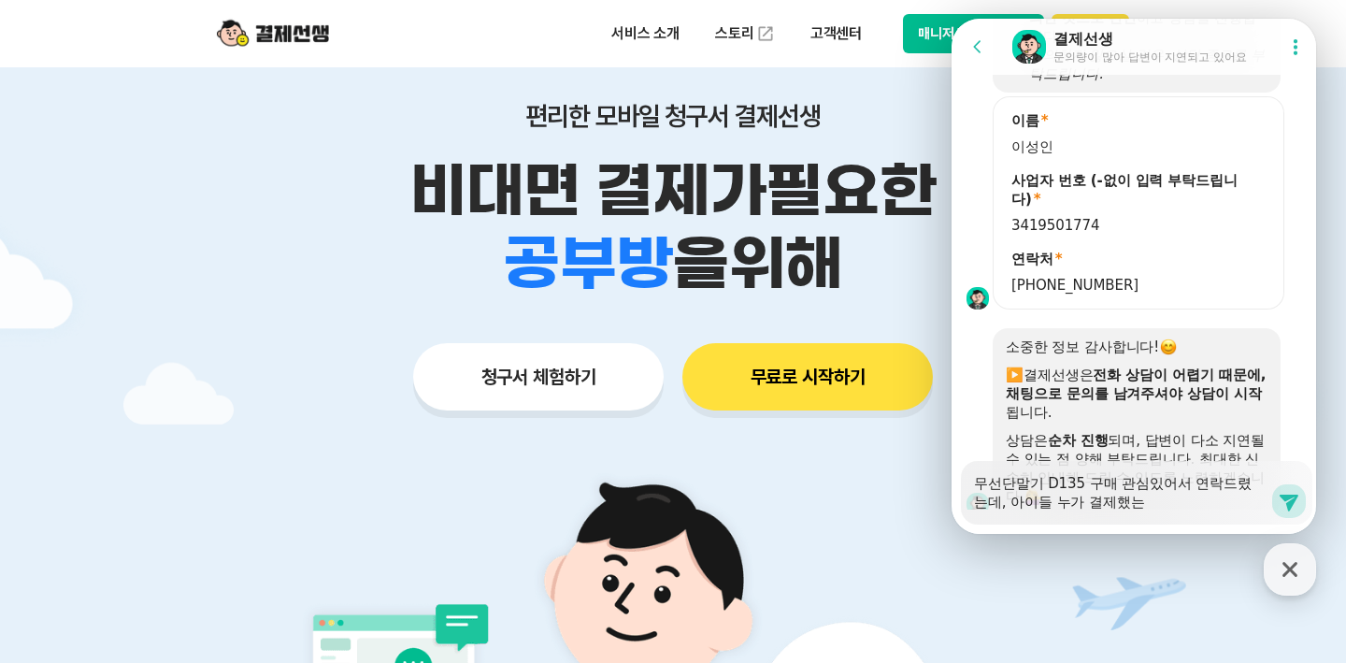
type textarea "무선단말기 D135 구매 관심있어서 연락드렸는데, 아이들 누가 결제했는ㄴ"
type textarea "x"
type textarea "무선단말기 D135 구매 관심있어서 연락드렸는데, 아이들 누가 결제했는"
type textarea "x"
type textarea "무선단말기 D135 구매 관심있어서 연락드렸는데, 아이들 누가 결제했는ㅈ"
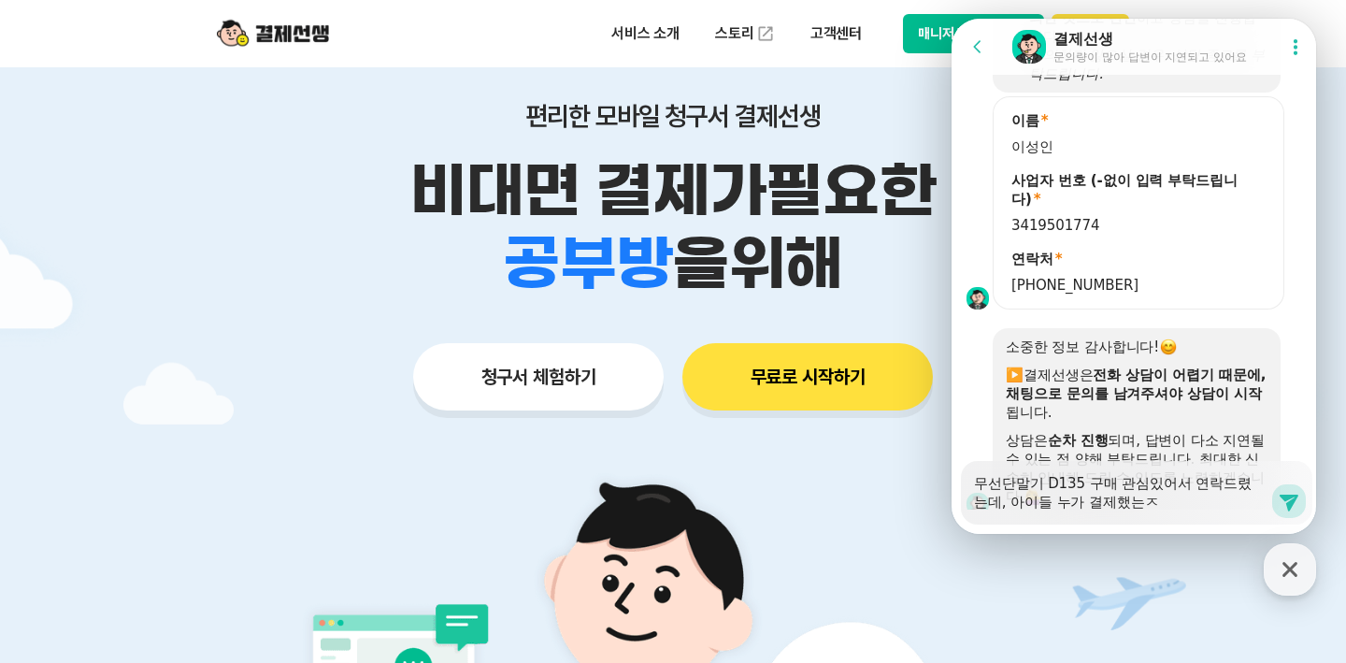
type textarea "x"
type textarea "무선단말기 D135 구매 관심있어서 연락드렸는데, 아이들 누가 결제했는지"
type textarea "x"
type textarea "무선단말기 D135 구매 관심있어서 연락드렸는데, 아이들 누가 결제했는지 ㅇ"
type textarea "x"
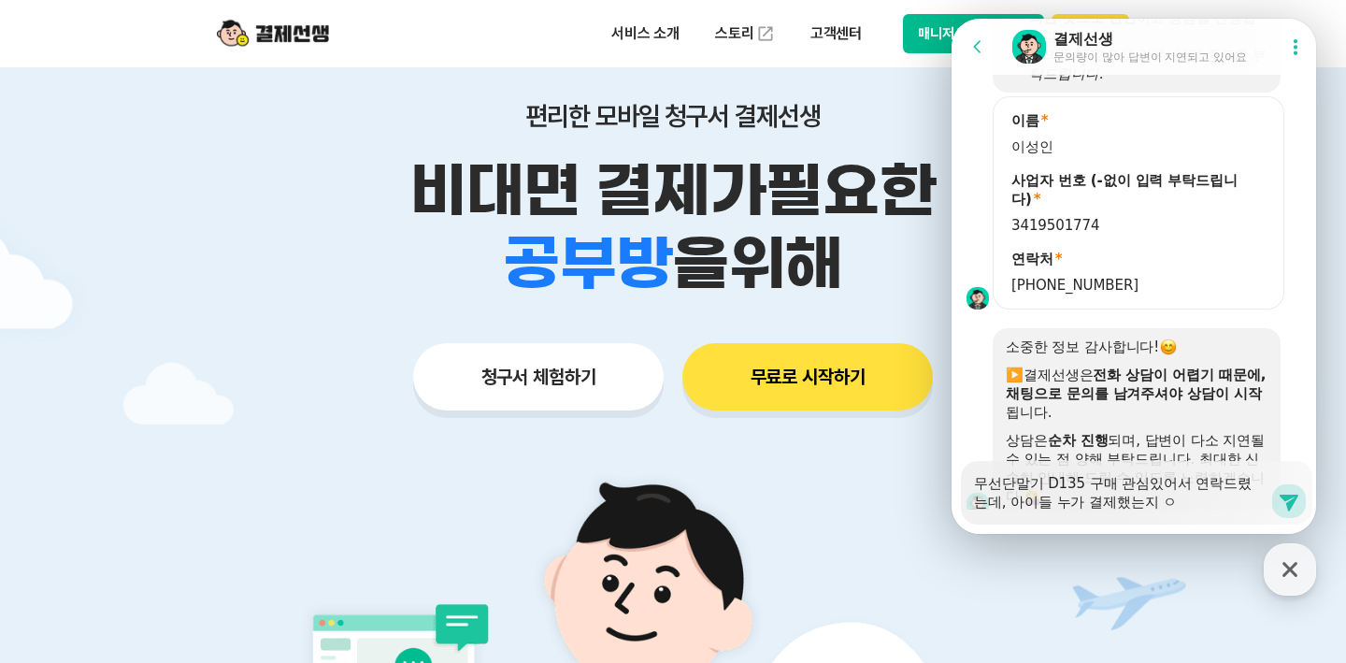
type textarea "무선단말기 D135 구매 관심있어서 연락드렸는데, 아이들 누가 결제했는지 어"
type textarea "x"
type textarea "무선단말기 D135 구매 관심있어서 연락드렸는데, 아이들 누가 결제했는지 어ㄸ"
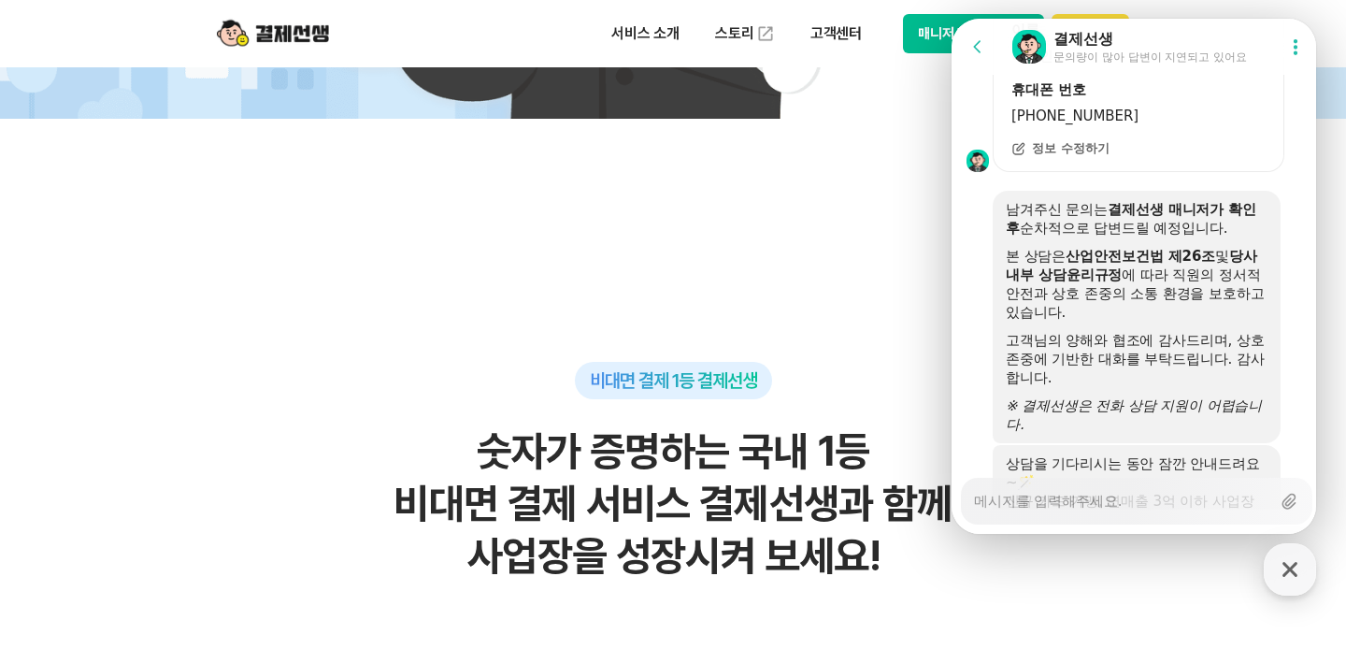
scroll to position [2348, 0]
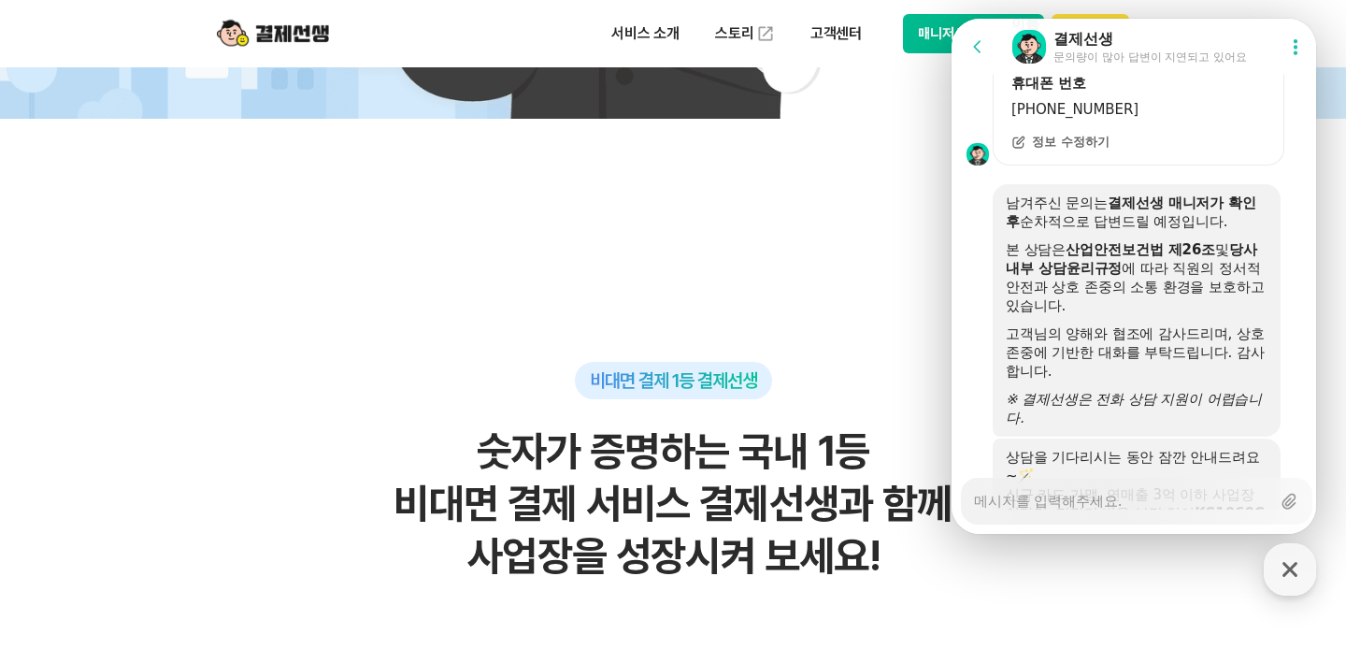
click at [847, 607] on div "KS1060C 무상임대" at bounding box center [1136, 616] width 130 height 19
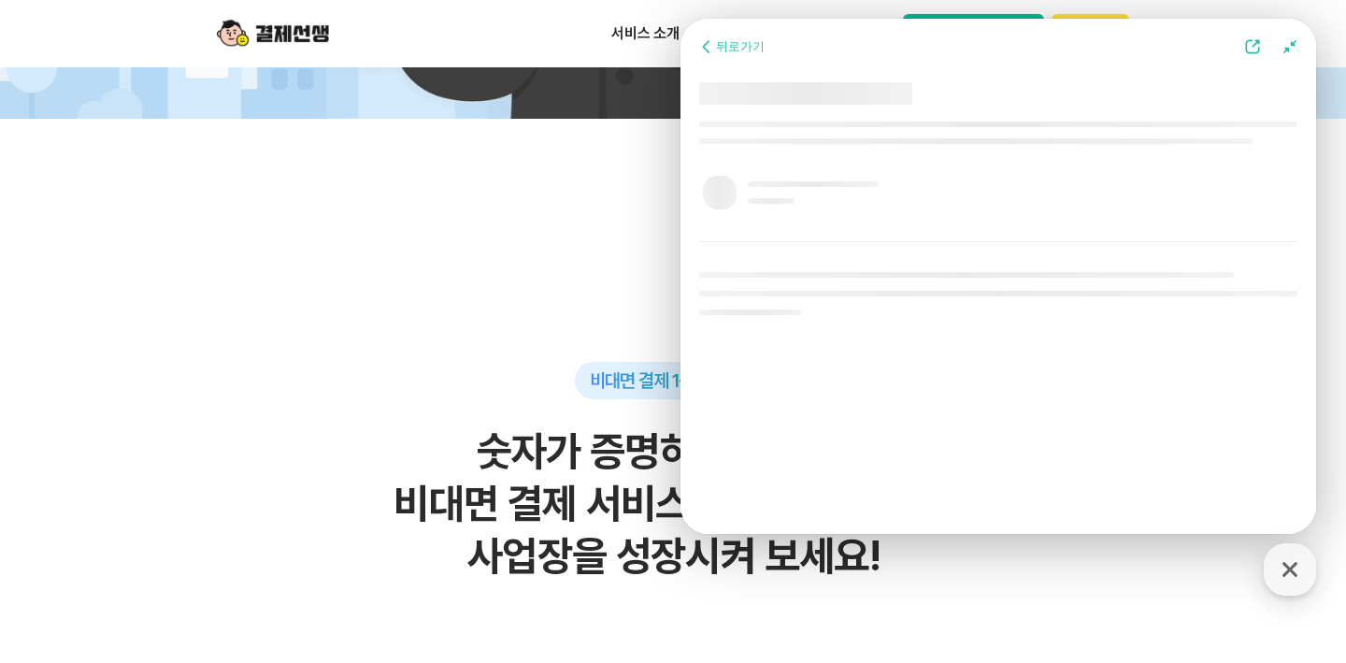
scroll to position [2235, 0]
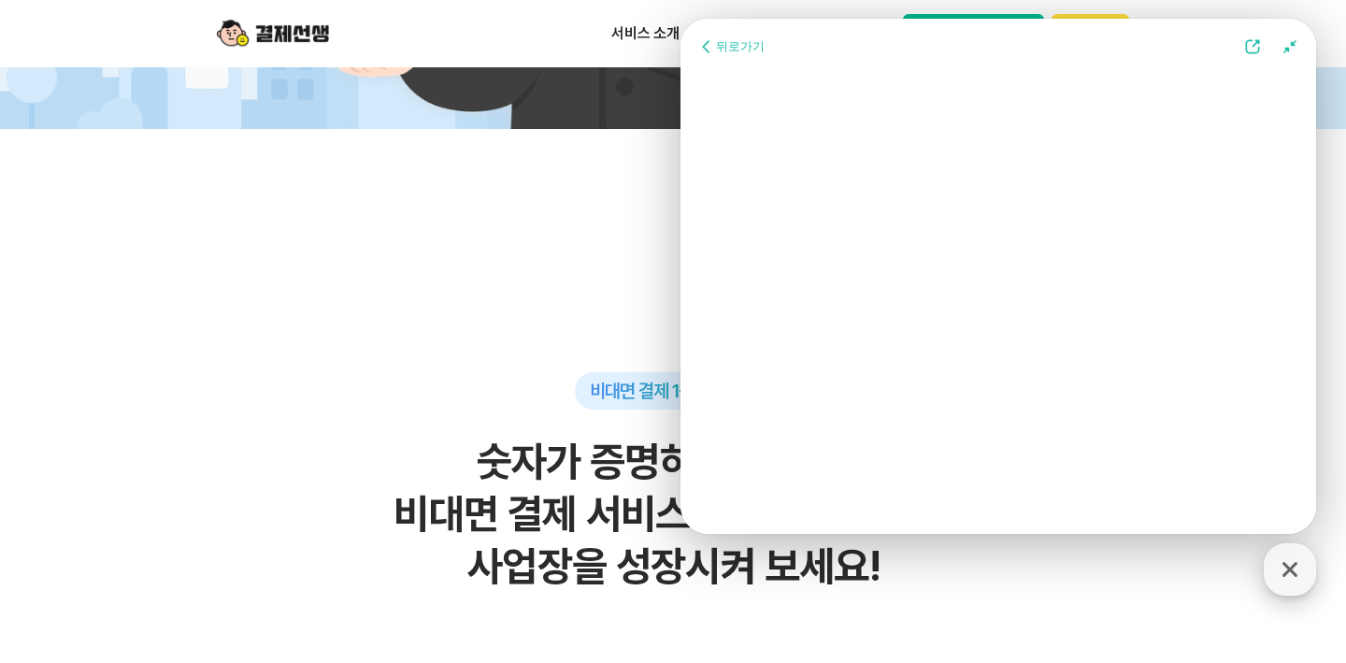
click at [847, 543] on button "결제선생 [PERSON_NAME] [PERSON_NAME]" at bounding box center [1290, 569] width 52 height 52
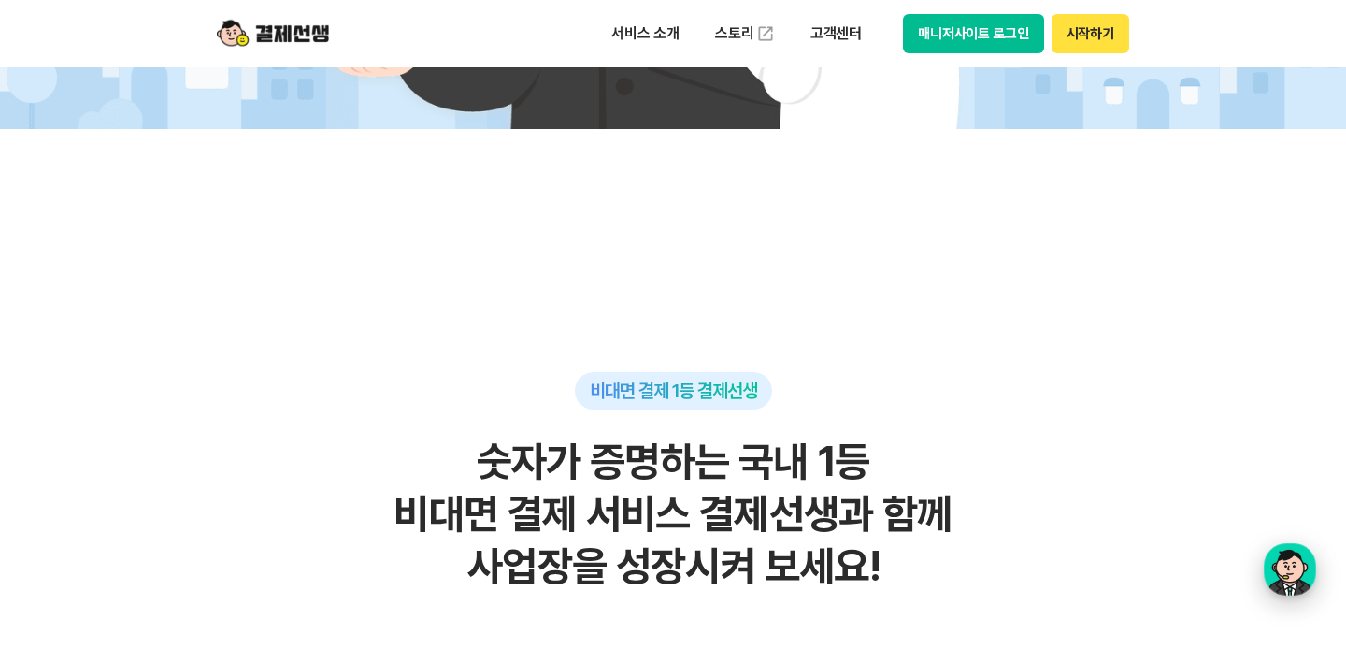
scroll to position [924, 0]
